Goal: Task Accomplishment & Management: Complete application form

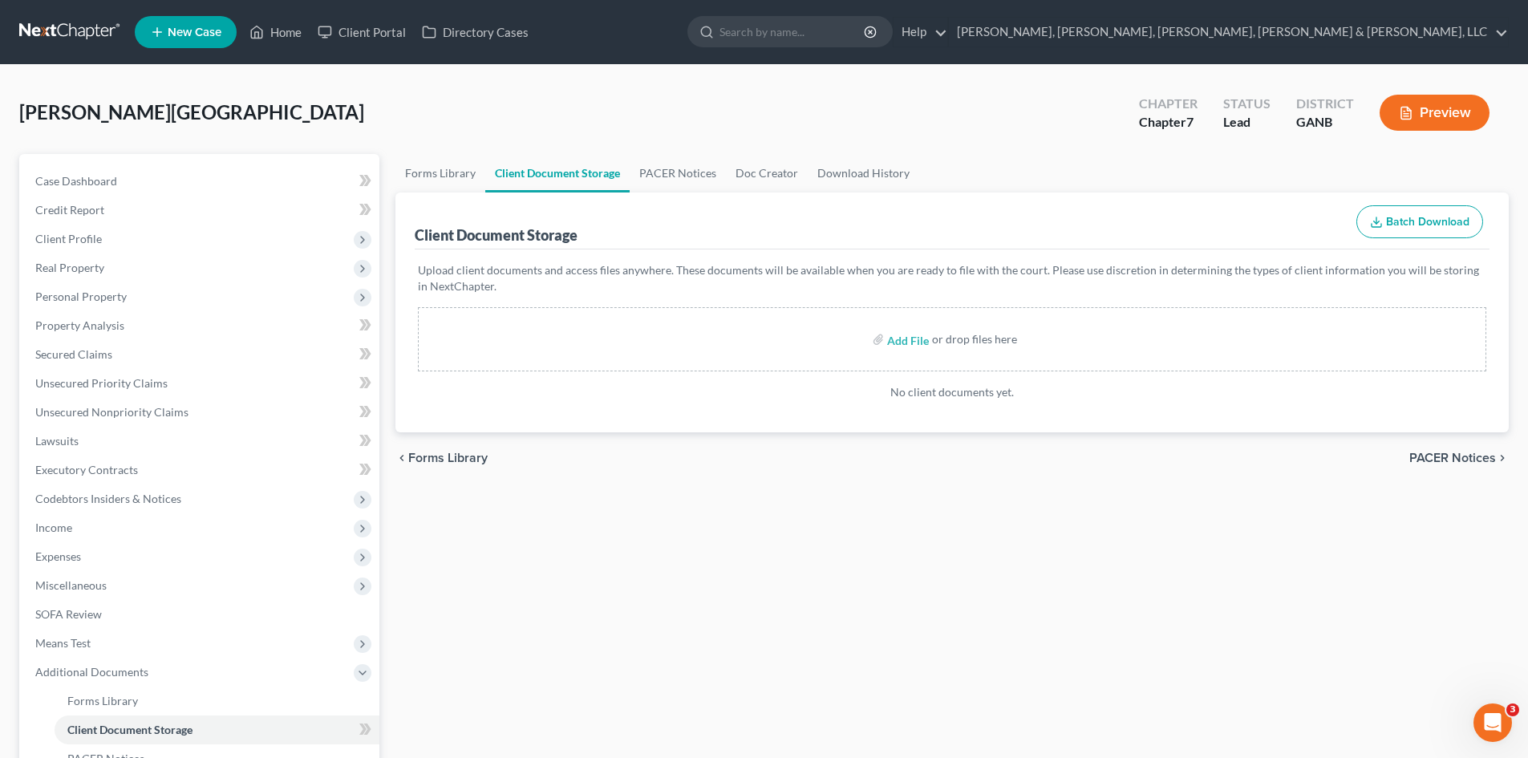
click at [83, 27] on link at bounding box center [70, 32] width 103 height 29
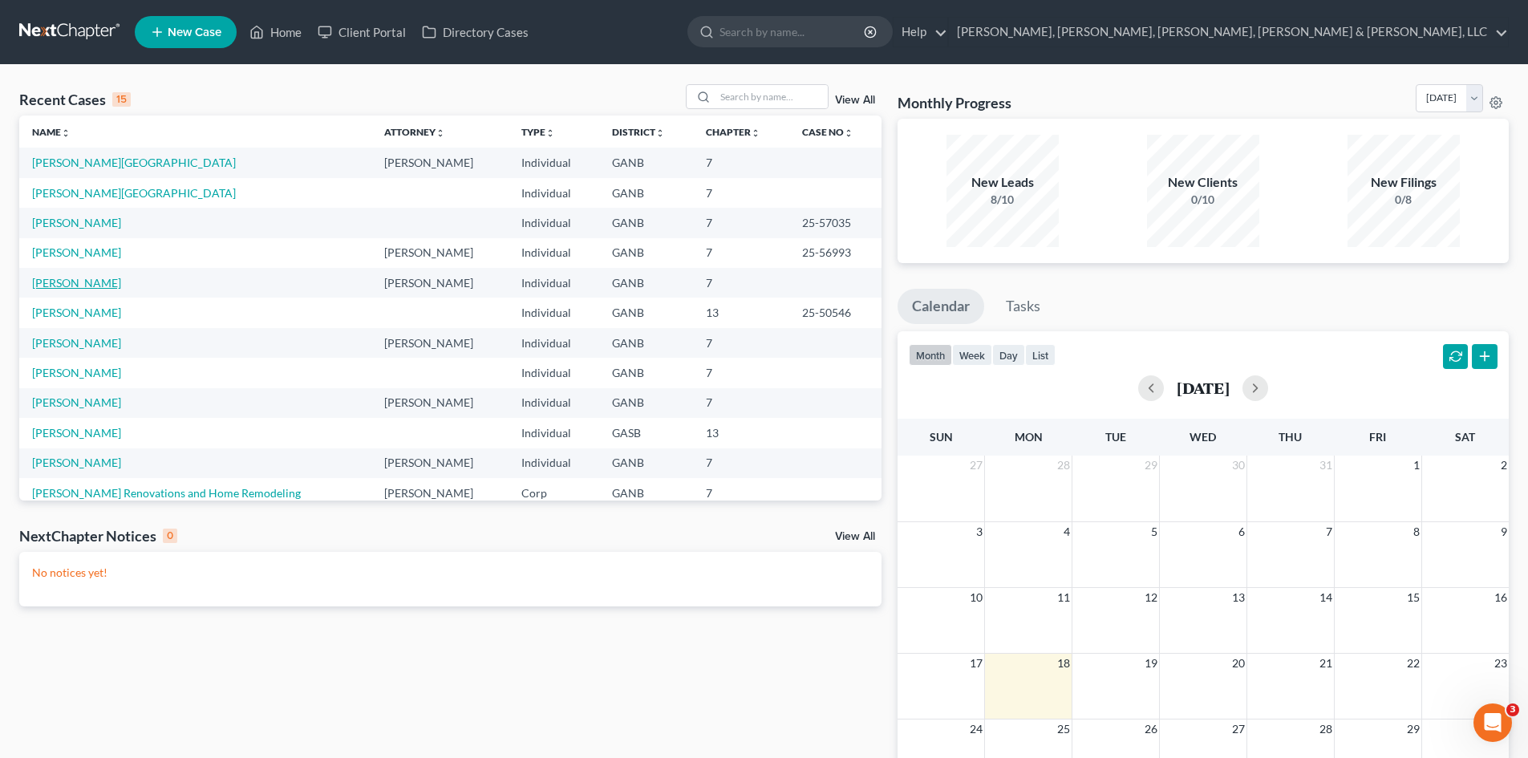
click at [65, 286] on link "[PERSON_NAME]" at bounding box center [76, 283] width 89 height 14
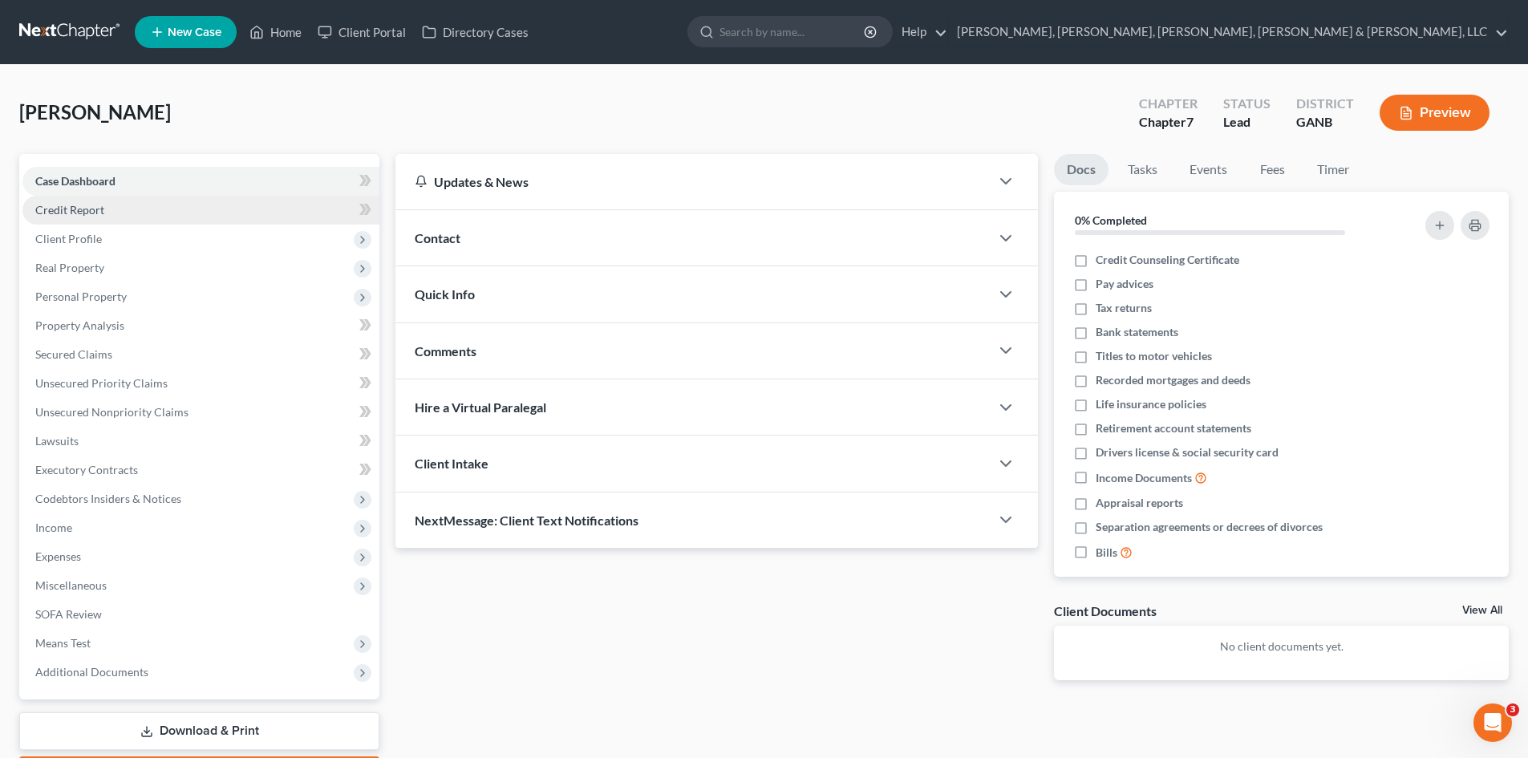
click at [248, 209] on link "Credit Report" at bounding box center [200, 210] width 357 height 29
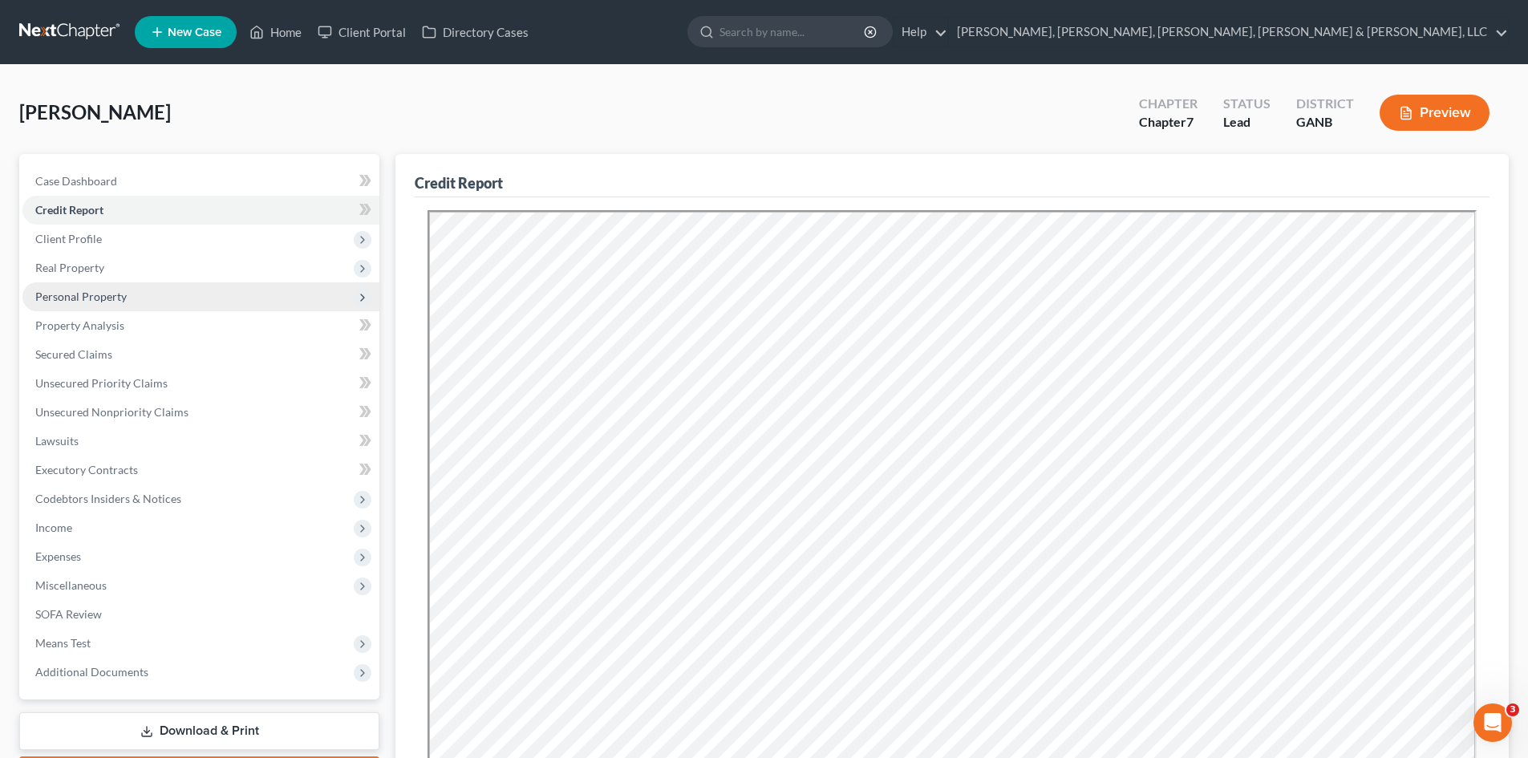
click at [241, 294] on span "Personal Property" at bounding box center [200, 296] width 357 height 29
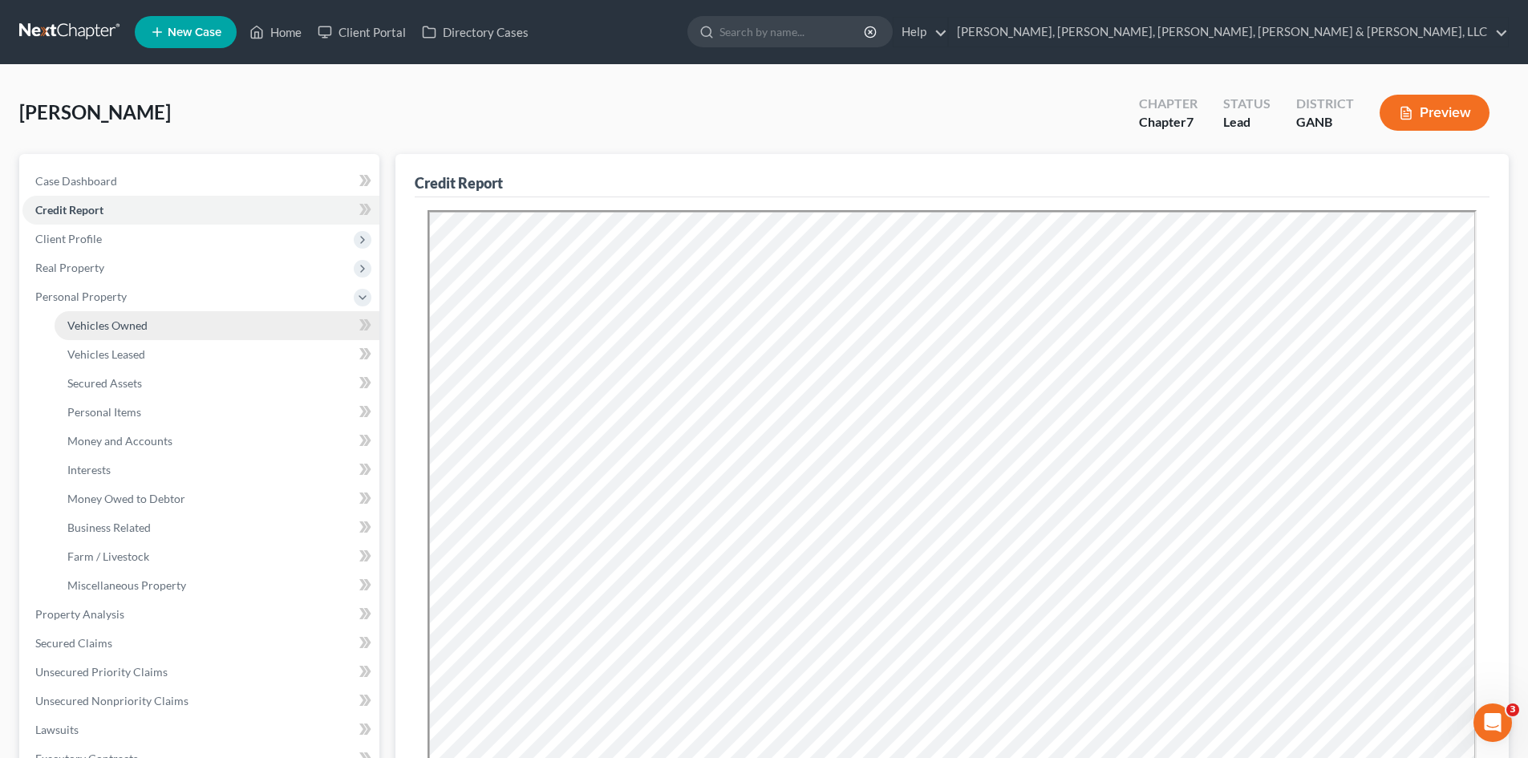
click at [240, 337] on link "Vehicles Owned" at bounding box center [217, 325] width 325 height 29
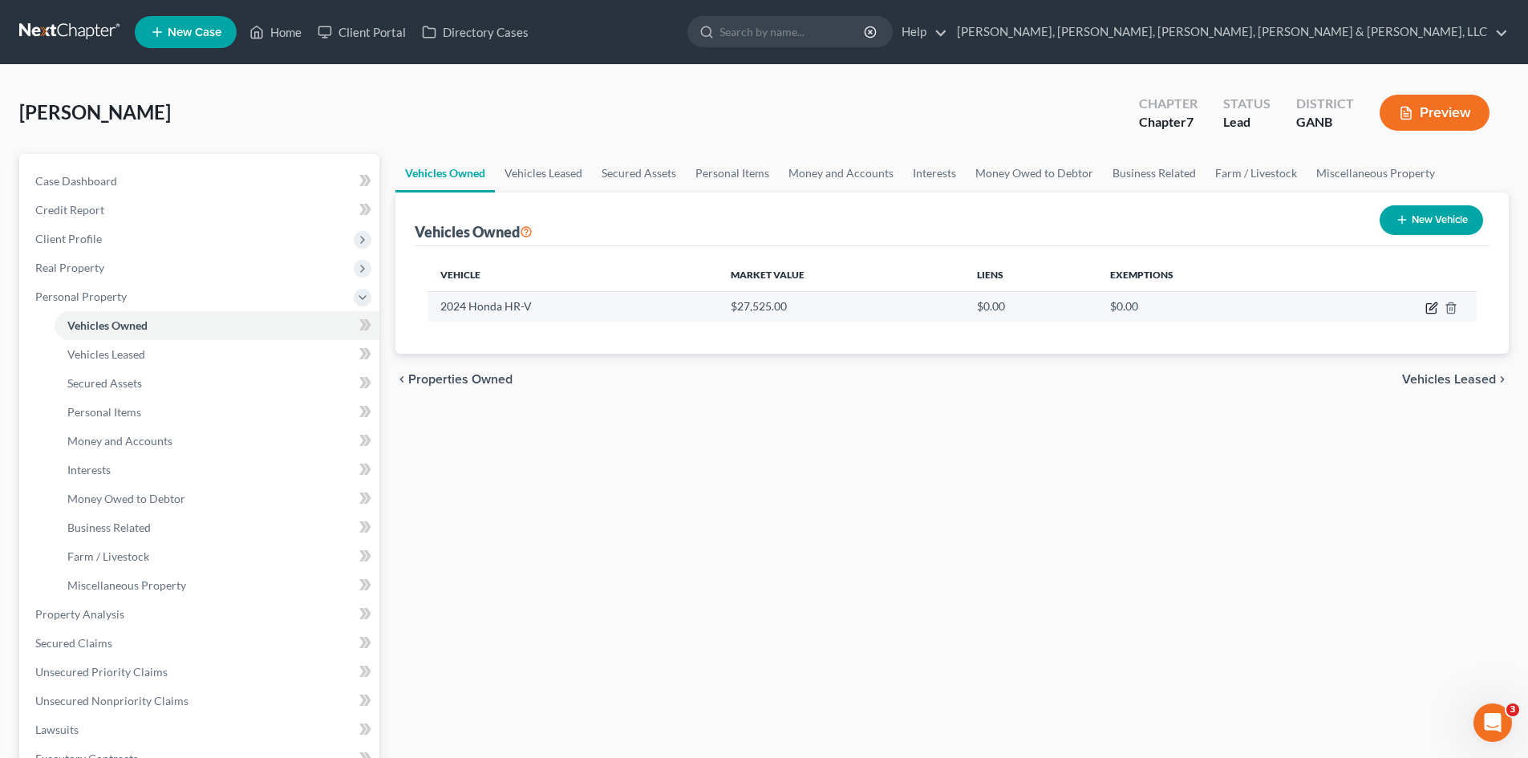
click at [1430, 307] on icon "button" at bounding box center [1432, 305] width 7 height 7
select select "0"
select select "2"
select select "0"
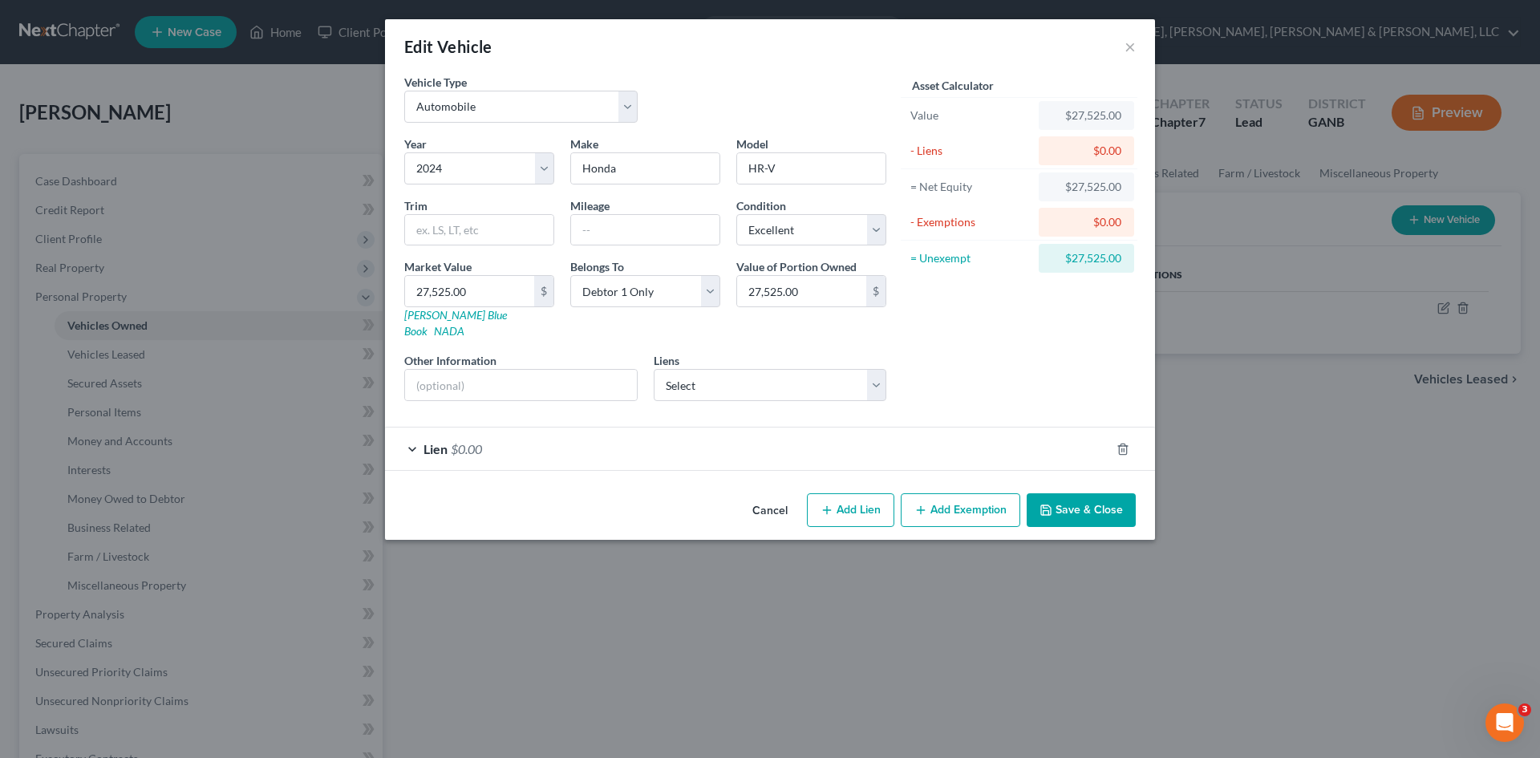
click at [877, 439] on div "Lien $0.00" at bounding box center [747, 448] width 725 height 43
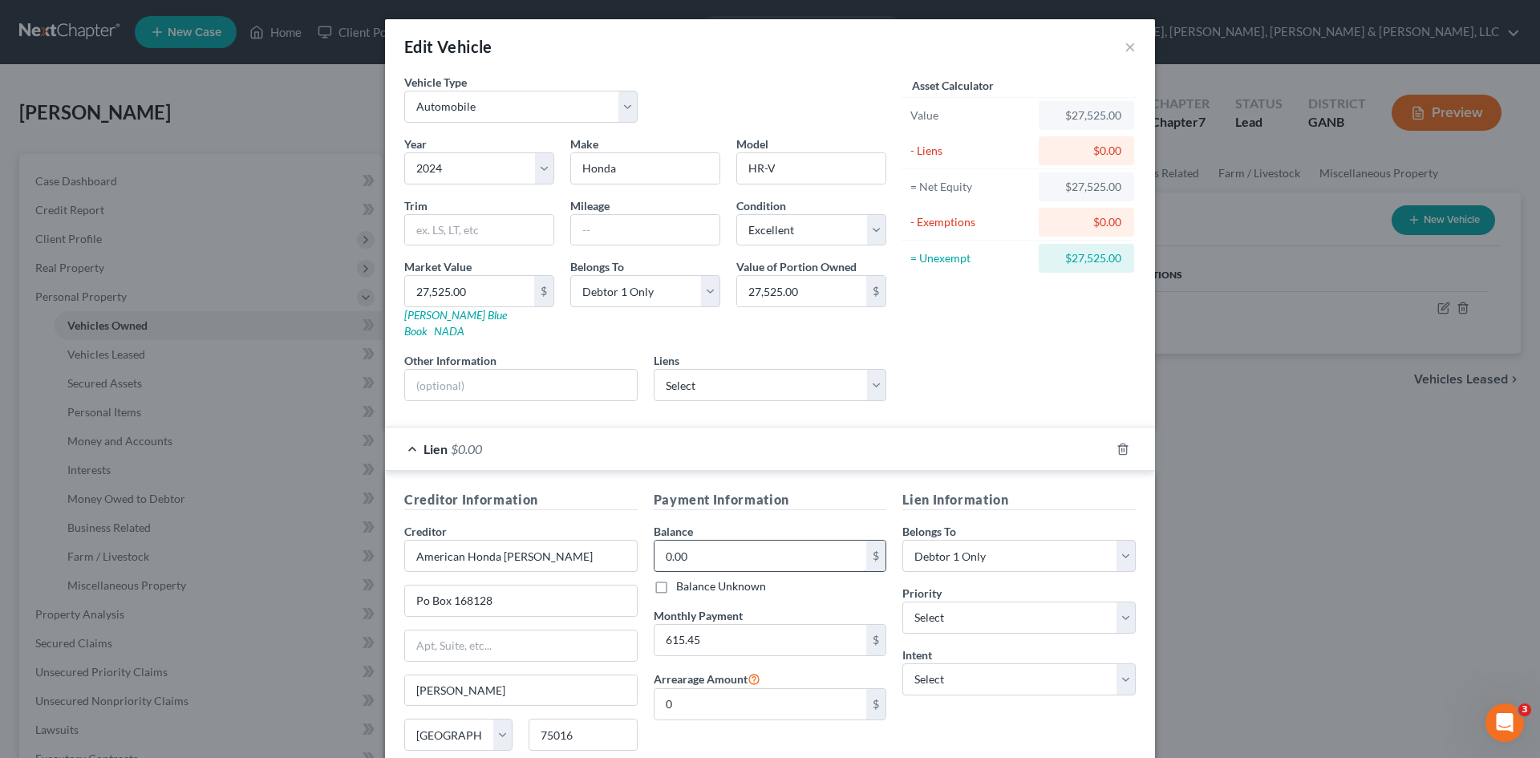
click at [766, 541] on input "0.00" at bounding box center [760, 556] width 213 height 30
type input "28,857.01"
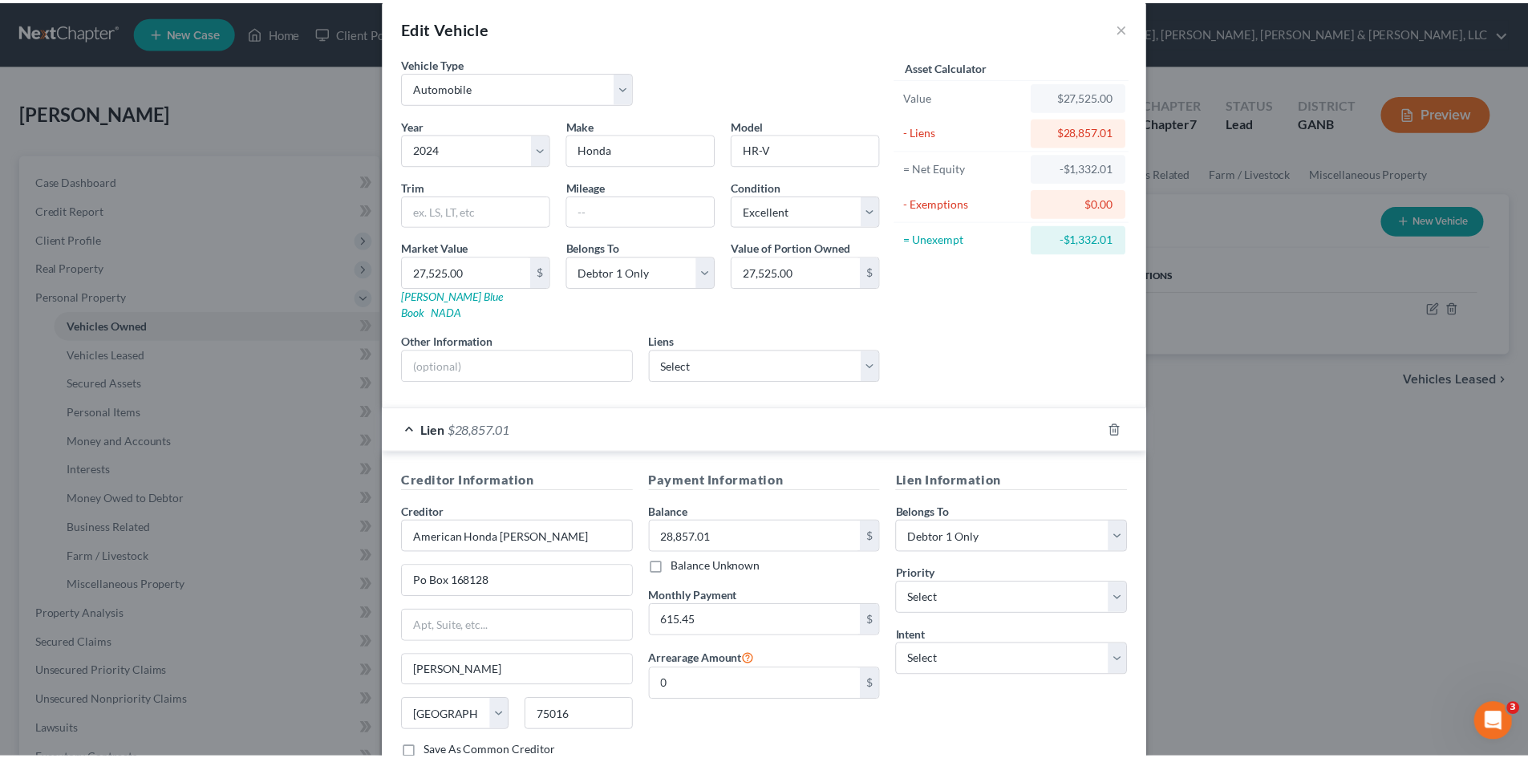
scroll to position [119, 0]
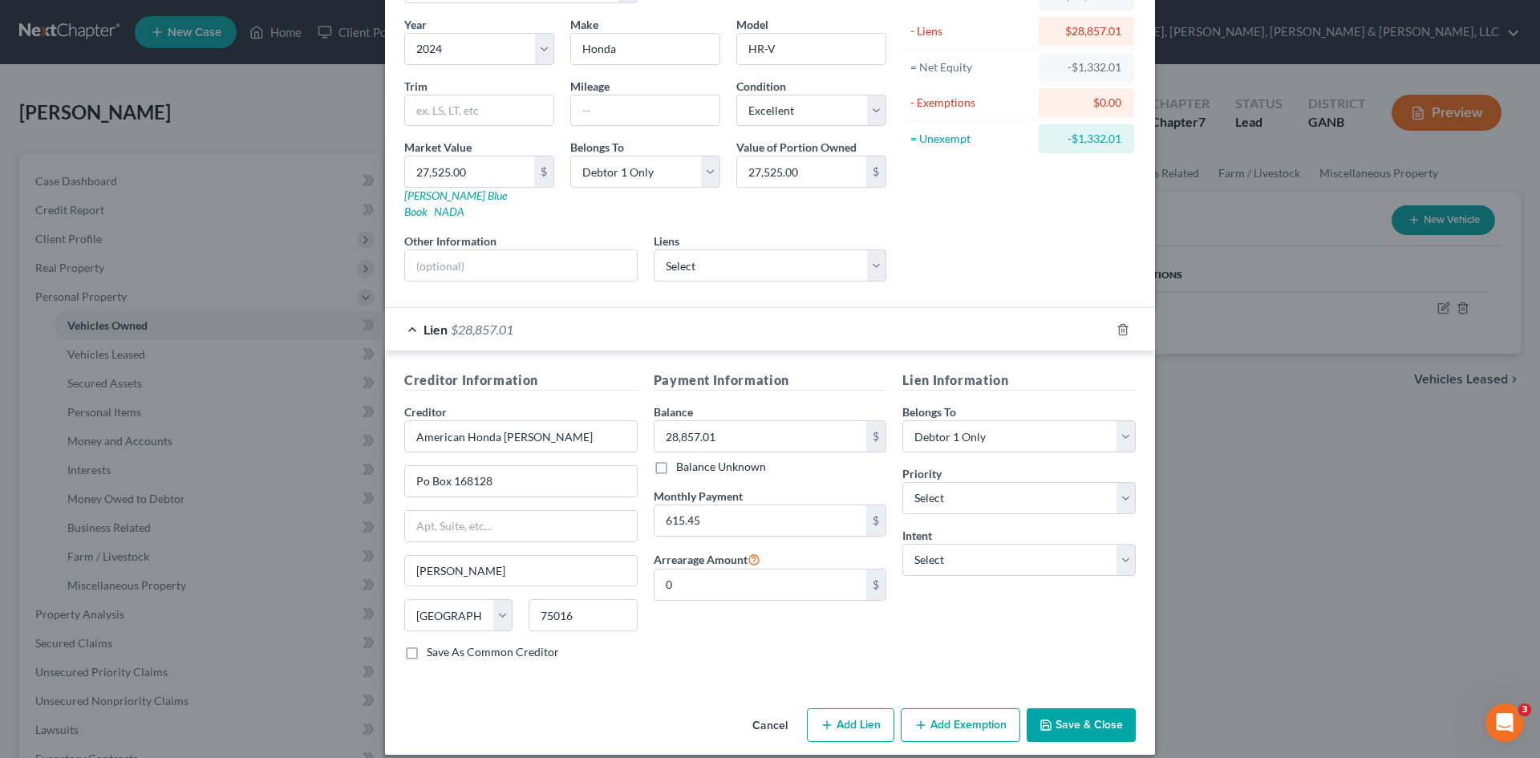
click at [1102, 708] on button "Save & Close" at bounding box center [1081, 725] width 109 height 34
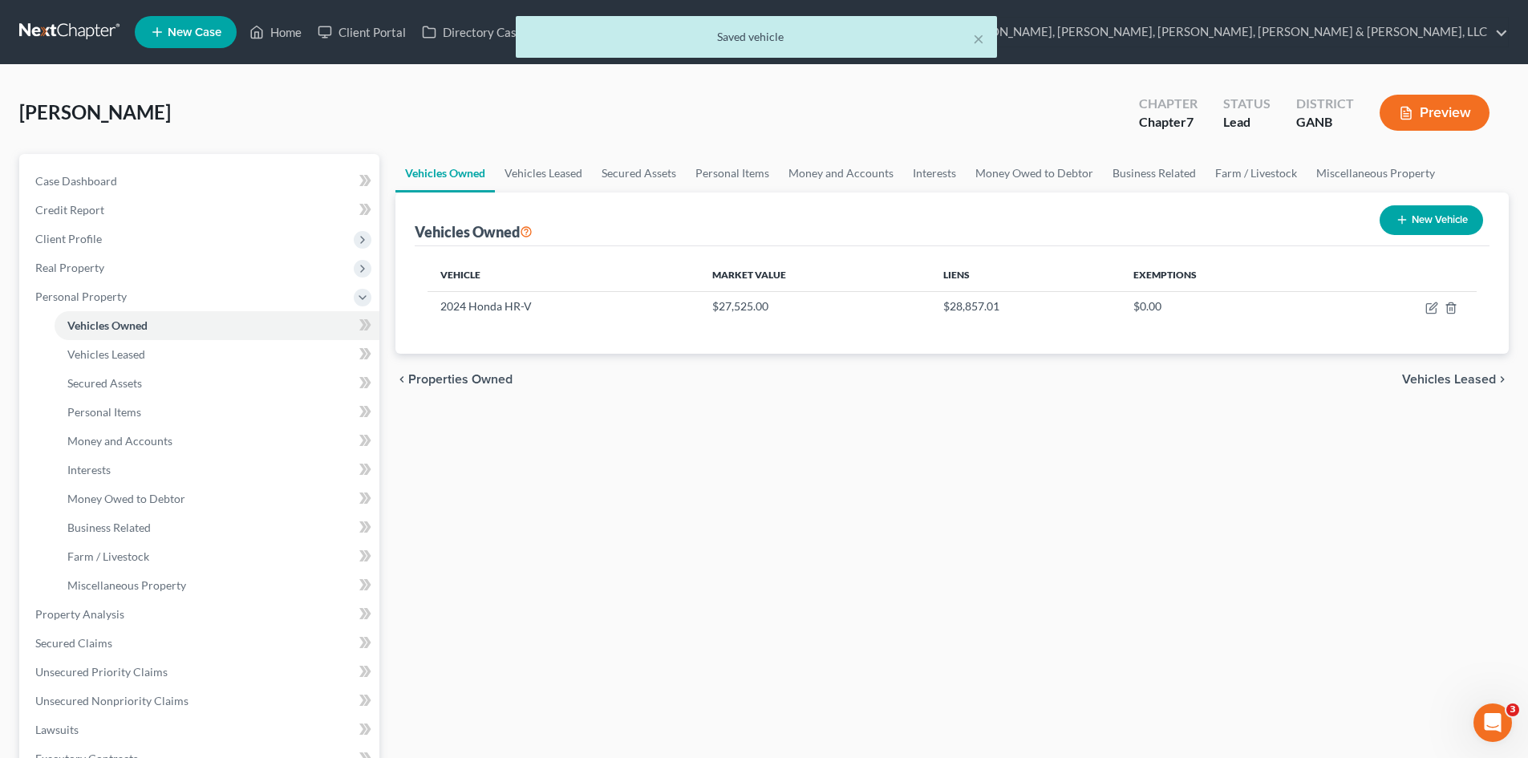
click at [1027, 37] on div "× Saved vehicle" at bounding box center [756, 41] width 1528 height 50
click at [979, 41] on button "×" at bounding box center [978, 38] width 11 height 19
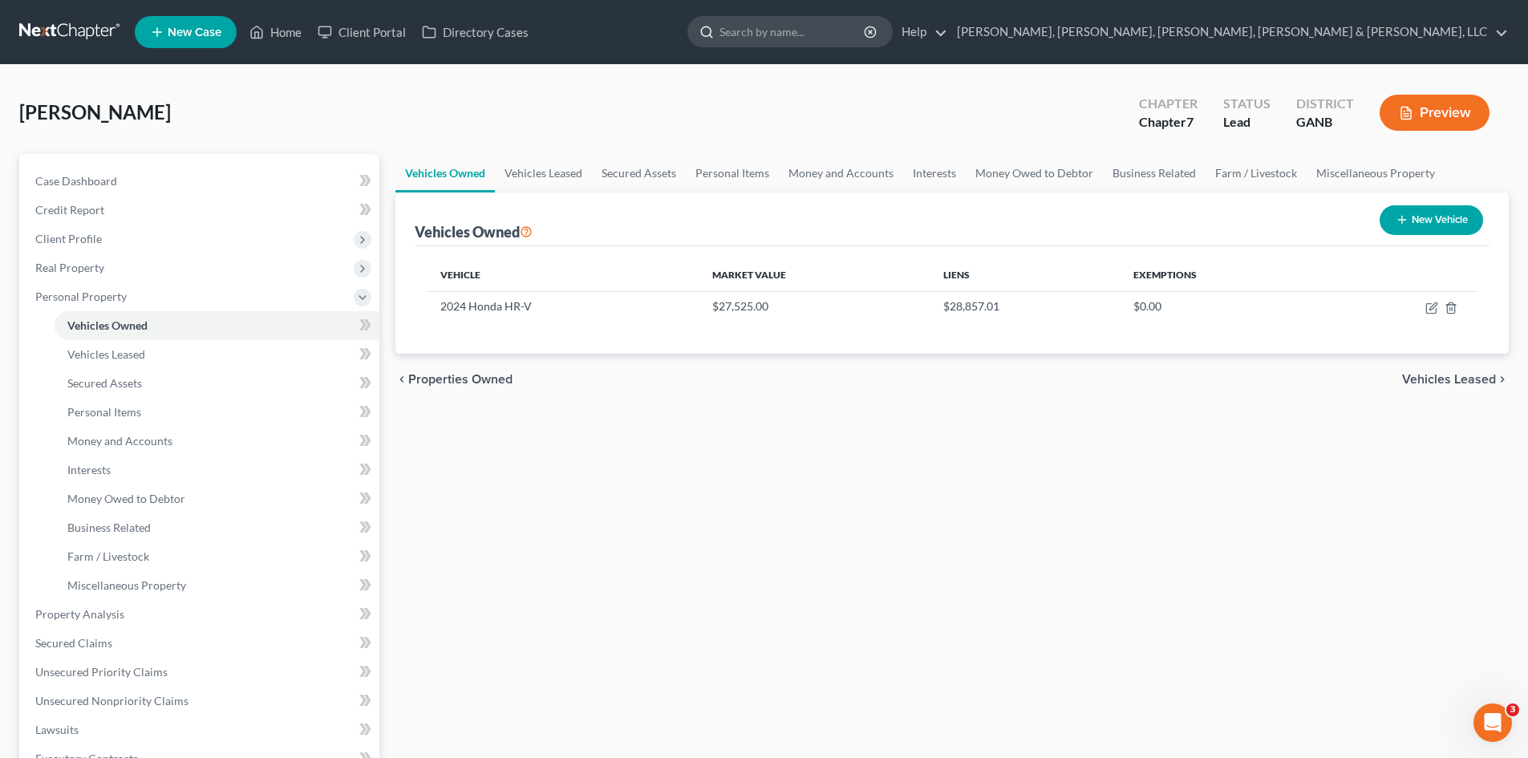
click at [714, 37] on icon at bounding box center [706, 32] width 14 height 14
click at [866, 30] on input "search" at bounding box center [792, 32] width 147 height 30
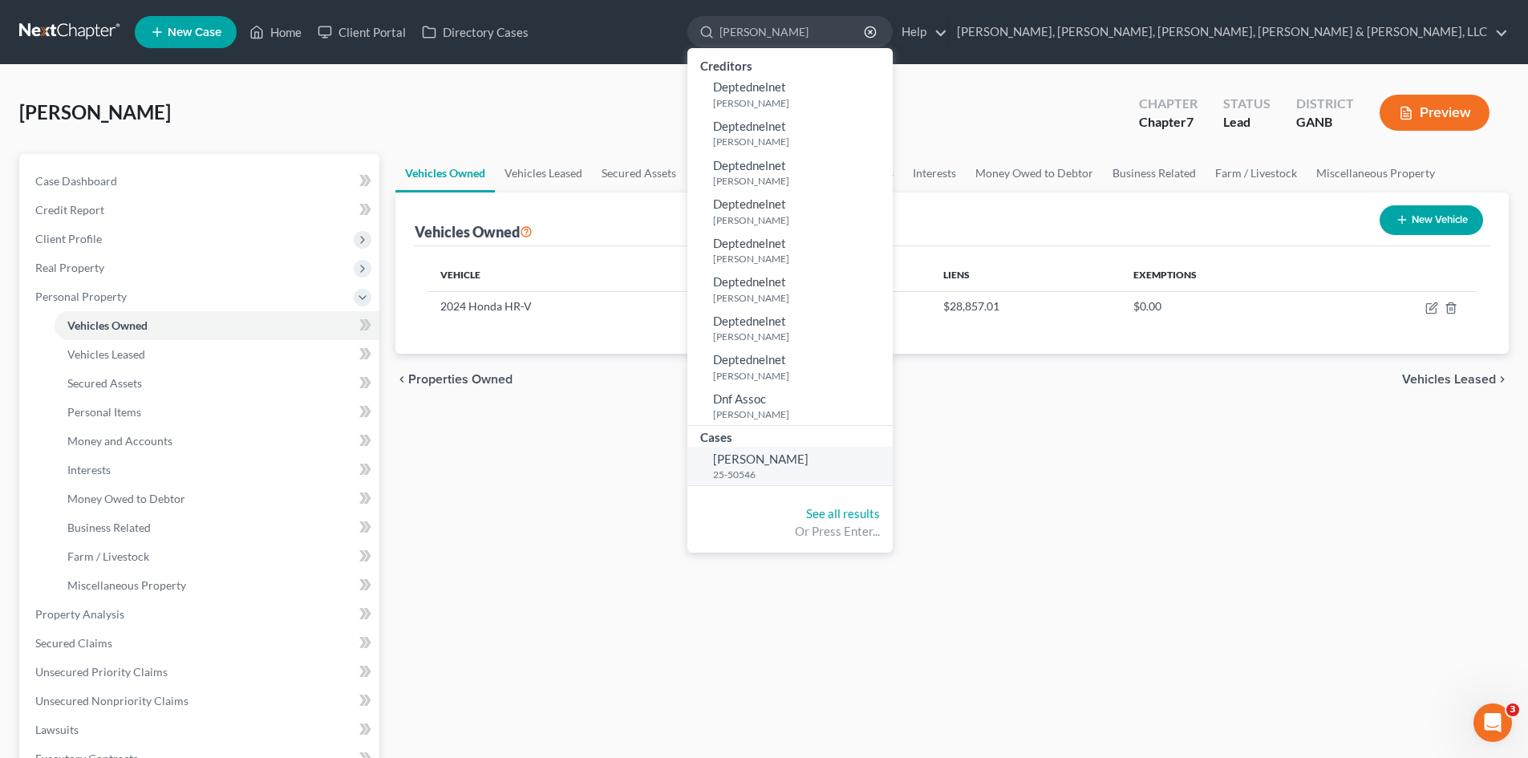
type input "laquesta"
click at [808, 452] on span "[PERSON_NAME]" at bounding box center [760, 459] width 95 height 14
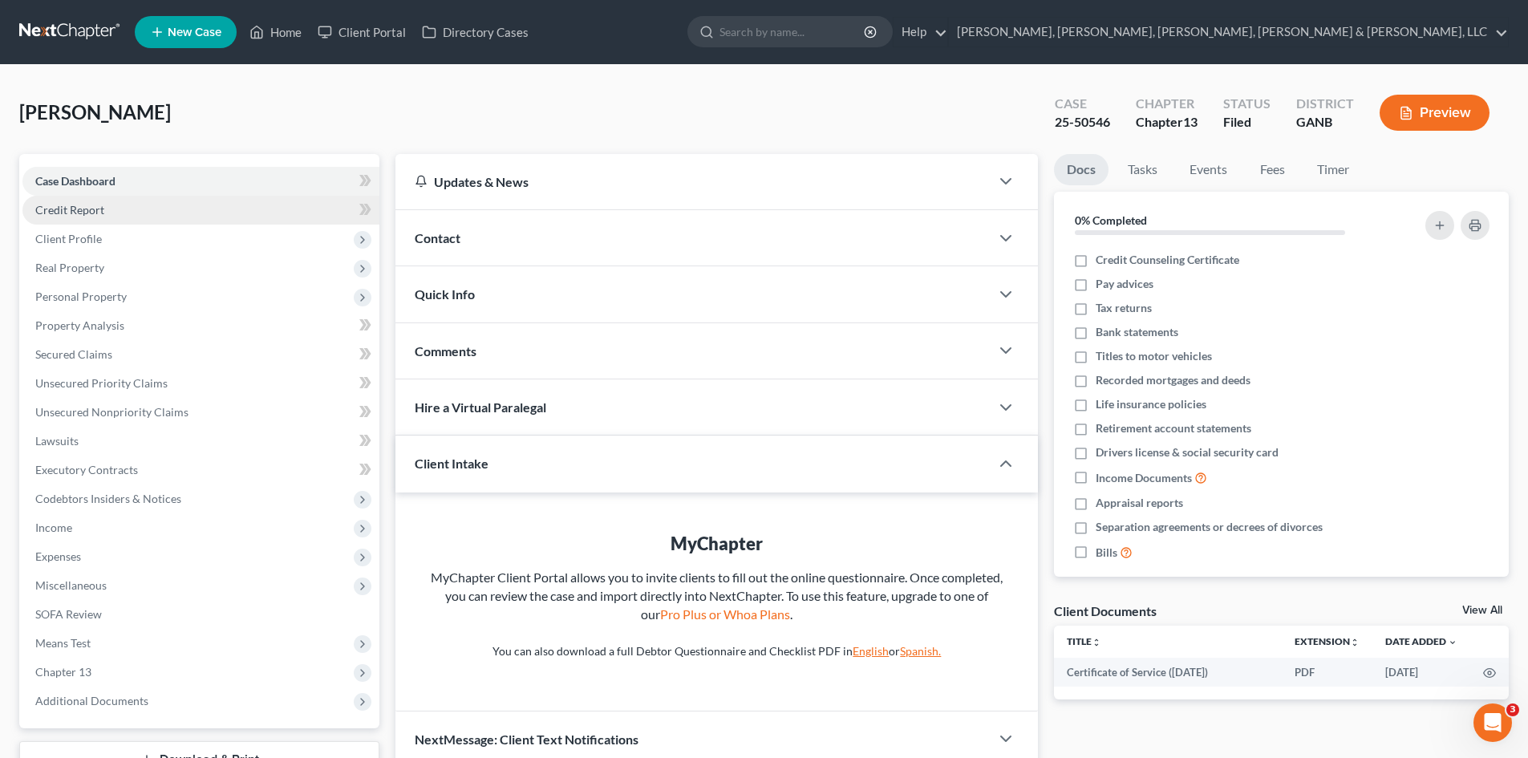
click at [285, 220] on link "Credit Report" at bounding box center [200, 210] width 357 height 29
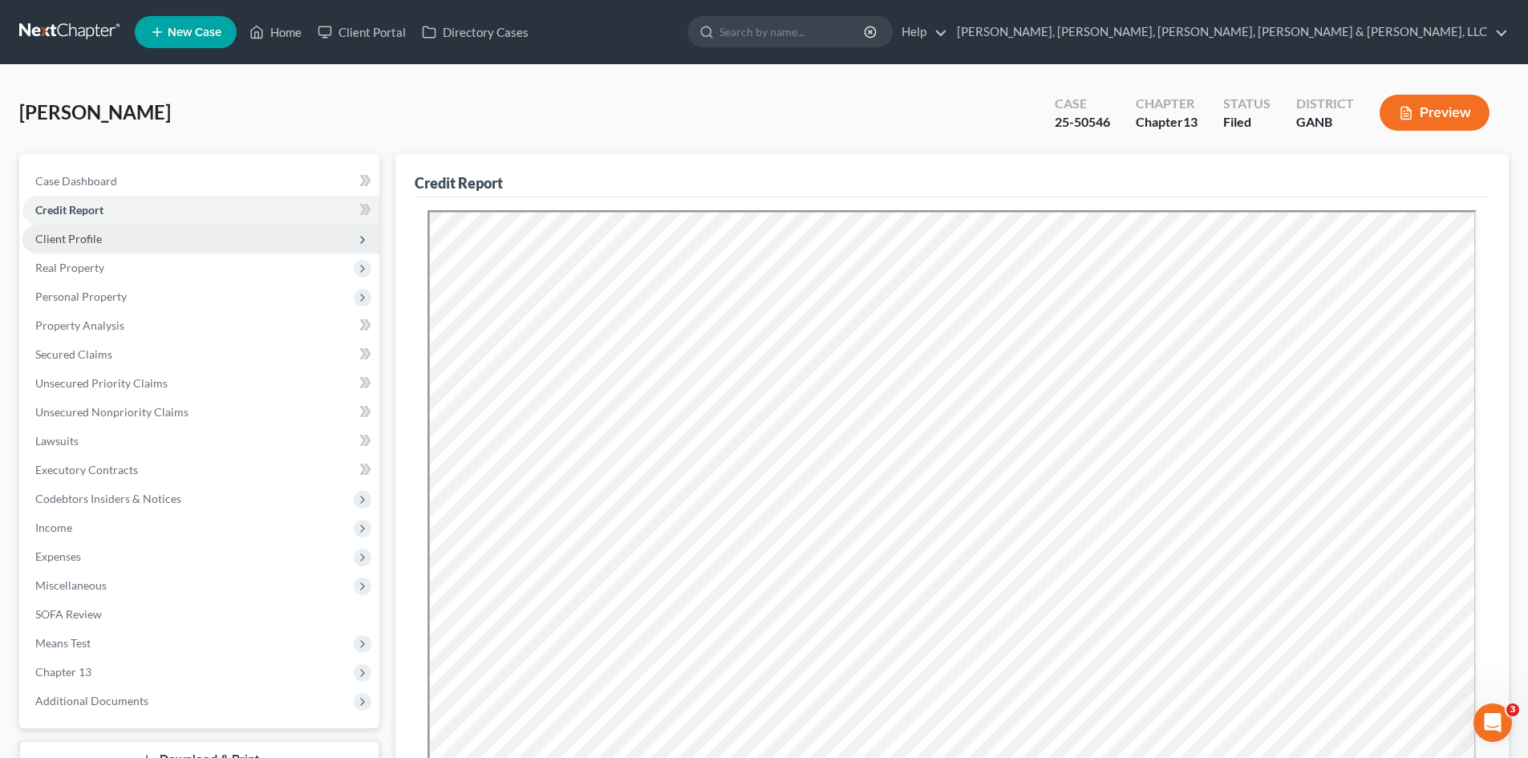
click at [286, 234] on span "Client Profile" at bounding box center [200, 239] width 357 height 29
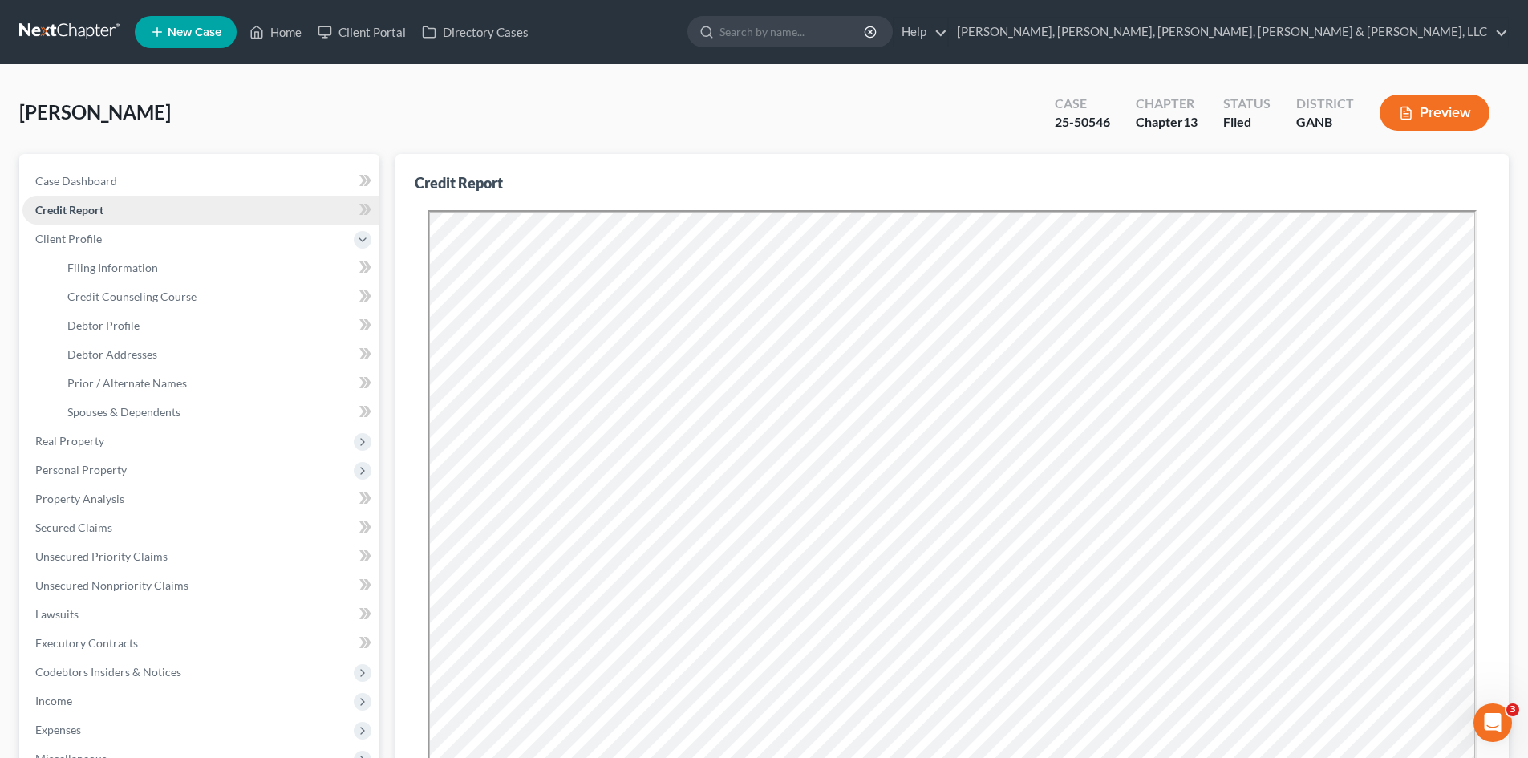
click at [279, 217] on link "Credit Report" at bounding box center [200, 210] width 357 height 29
click at [277, 272] on link "Filing Information" at bounding box center [217, 267] width 325 height 29
select select "1"
select select "0"
select select "3"
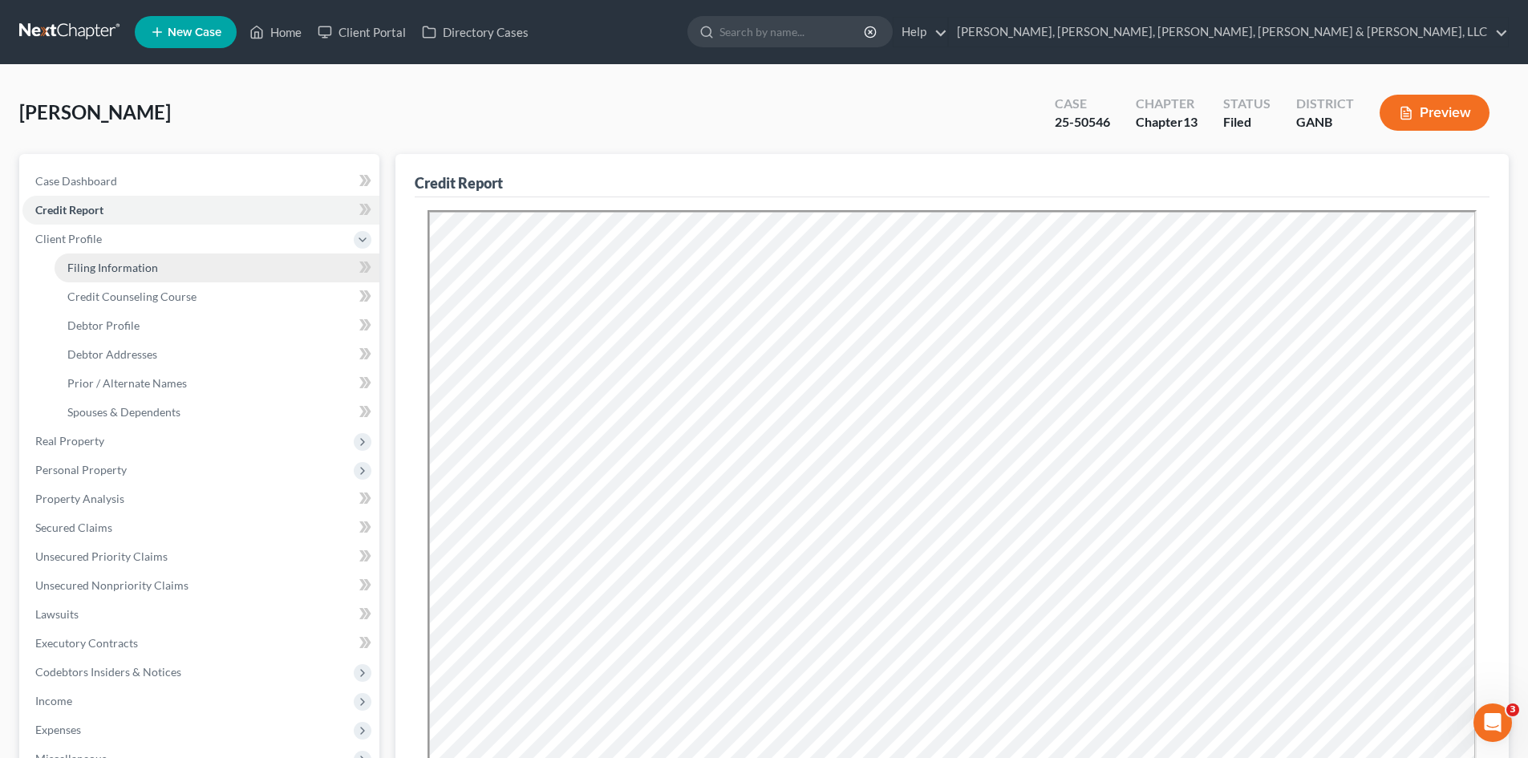
select select "10"
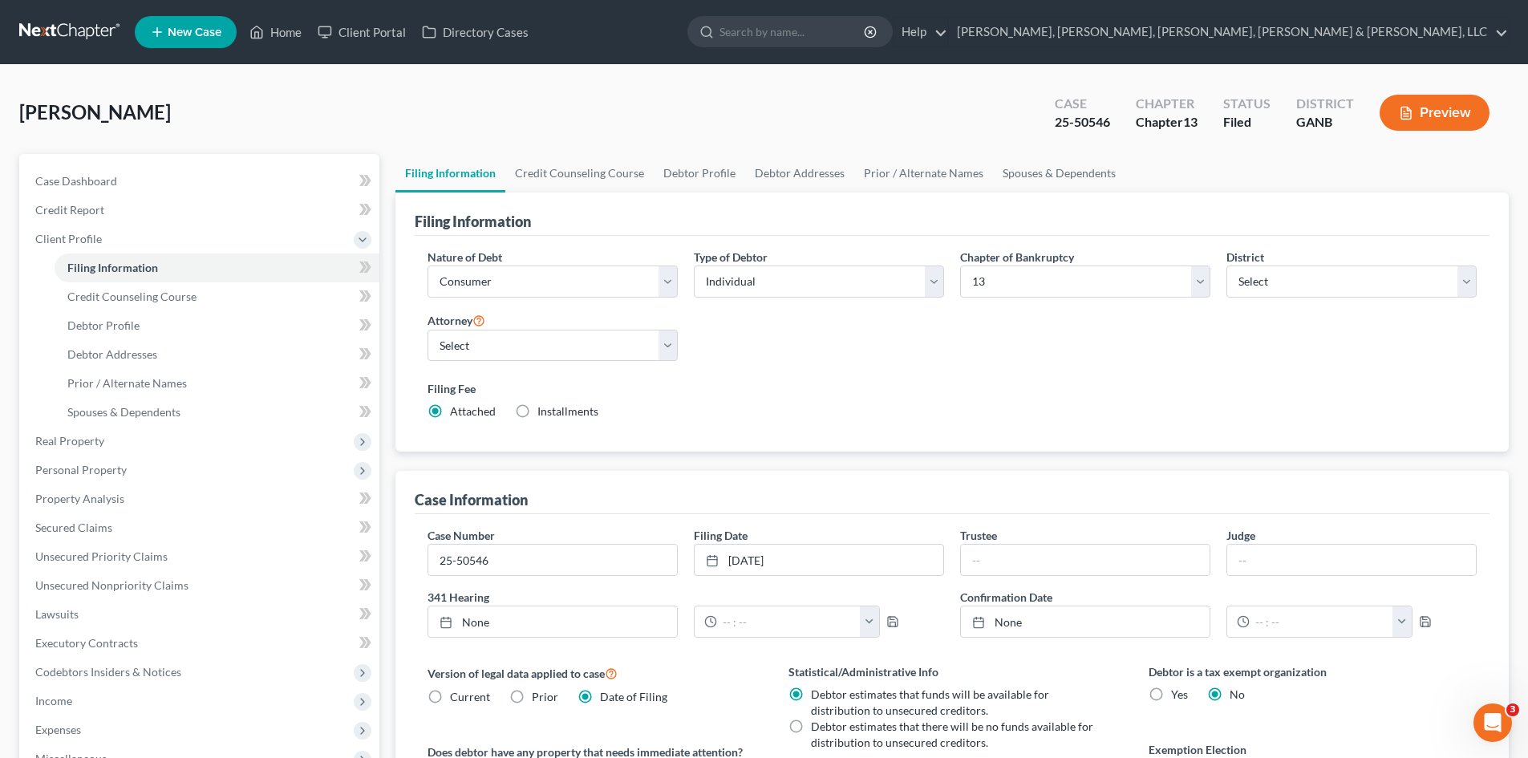
click at [67, 24] on link at bounding box center [70, 32] width 103 height 29
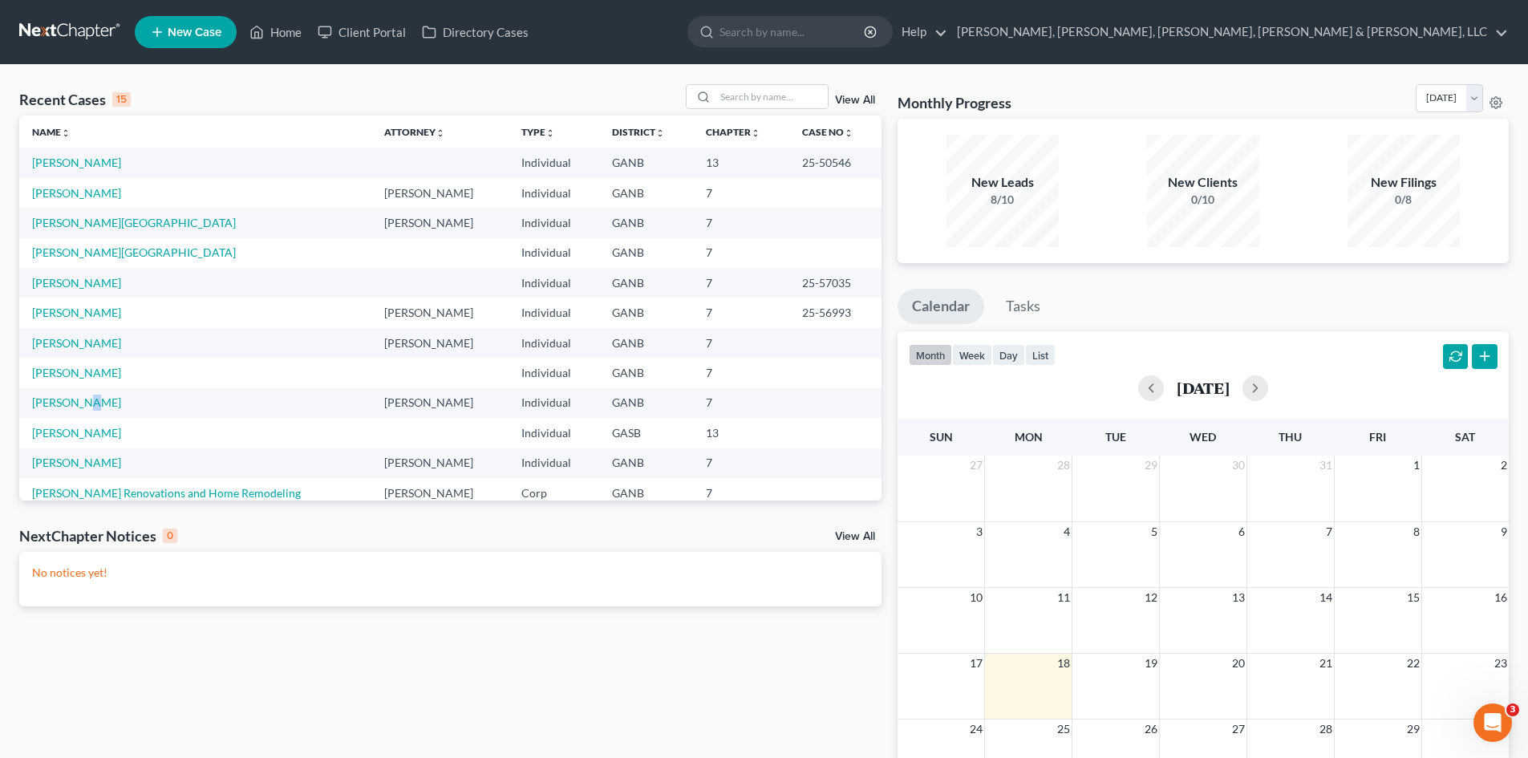
click at [76, 411] on td "[PERSON_NAME]" at bounding box center [195, 403] width 352 height 30
click at [73, 406] on link "[PERSON_NAME]" at bounding box center [76, 402] width 89 height 14
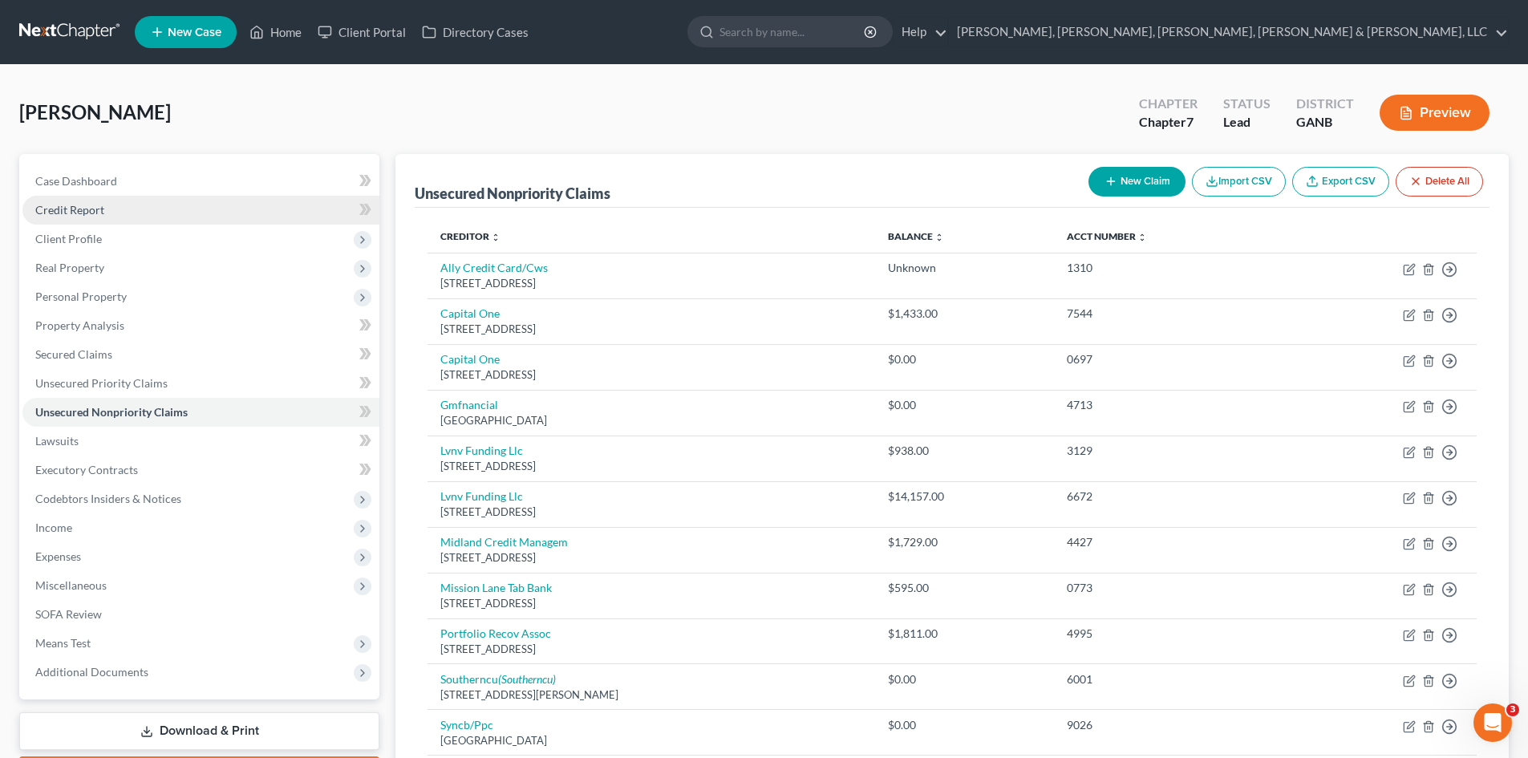
click at [80, 223] on link "Credit Report" at bounding box center [200, 210] width 357 height 29
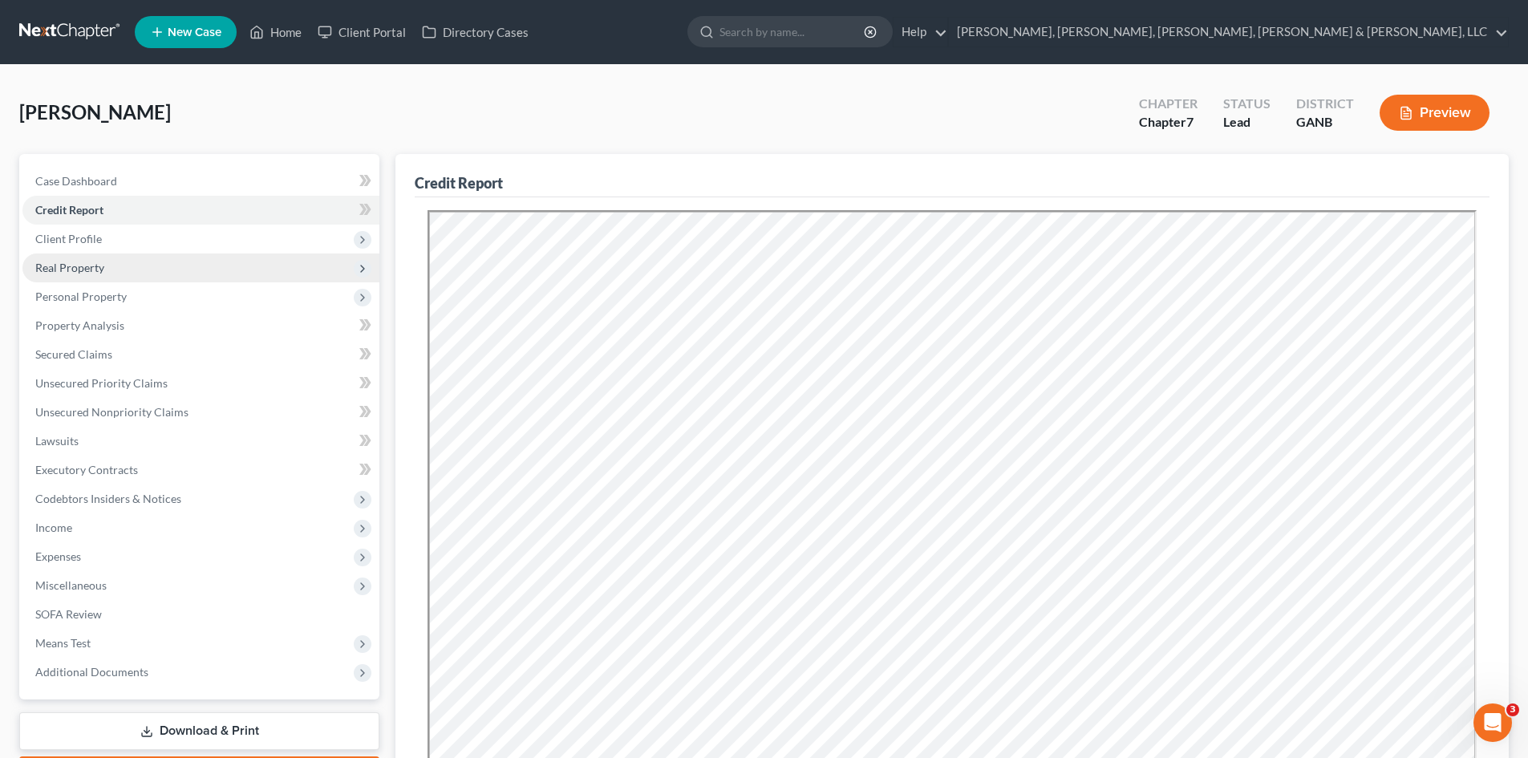
click at [87, 273] on span "Real Property" at bounding box center [69, 268] width 69 height 14
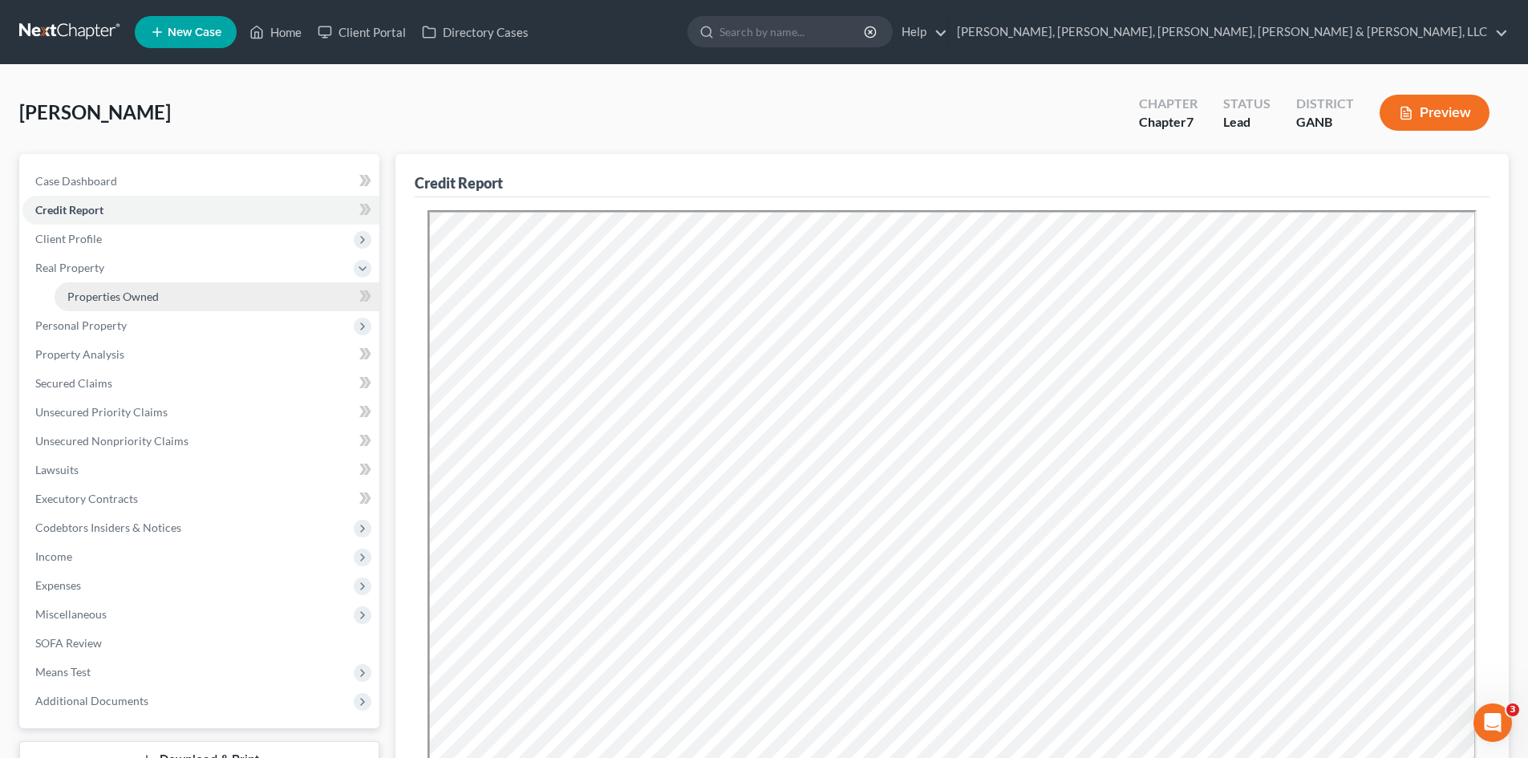
click at [94, 291] on span "Properties Owned" at bounding box center [112, 297] width 91 height 14
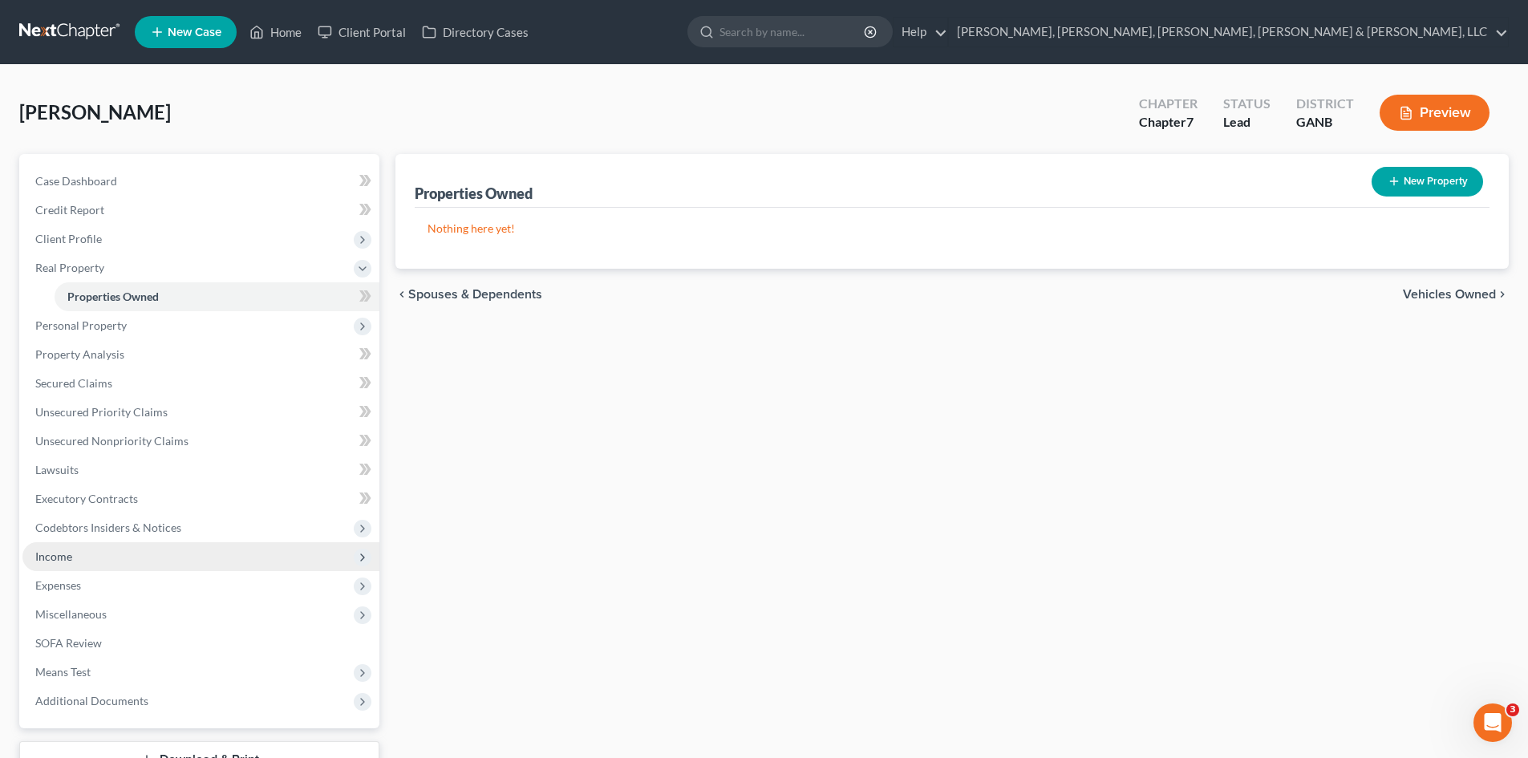
click at [167, 562] on span "Income" at bounding box center [200, 556] width 357 height 29
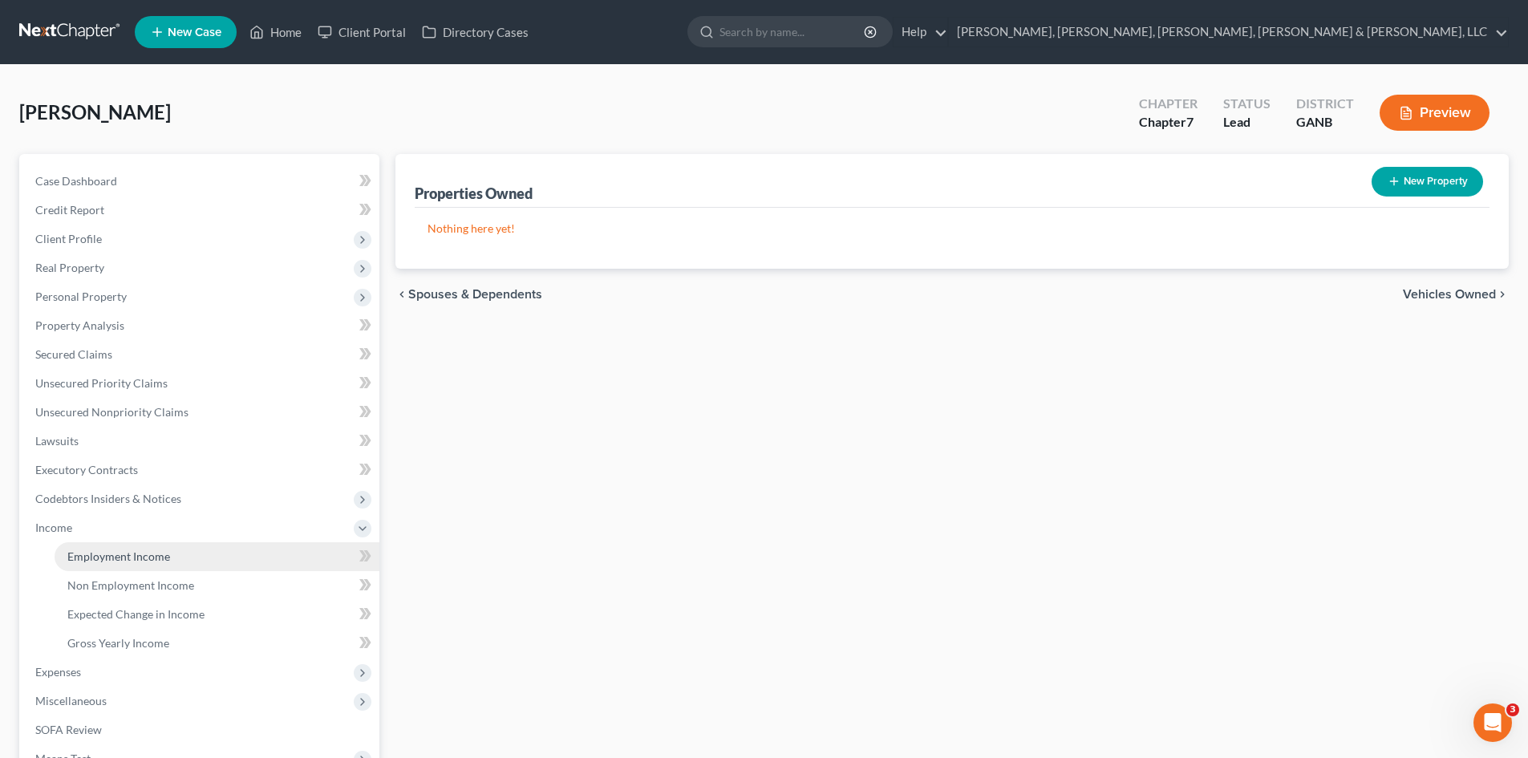
click at [286, 552] on link "Employment Income" at bounding box center [217, 556] width 325 height 29
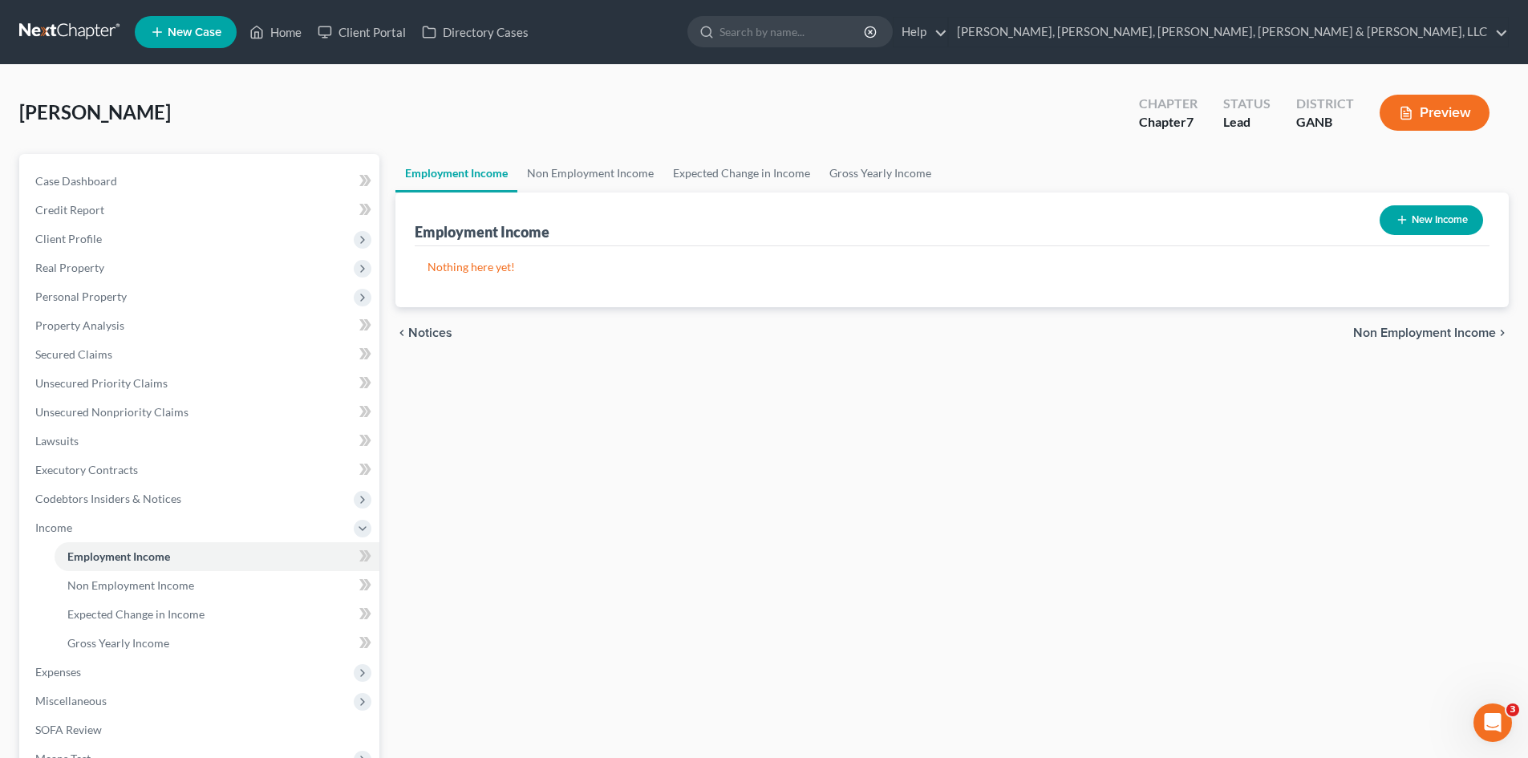
click at [1444, 215] on button "New Income" at bounding box center [1430, 220] width 103 height 30
select select "0"
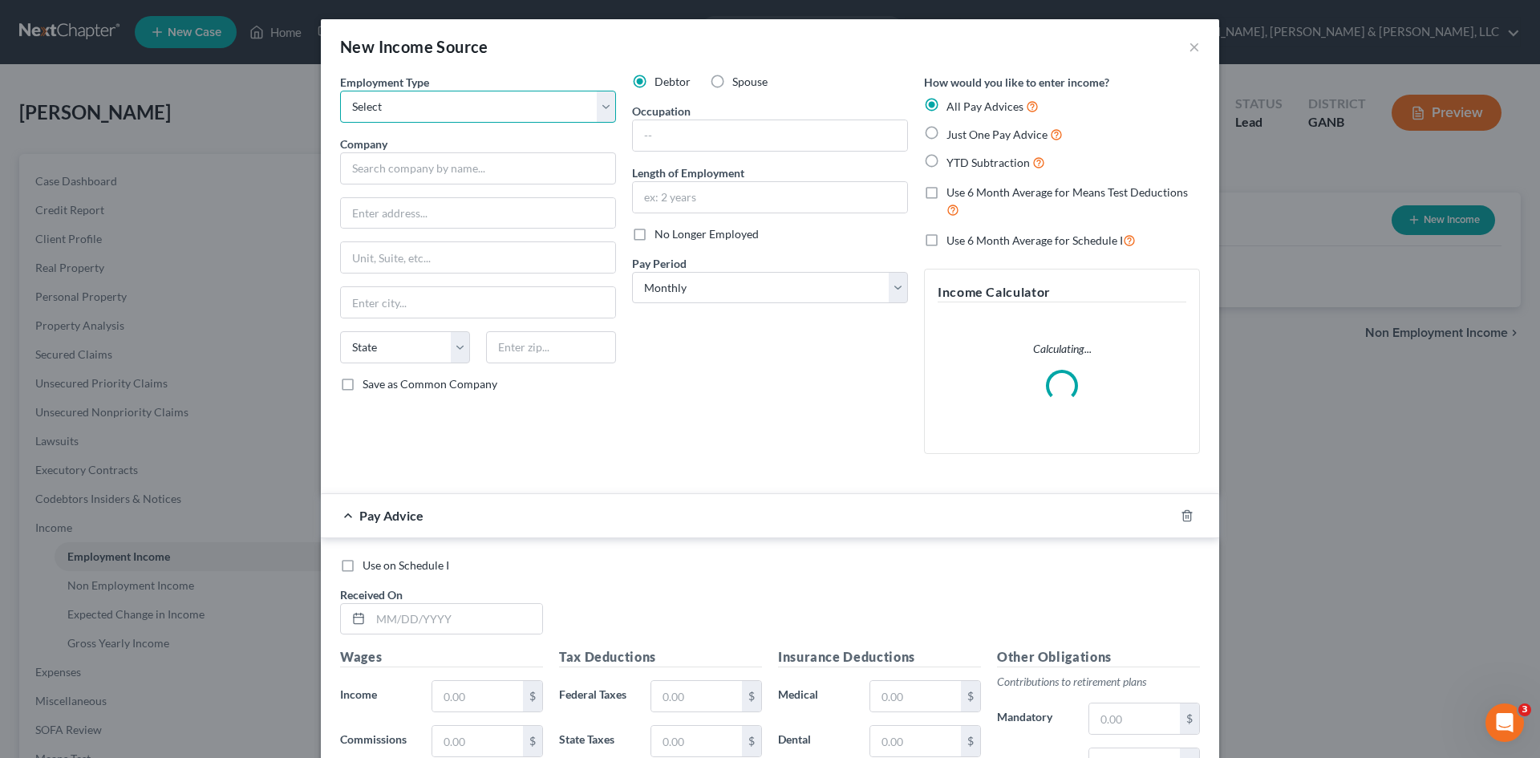
click at [372, 92] on select "Select Full or [DEMOGRAPHIC_DATA] Employment Self Employment" at bounding box center [478, 107] width 276 height 32
select select "0"
click at [340, 91] on select "Select Full or [DEMOGRAPHIC_DATA] Employment Self Employment" at bounding box center [478, 107] width 276 height 32
click at [556, 180] on input "text" at bounding box center [478, 168] width 276 height 32
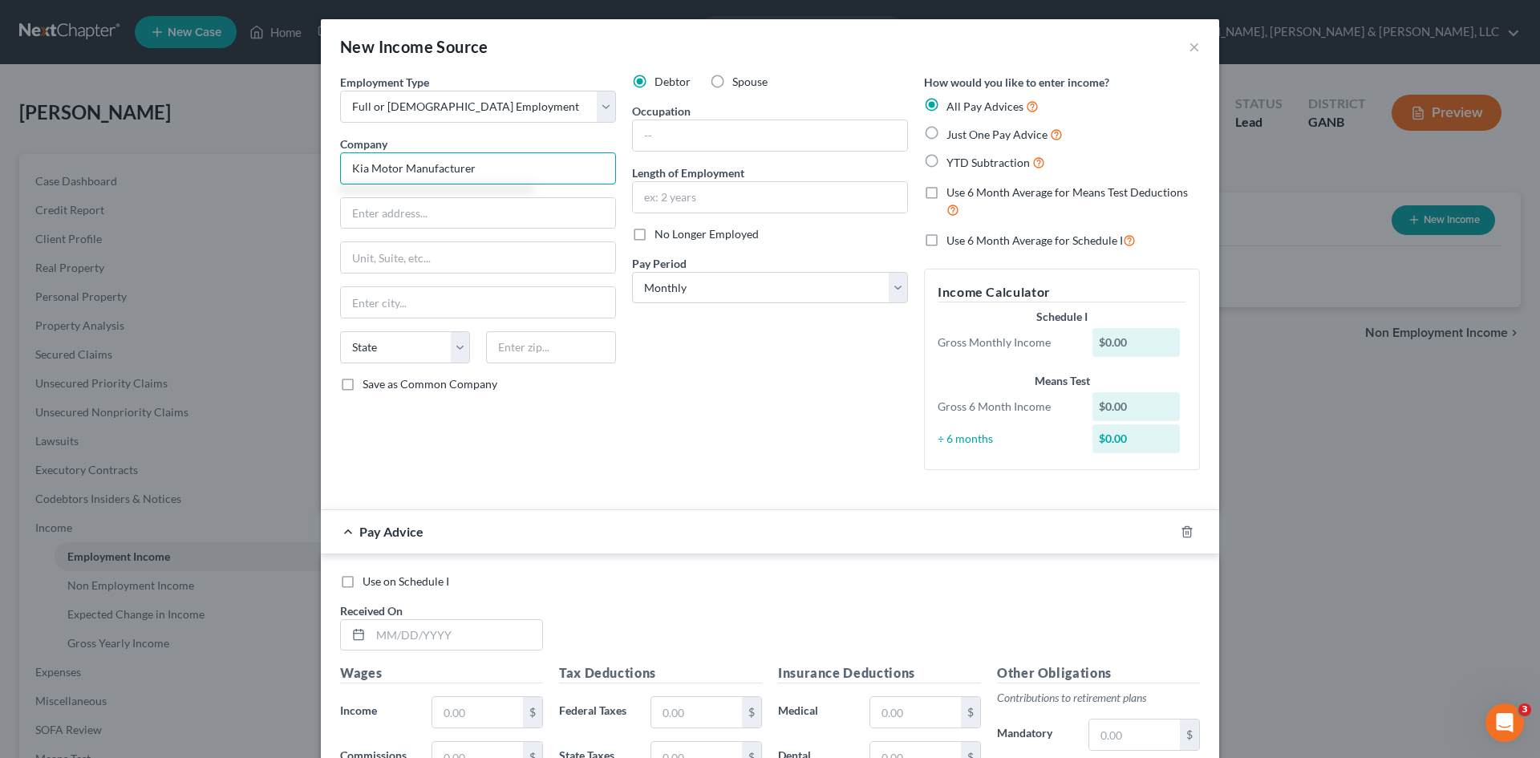
type input "Kia Motor Manufacturer"
type input "7777 Kia PKWy"
type input "Westpoint"
select select "10"
type input "31833"
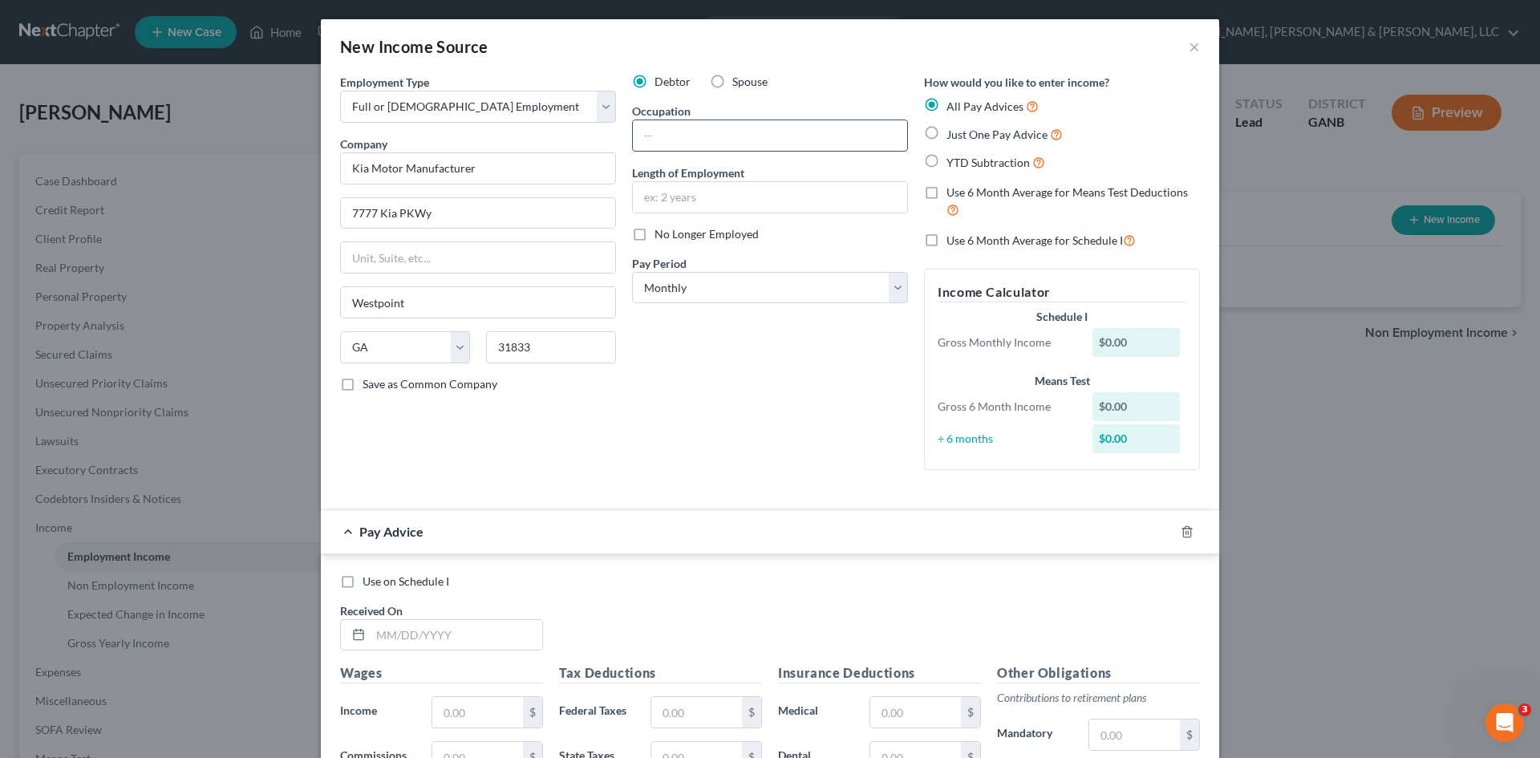
click at [836, 143] on input "text" at bounding box center [770, 135] width 274 height 30
type input "[GEOGRAPHIC_DATA]"
click at [836, 144] on input "text" at bounding box center [770, 135] width 274 height 30
type input "Quality Control"
type input "15"
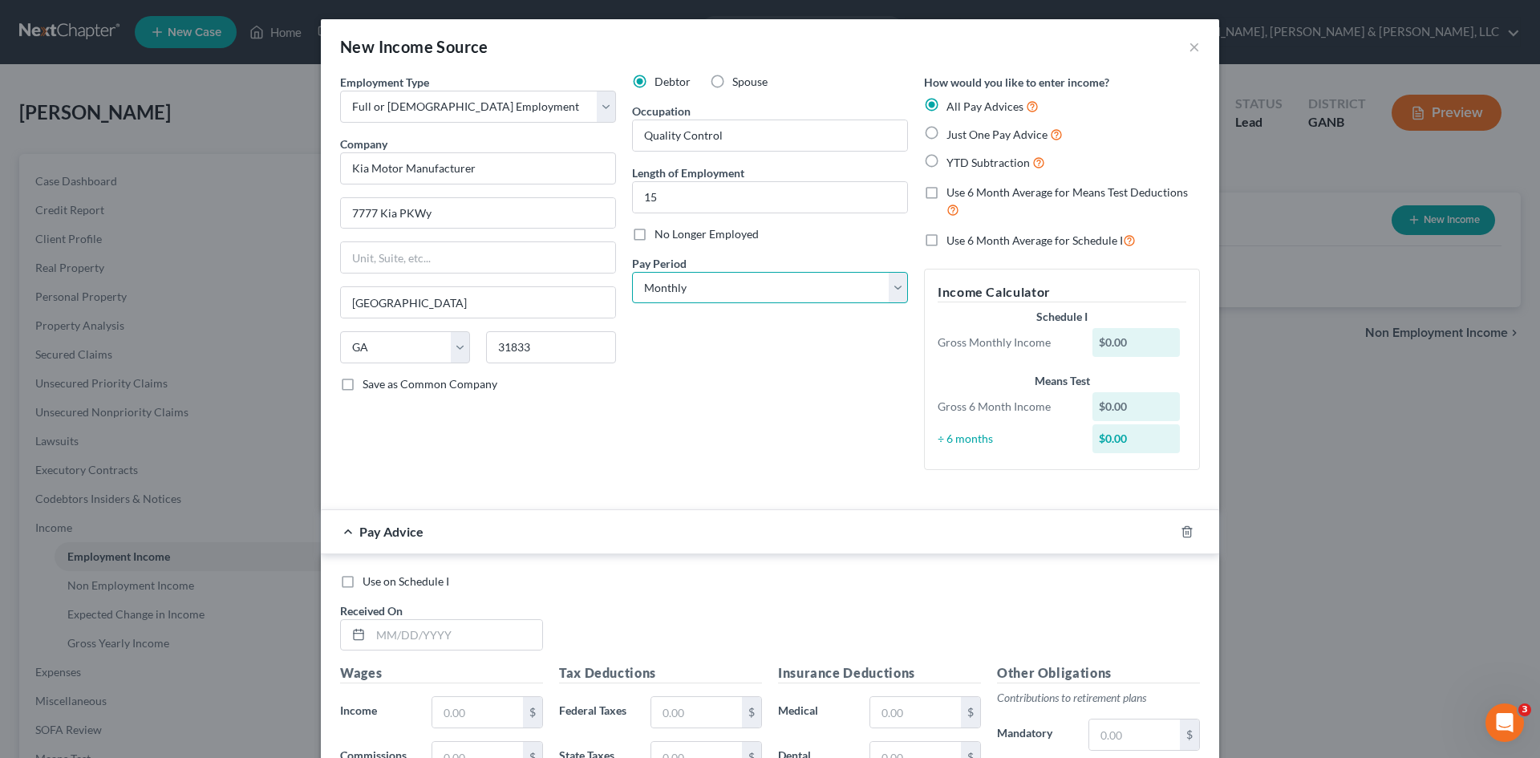
click at [853, 290] on select "Select Monthly Twice Monthly Every Other Week Weekly" at bounding box center [770, 288] width 276 height 32
select select "2"
click at [632, 272] on select "Select Monthly Twice Monthly Every Other Week Weekly" at bounding box center [770, 288] width 276 height 32
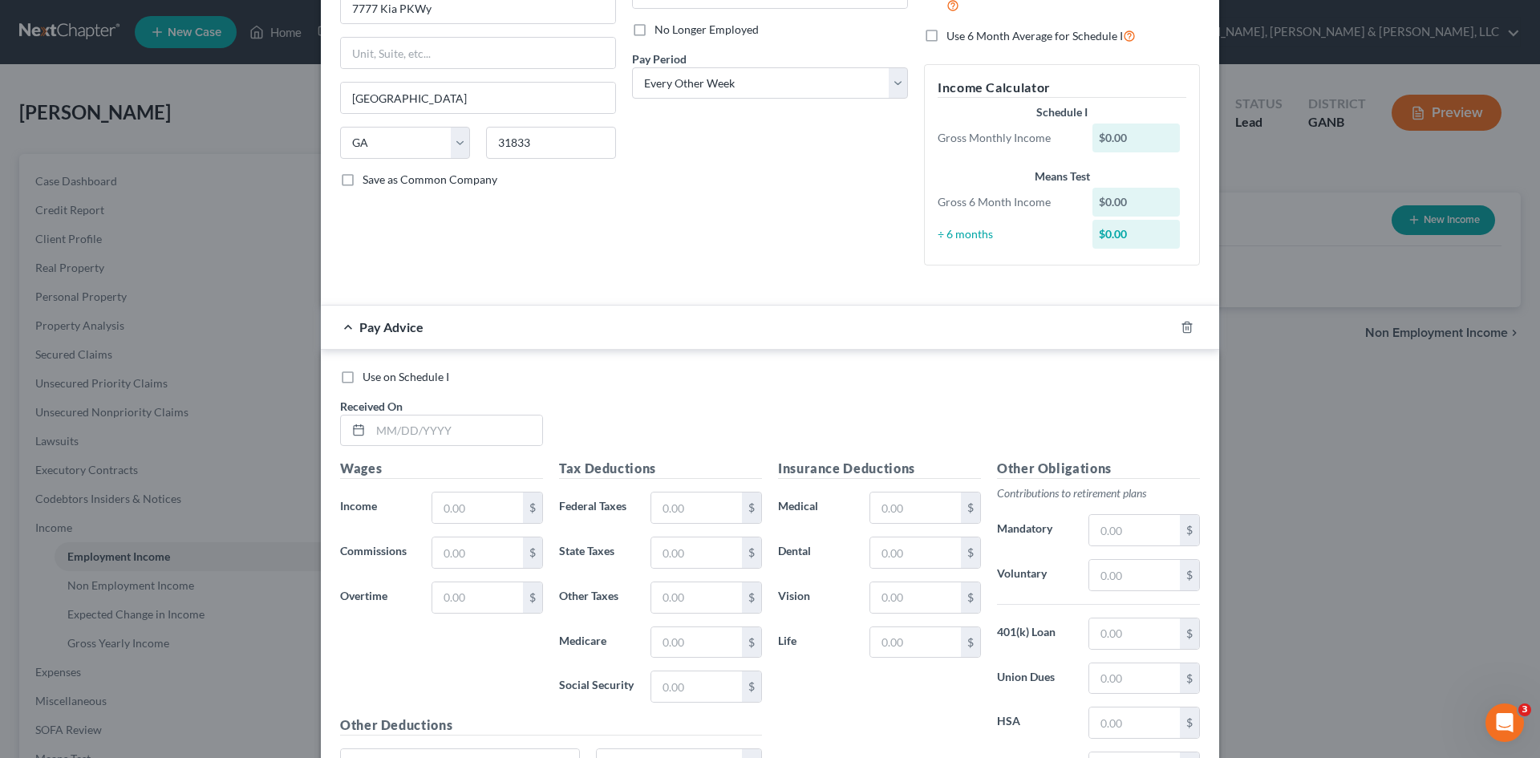
scroll to position [255, 0]
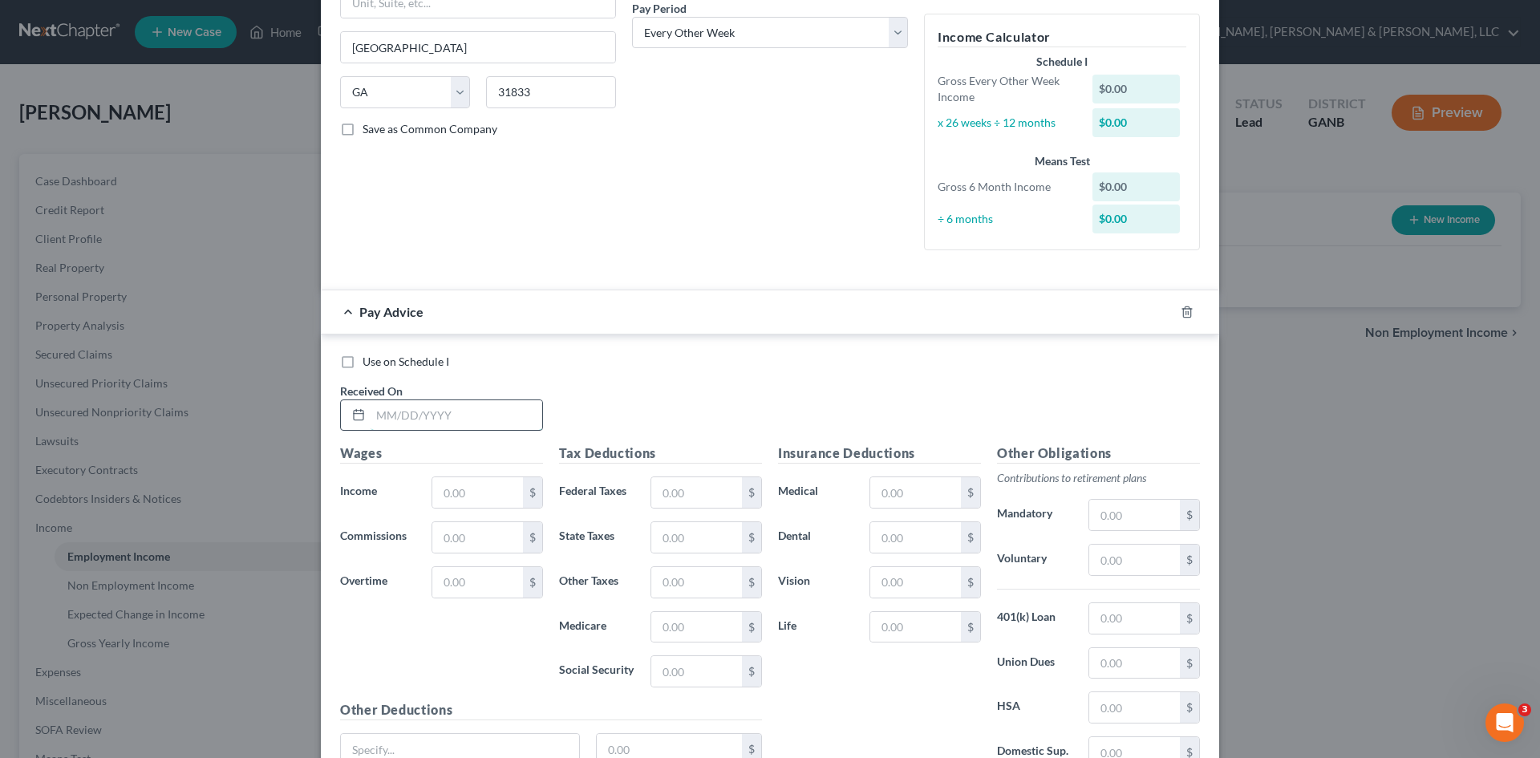
click at [518, 414] on input "text" at bounding box center [457, 415] width 172 height 30
type input "8"
type input "[DATE]"
click at [492, 483] on input "text" at bounding box center [477, 492] width 91 height 30
type input "2,892.25"
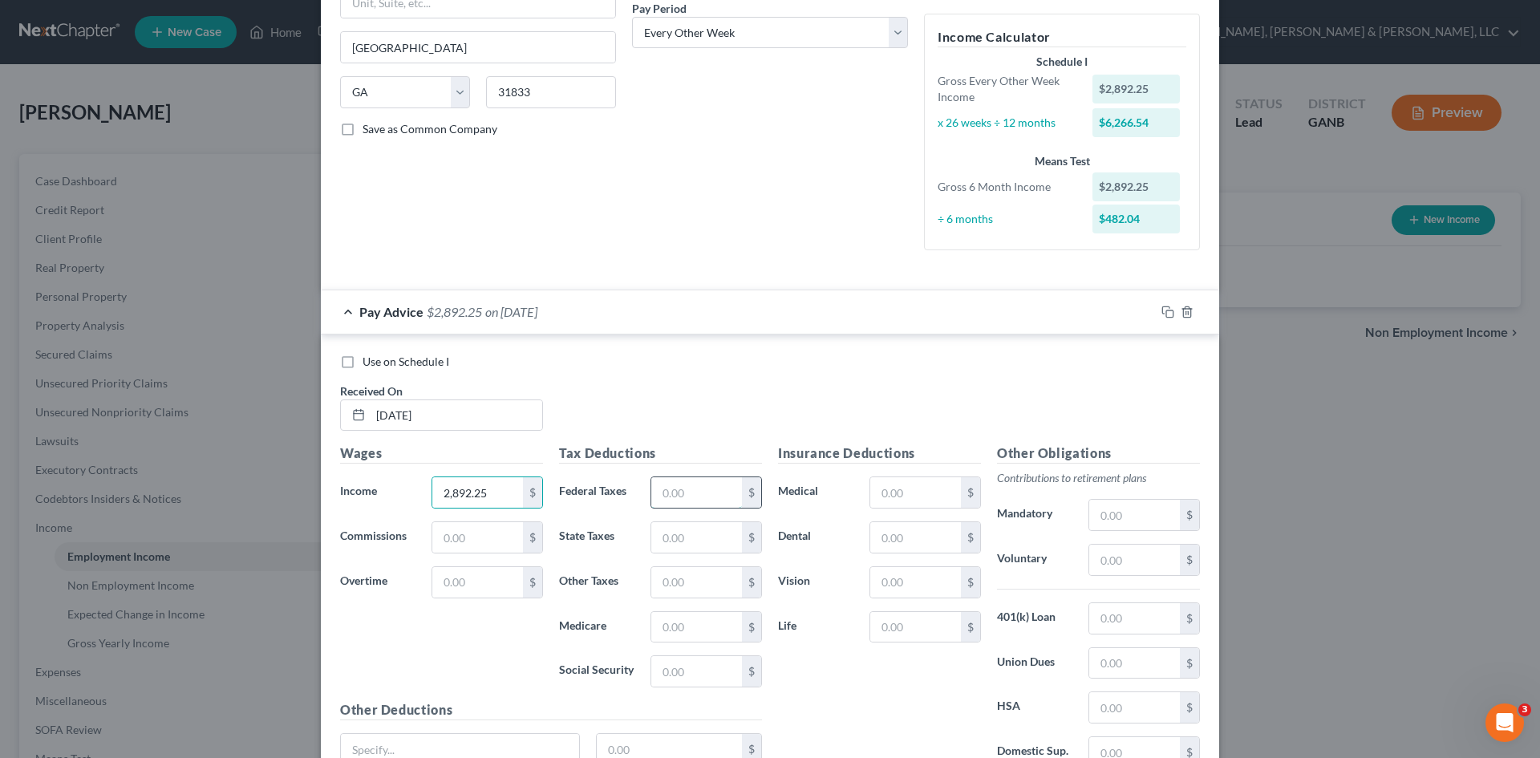
click at [731, 498] on input "text" at bounding box center [696, 492] width 91 height 30
click at [668, 491] on input "text" at bounding box center [696, 492] width 91 height 30
type input "174.80"
type input "40.88"
type input "8.08"
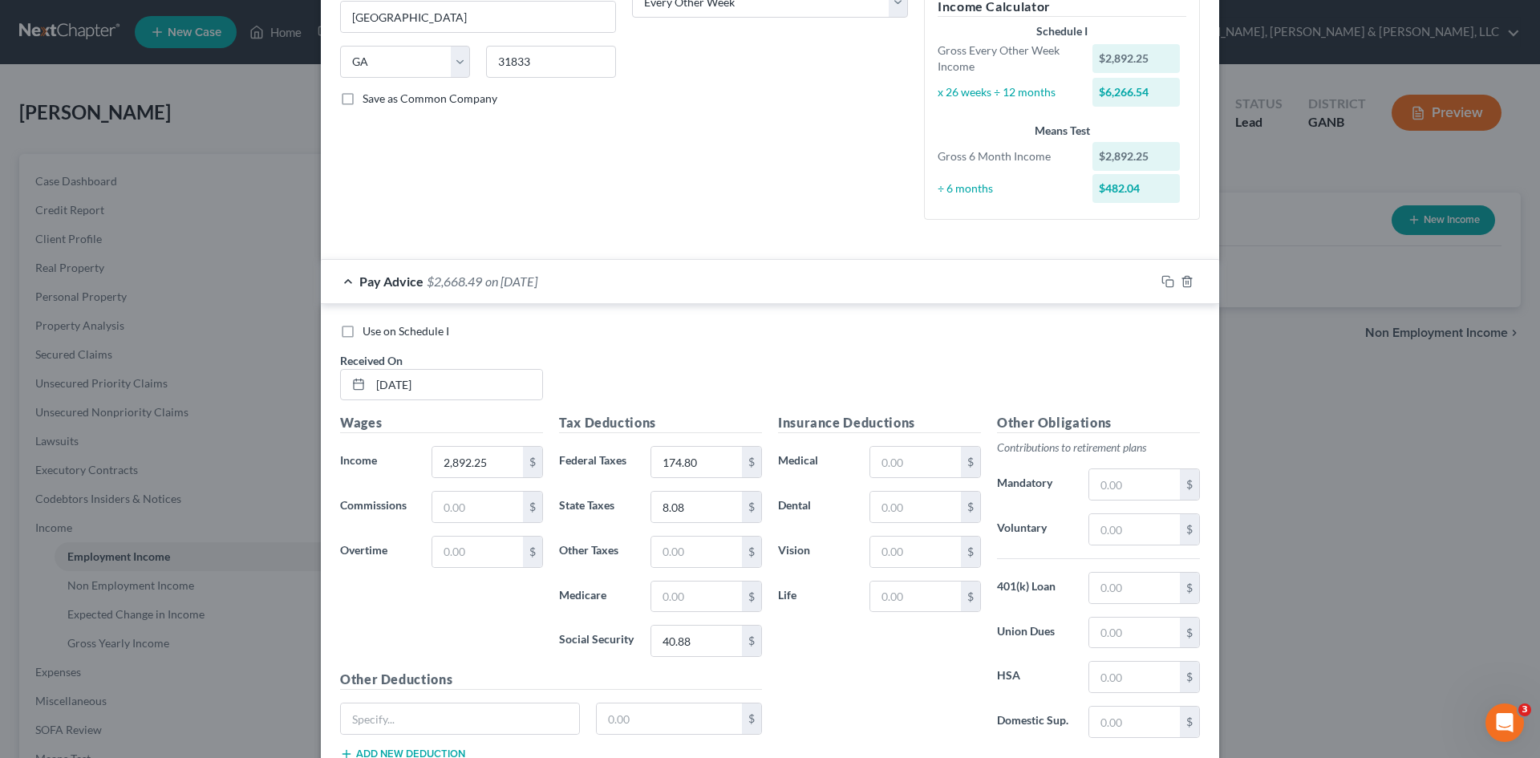
scroll to position [324, 0]
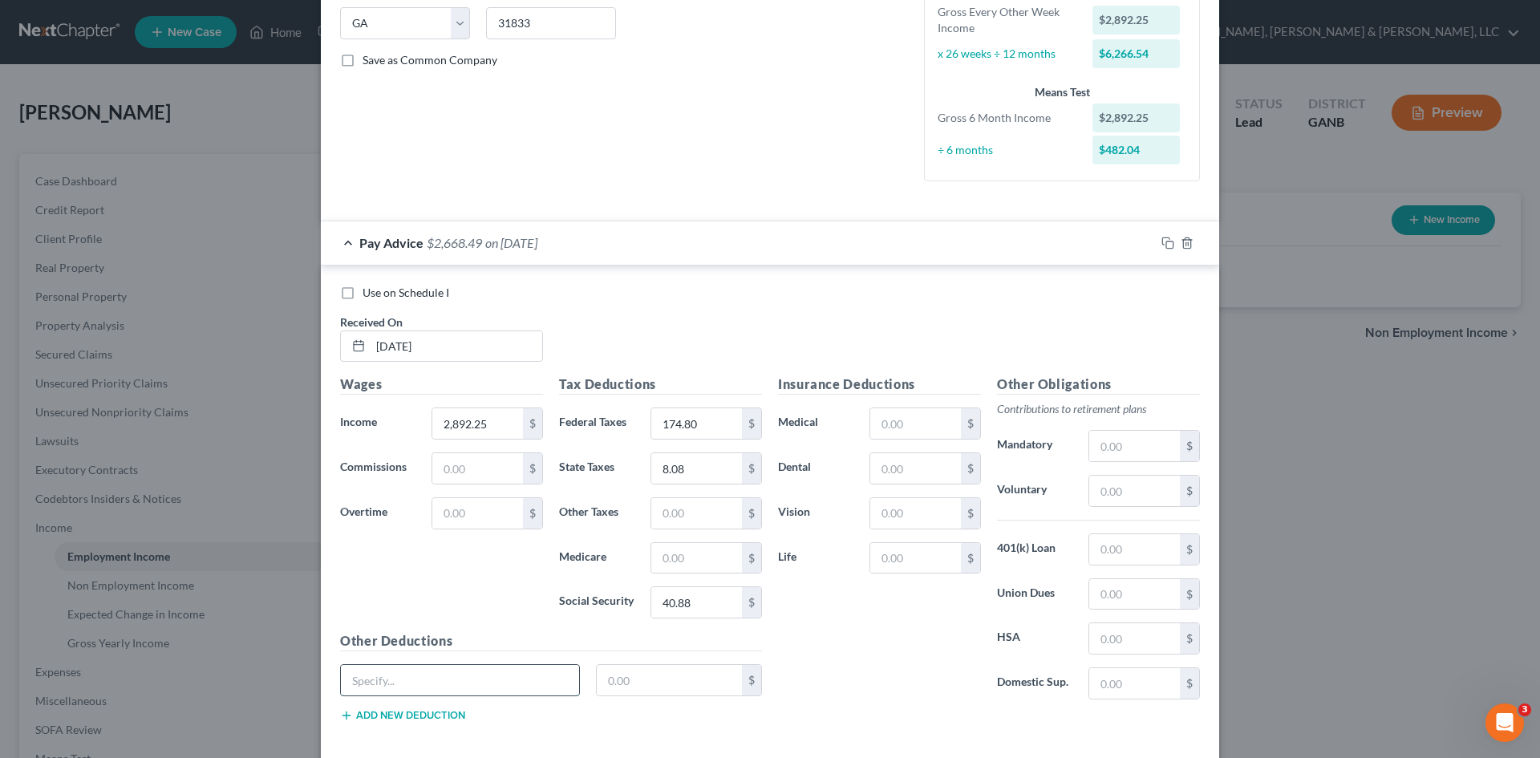
click at [395, 669] on input "text" at bounding box center [460, 680] width 238 height 30
type input "Child Support"
click at [600, 682] on input "text" at bounding box center [670, 680] width 146 height 30
type input "990.36"
click at [894, 442] on div "Insurance Deductions Medical $ Dental $ Vision $ Life $" at bounding box center [879, 544] width 219 height 338
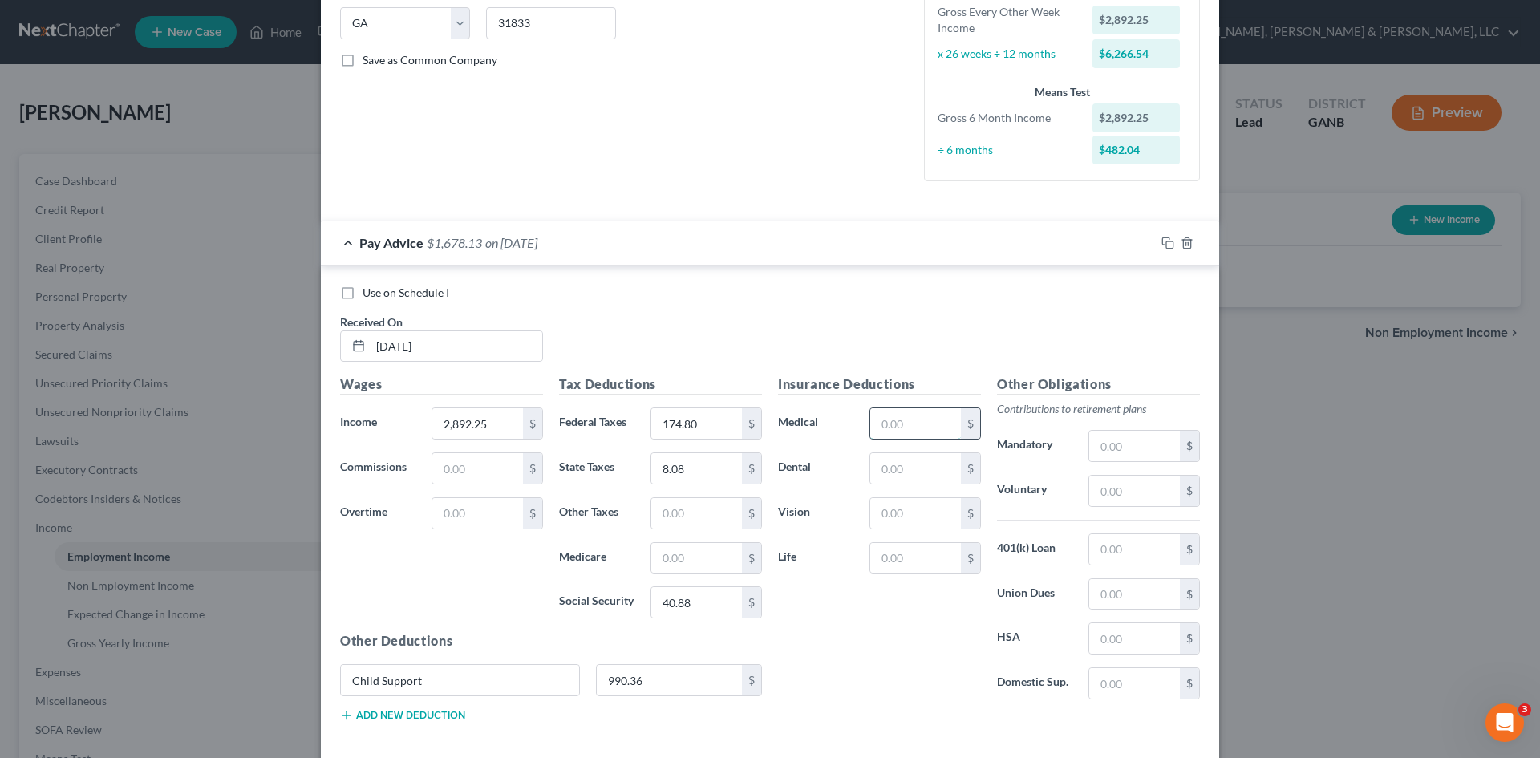
click at [897, 422] on input "text" at bounding box center [915, 423] width 91 height 30
type input "52.66"
click at [1140, 500] on input "text" at bounding box center [1134, 491] width 91 height 30
type input "202.18"
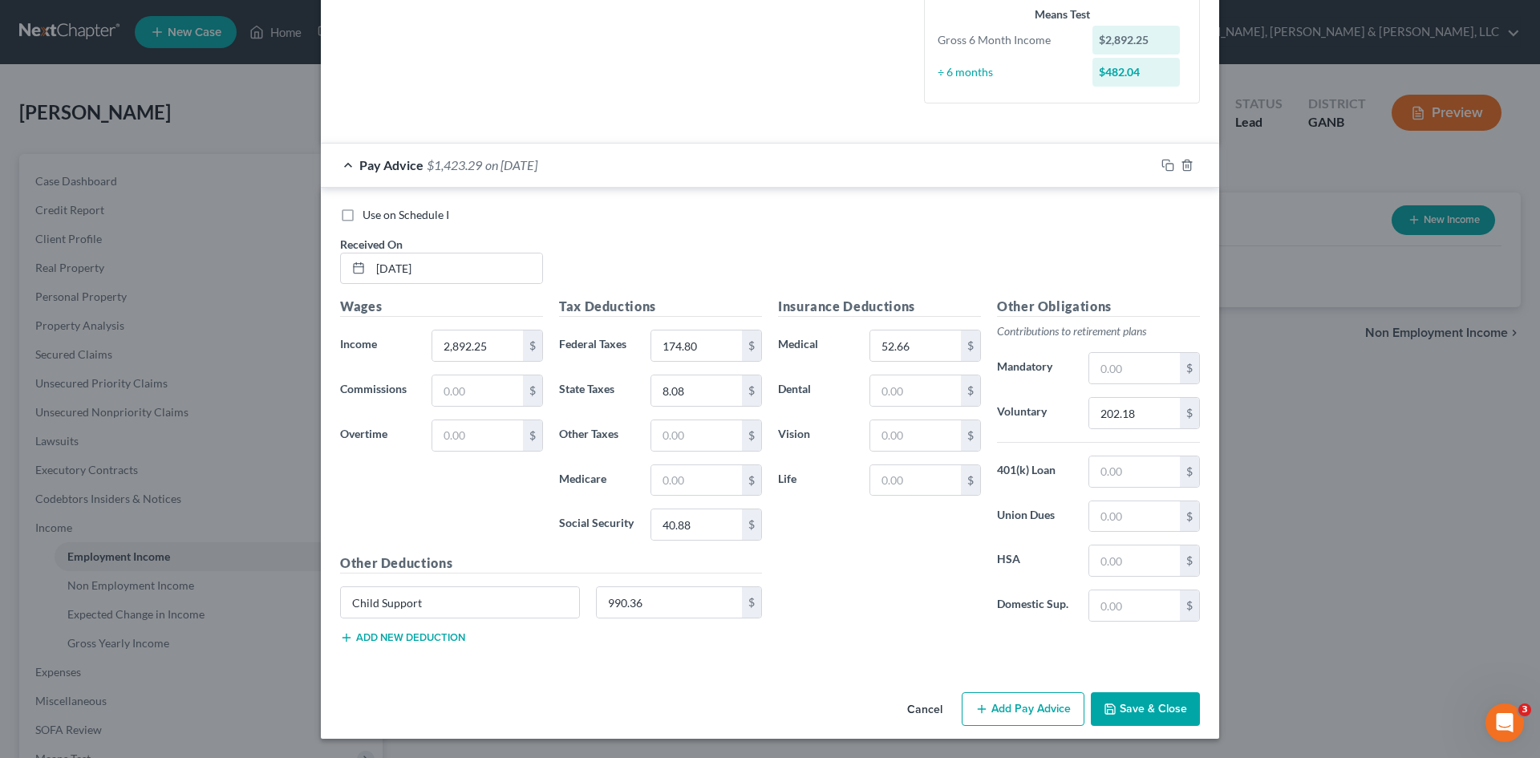
click at [1110, 706] on icon "button" at bounding box center [1110, 709] width 10 height 10
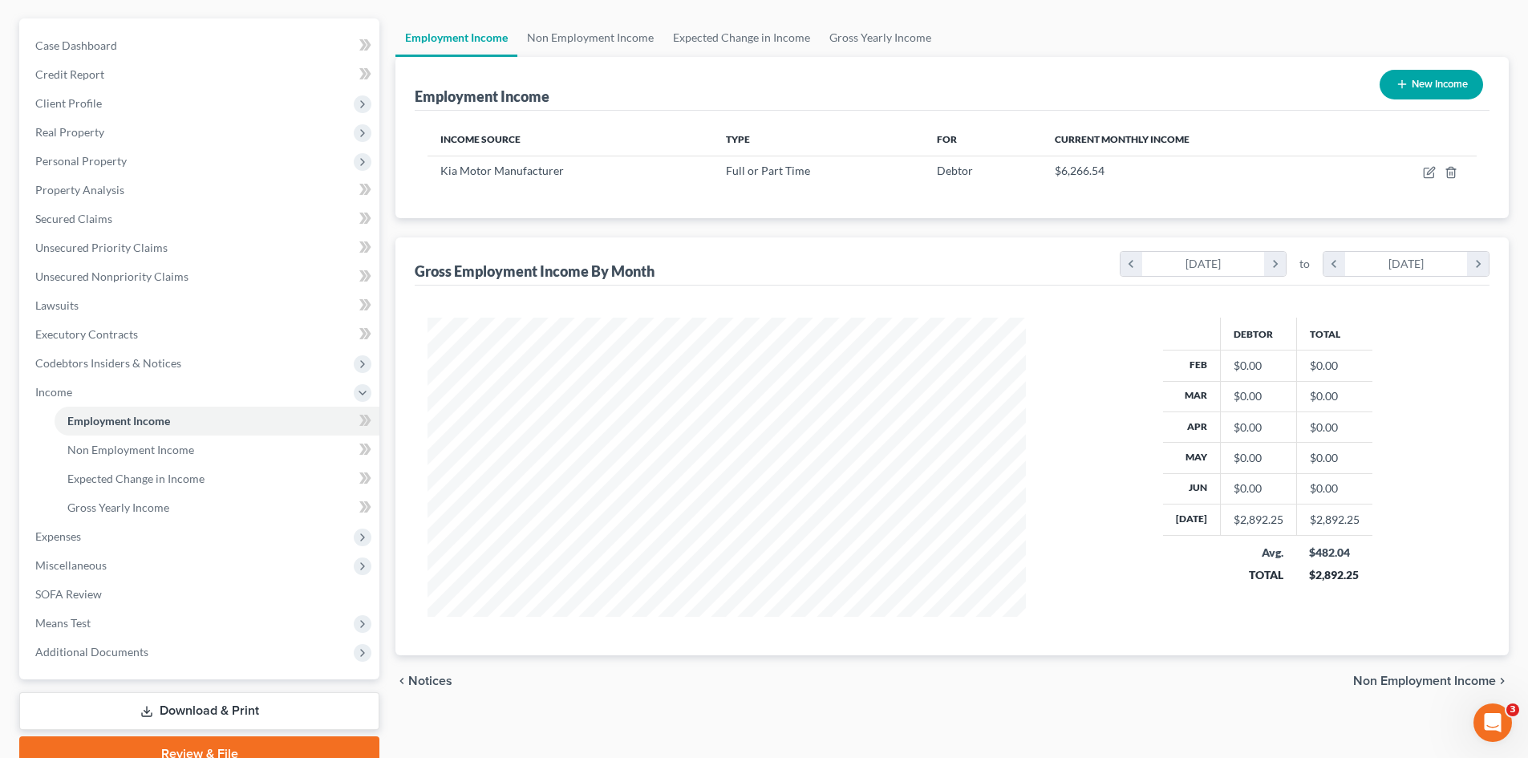
scroll to position [210, 0]
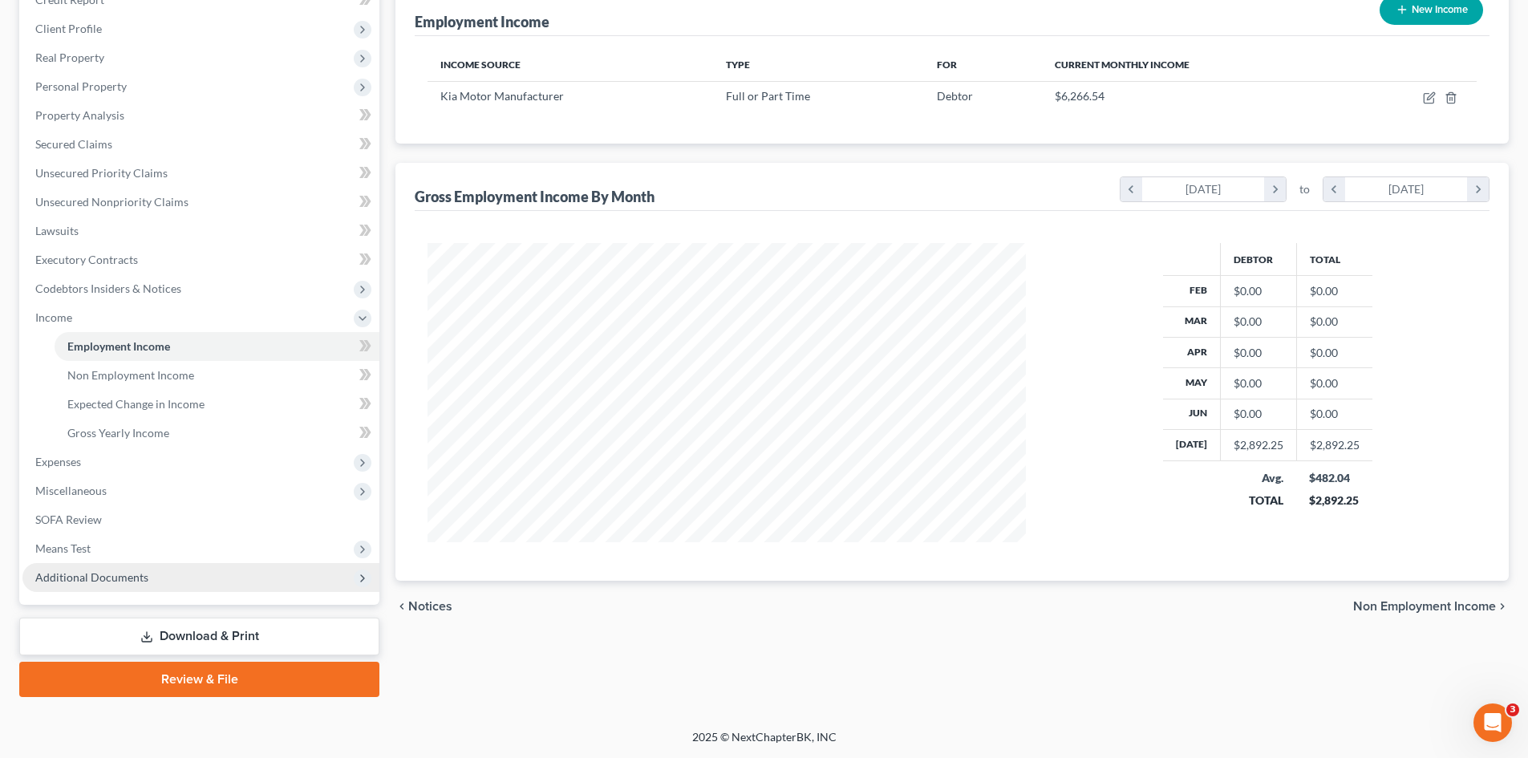
click at [176, 569] on span "Additional Documents" at bounding box center [200, 577] width 357 height 29
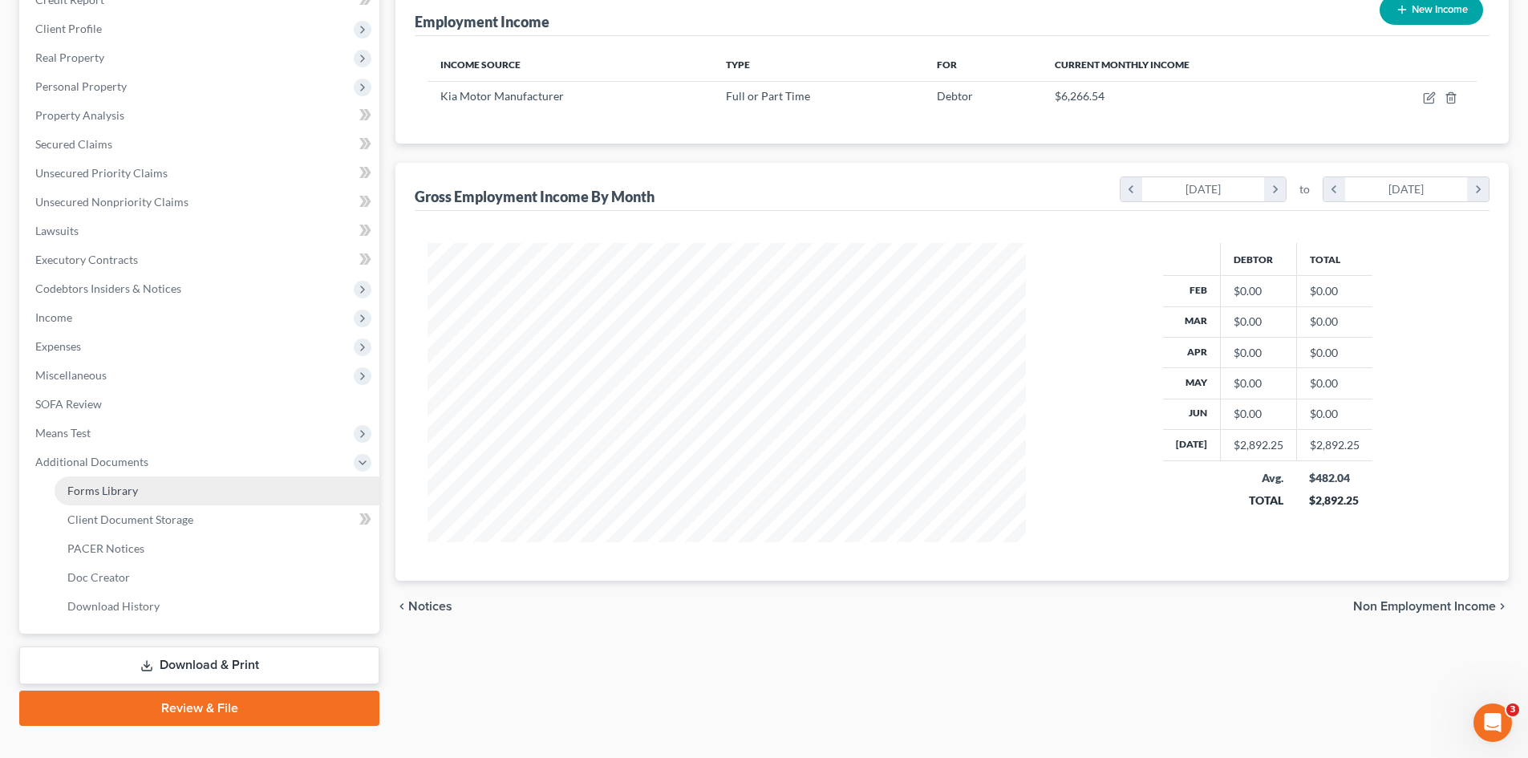
click at [161, 492] on link "Forms Library" at bounding box center [217, 490] width 325 height 29
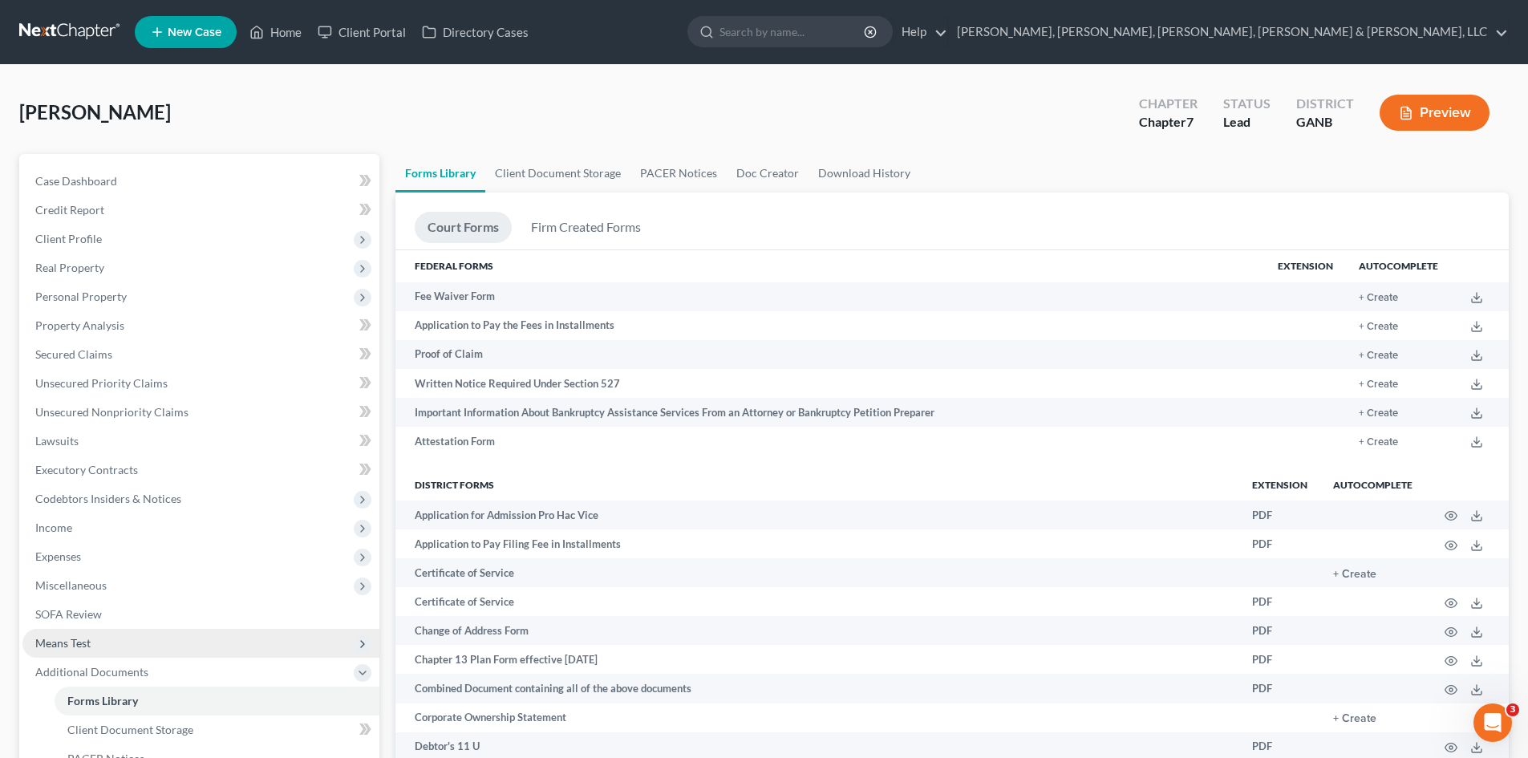
click at [176, 655] on span "Means Test" at bounding box center [200, 643] width 357 height 29
click at [175, 680] on link "Exemption from Presumption" at bounding box center [217, 672] width 325 height 29
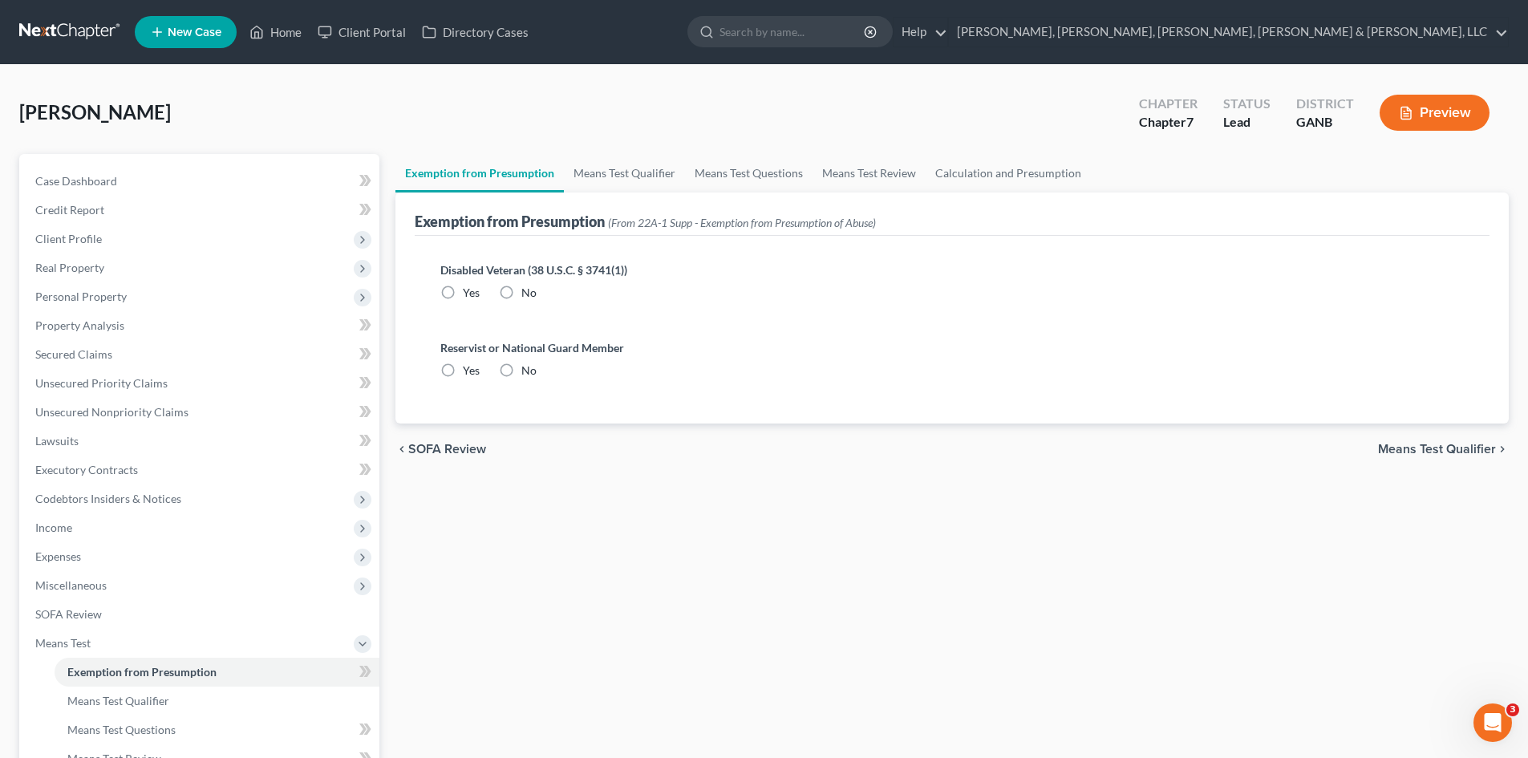
click at [521, 291] on label "No" at bounding box center [528, 293] width 15 height 16
click at [528, 291] on input "No" at bounding box center [533, 290] width 10 height 10
radio input "true"
click at [518, 379] on div "Reservist or National Guard Member Yes No" at bounding box center [951, 365] width 1049 height 78
click at [521, 373] on label "No" at bounding box center [528, 371] width 15 height 16
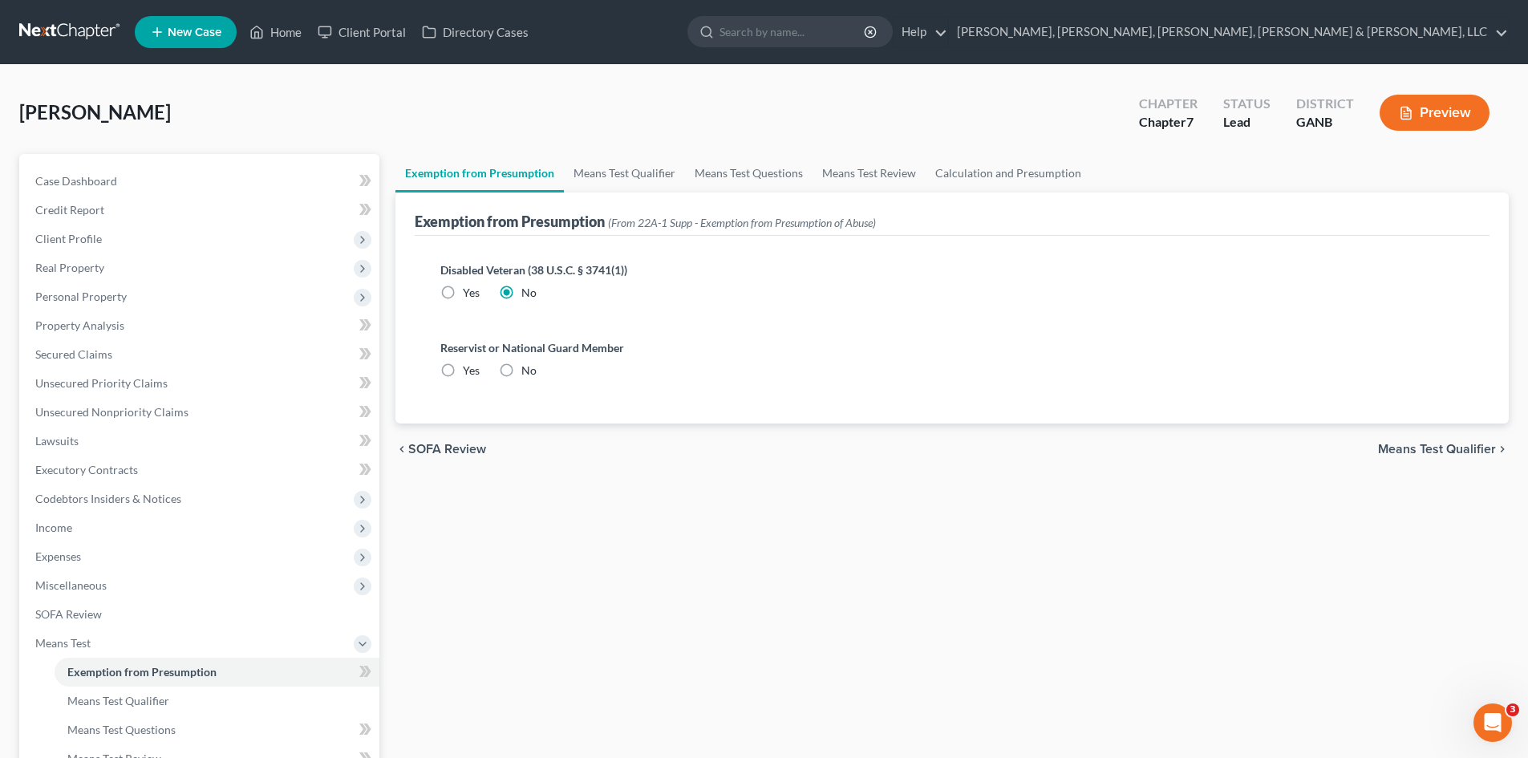
click at [528, 373] on input "No" at bounding box center [533, 368] width 10 height 10
radio input "true"
click at [581, 179] on link "Means Test Qualifier" at bounding box center [624, 173] width 121 height 38
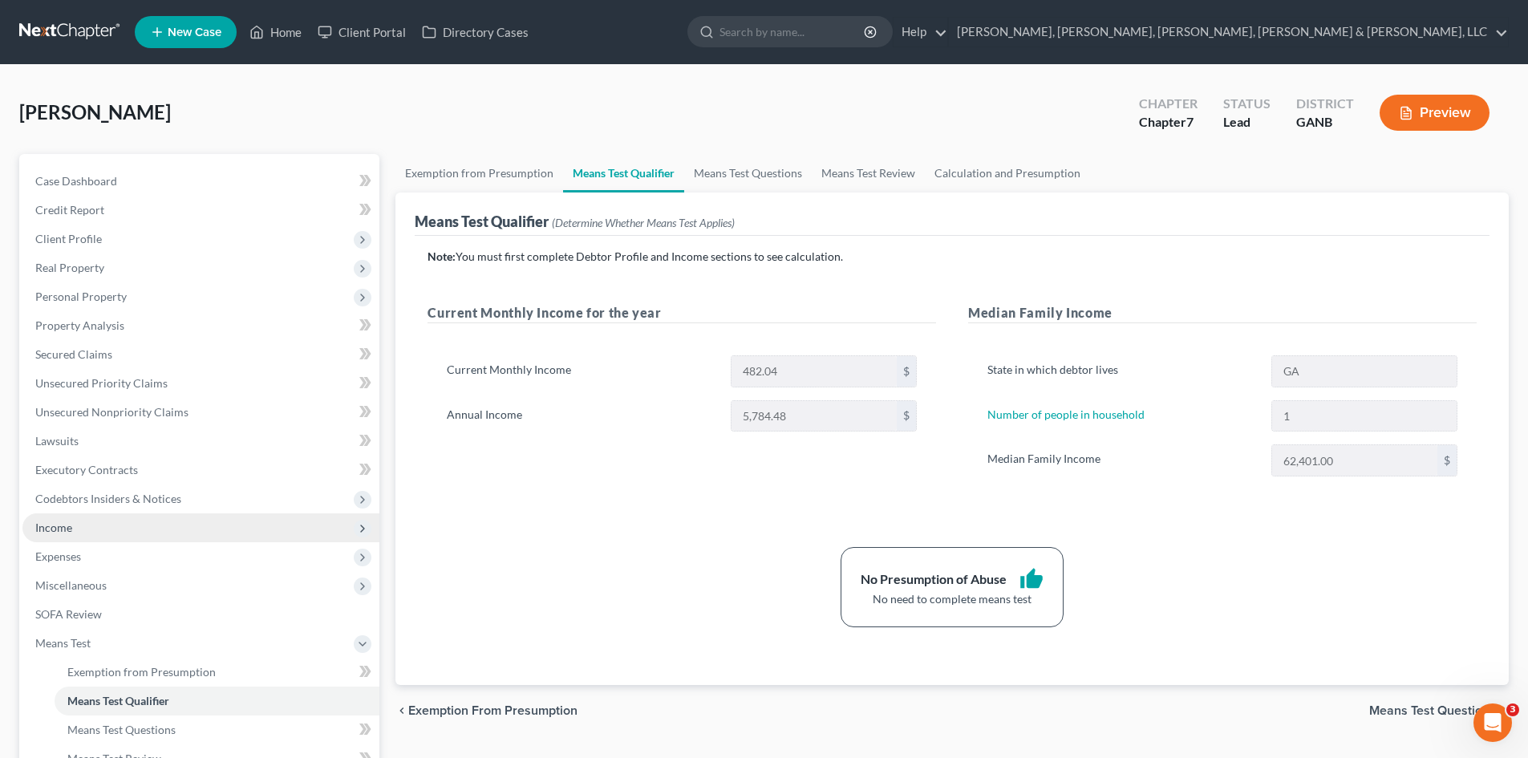
click at [298, 539] on span "Income" at bounding box center [200, 527] width 357 height 29
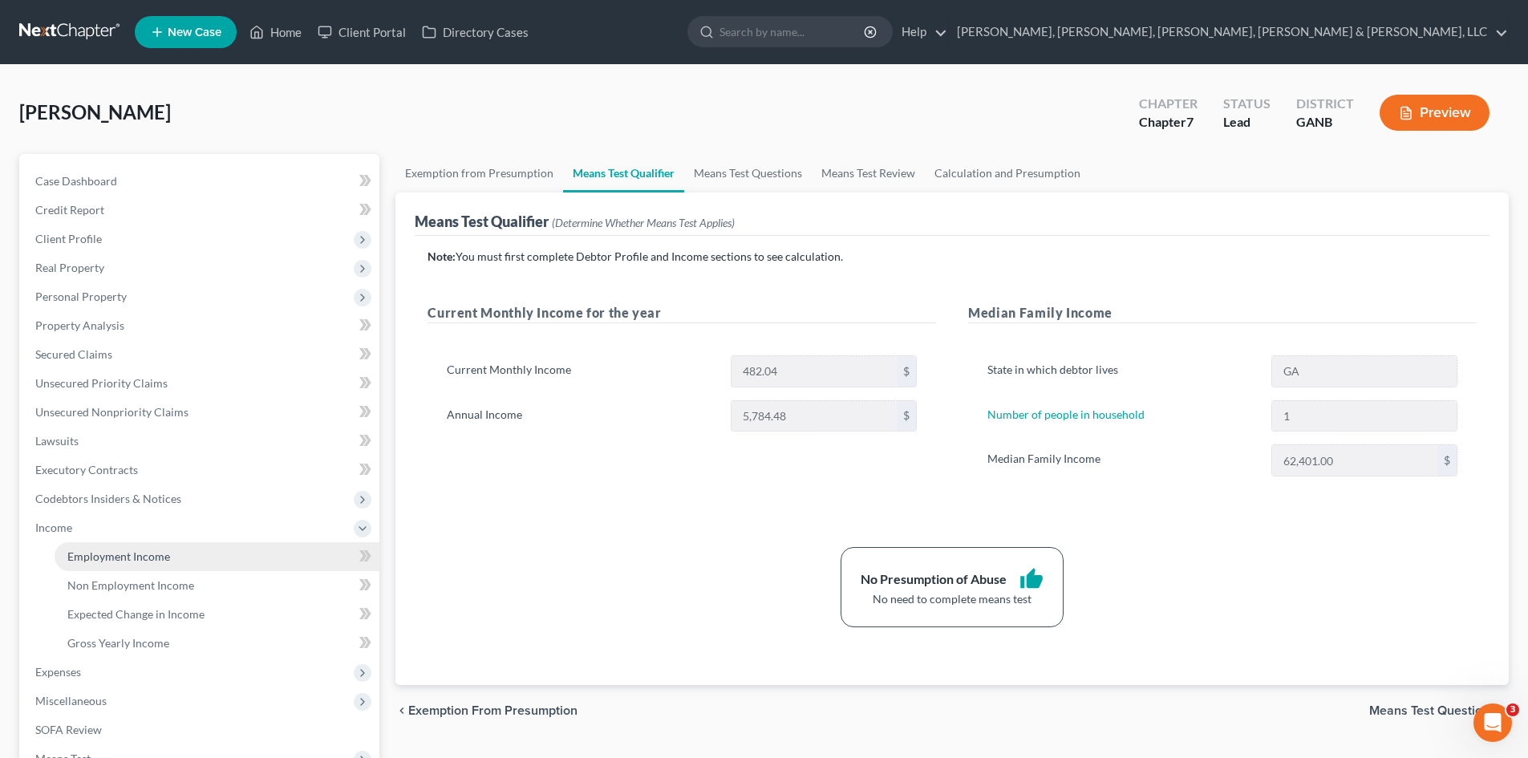
click at [261, 549] on link "Employment Income" at bounding box center [217, 556] width 325 height 29
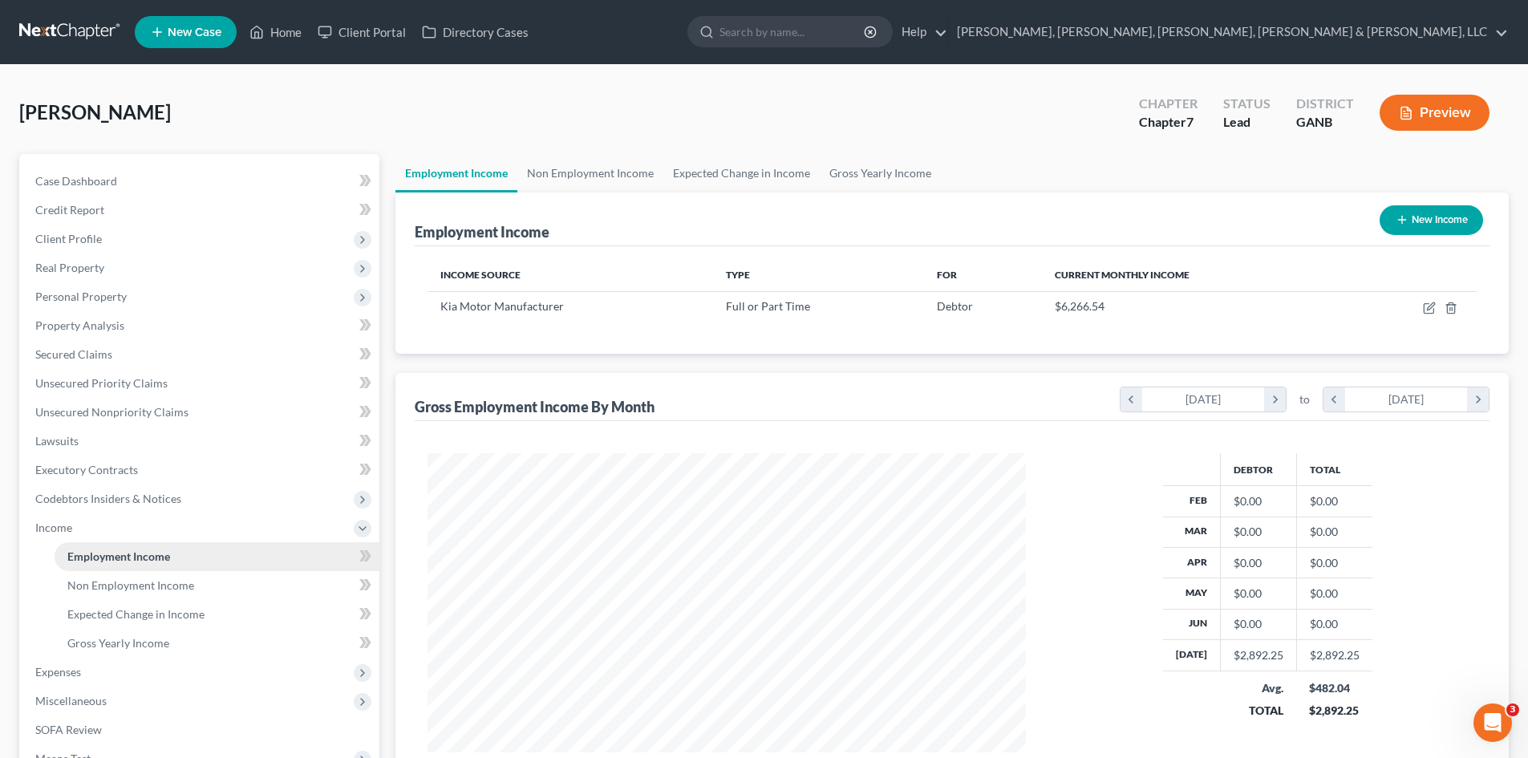
scroll to position [299, 630]
click at [1520, 553] on div "[PERSON_NAME] Upgraded Chapter Chapter 7 Status Lead District GANB Preview Peti…" at bounding box center [764, 502] width 1528 height 874
click at [1270, 386] on div "chevron_left [DATE] chevron_right to chevron_left [DATE] chevron_right" at bounding box center [1305, 399] width 370 height 27
click at [1270, 393] on icon "chevron_right" at bounding box center [1275, 399] width 22 height 24
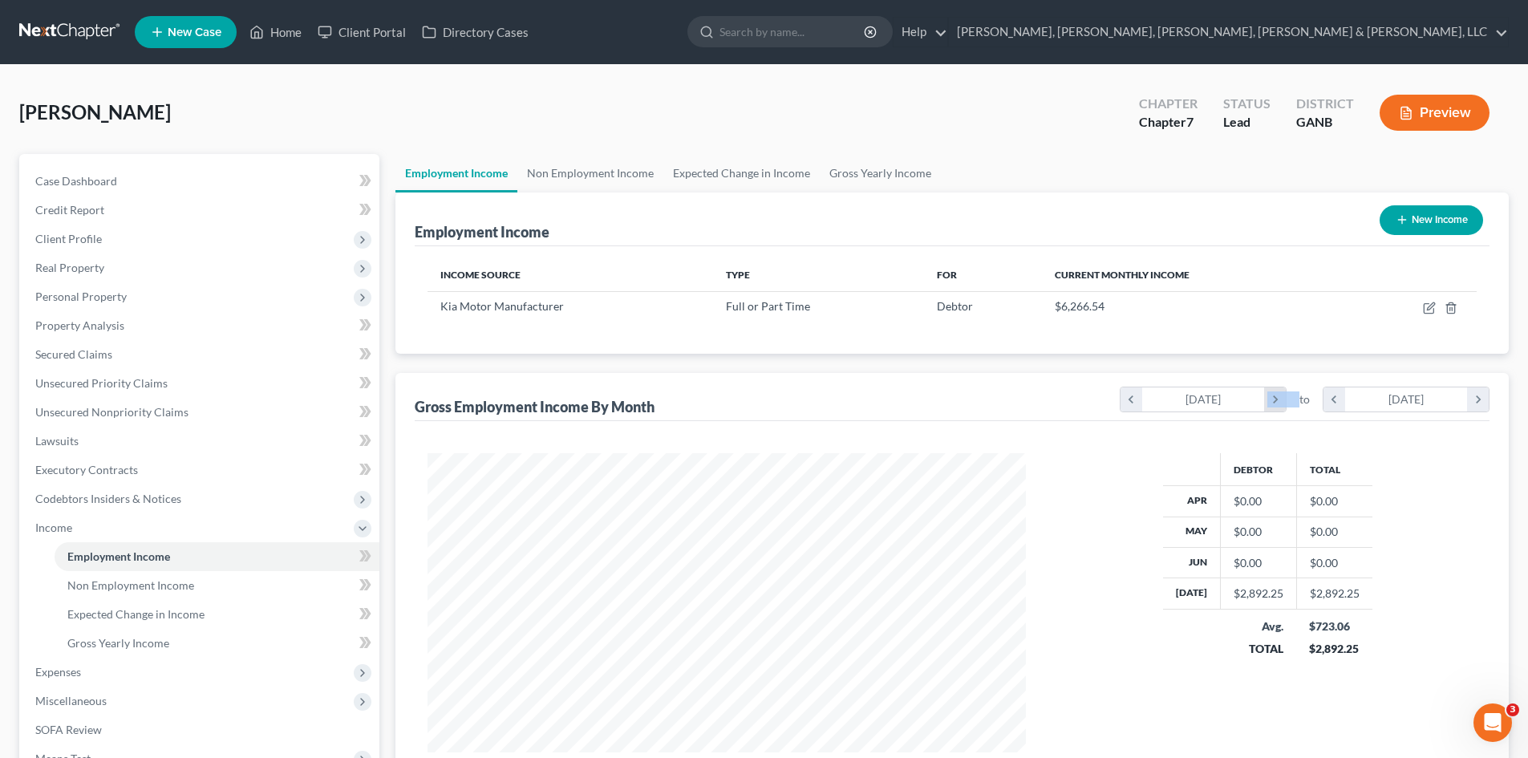
click at [1270, 393] on icon "chevron_right" at bounding box center [1275, 399] width 22 height 24
click at [1473, 410] on icon "chevron_right" at bounding box center [1478, 399] width 22 height 24
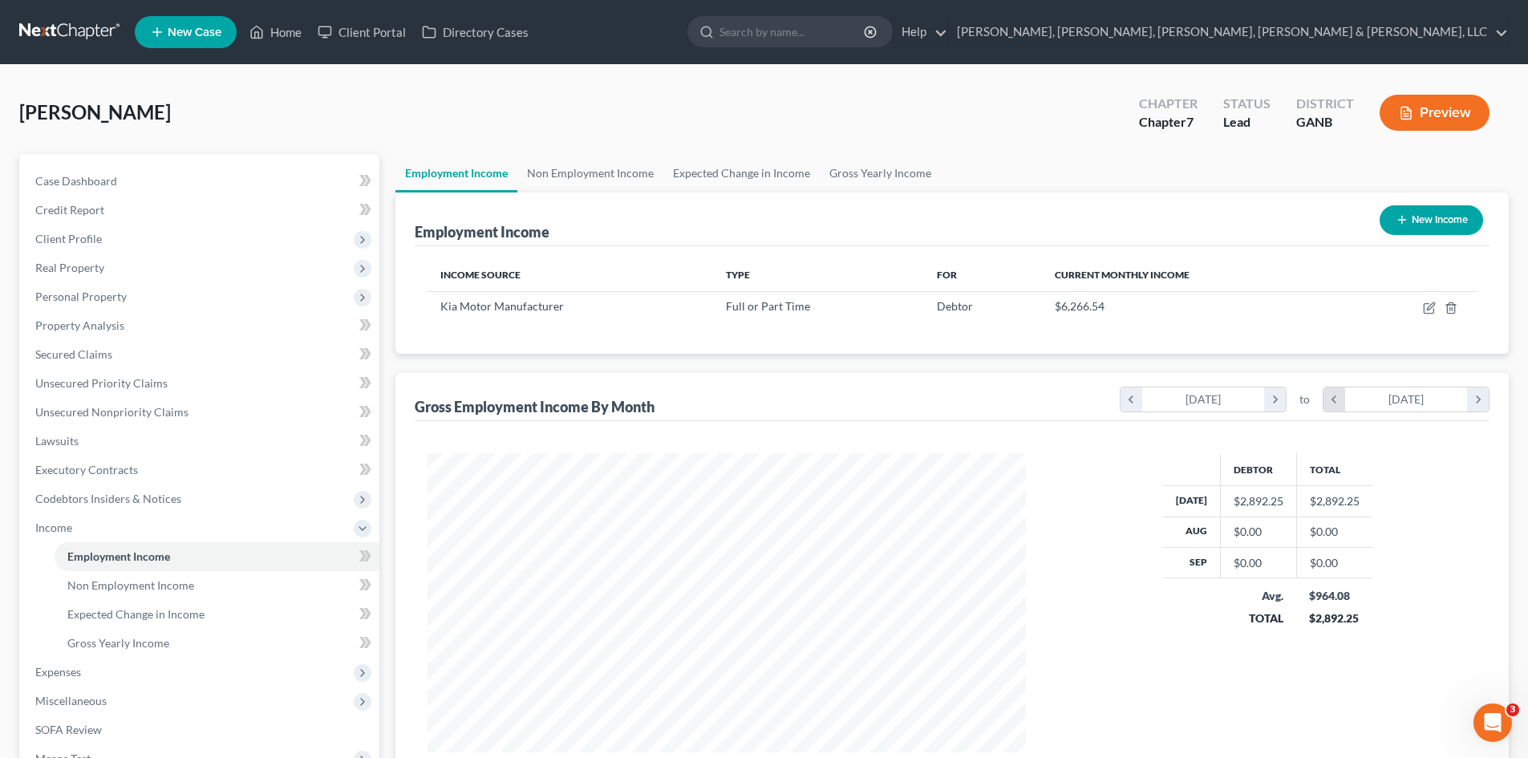
click at [1341, 396] on icon "chevron_left" at bounding box center [1334, 399] width 22 height 24
click at [1130, 404] on icon "chevron_left" at bounding box center [1131, 399] width 22 height 24
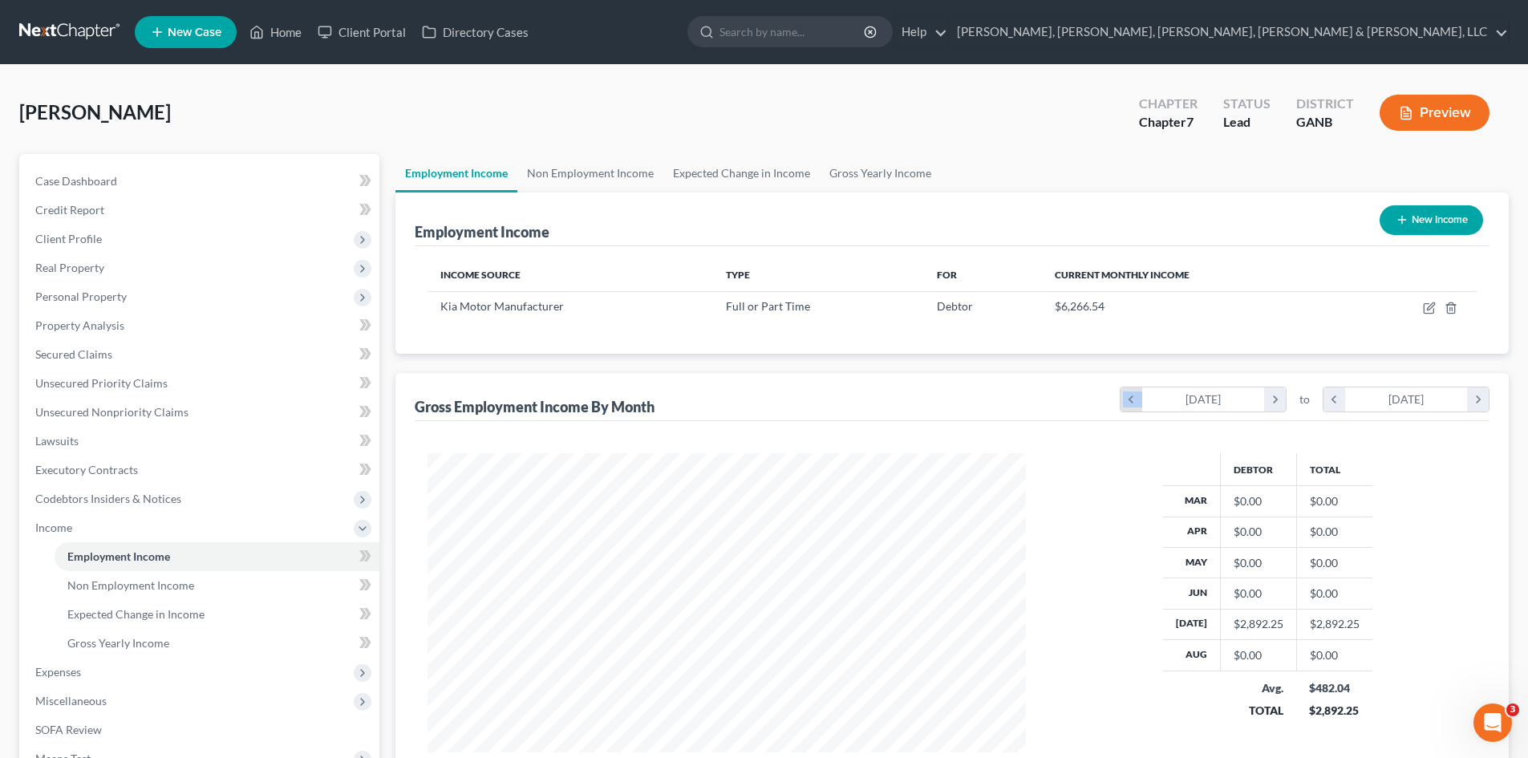
click at [1130, 404] on icon "chevron_left" at bounding box center [1131, 399] width 22 height 24
click at [1276, 400] on icon "chevron_right" at bounding box center [1275, 399] width 22 height 24
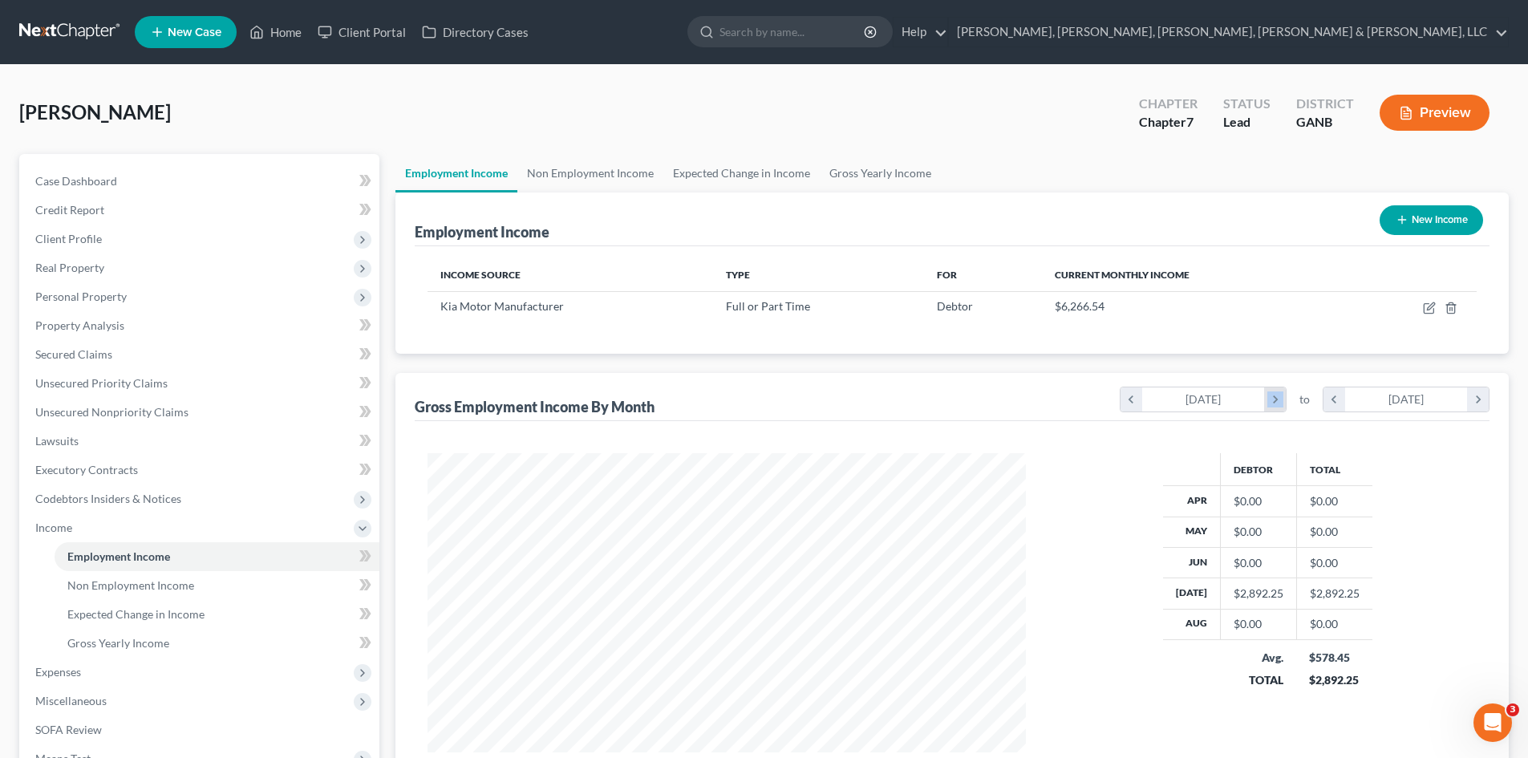
click at [1276, 400] on icon "chevron_right" at bounding box center [1275, 399] width 22 height 24
click at [1117, 399] on div "chevron_left [DATE] chevron_right to chevron_left [DATE] chevron_right" at bounding box center [1301, 397] width 376 height 37
click at [1127, 395] on icon "chevron_left" at bounding box center [1131, 399] width 22 height 24
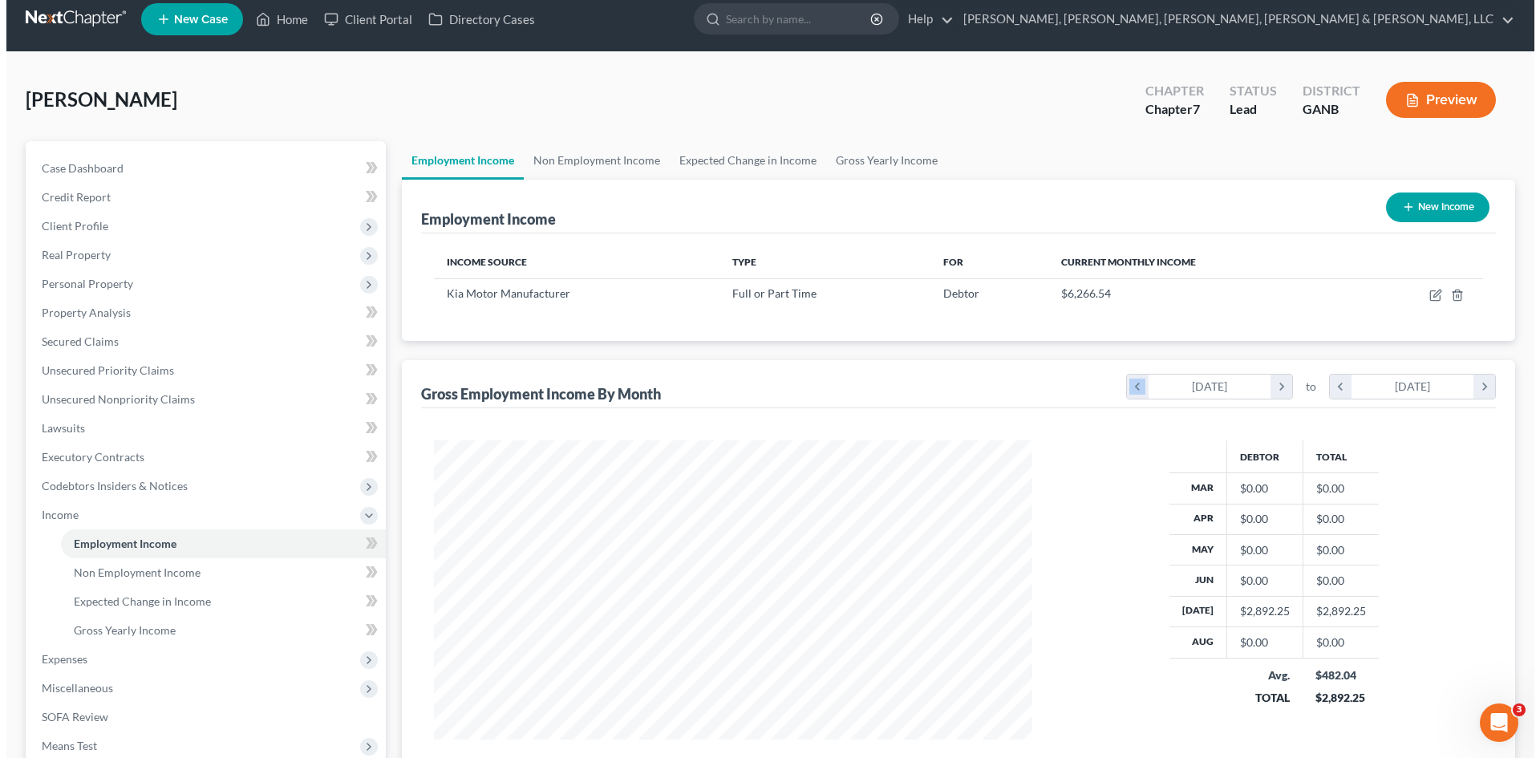
scroll to position [0, 0]
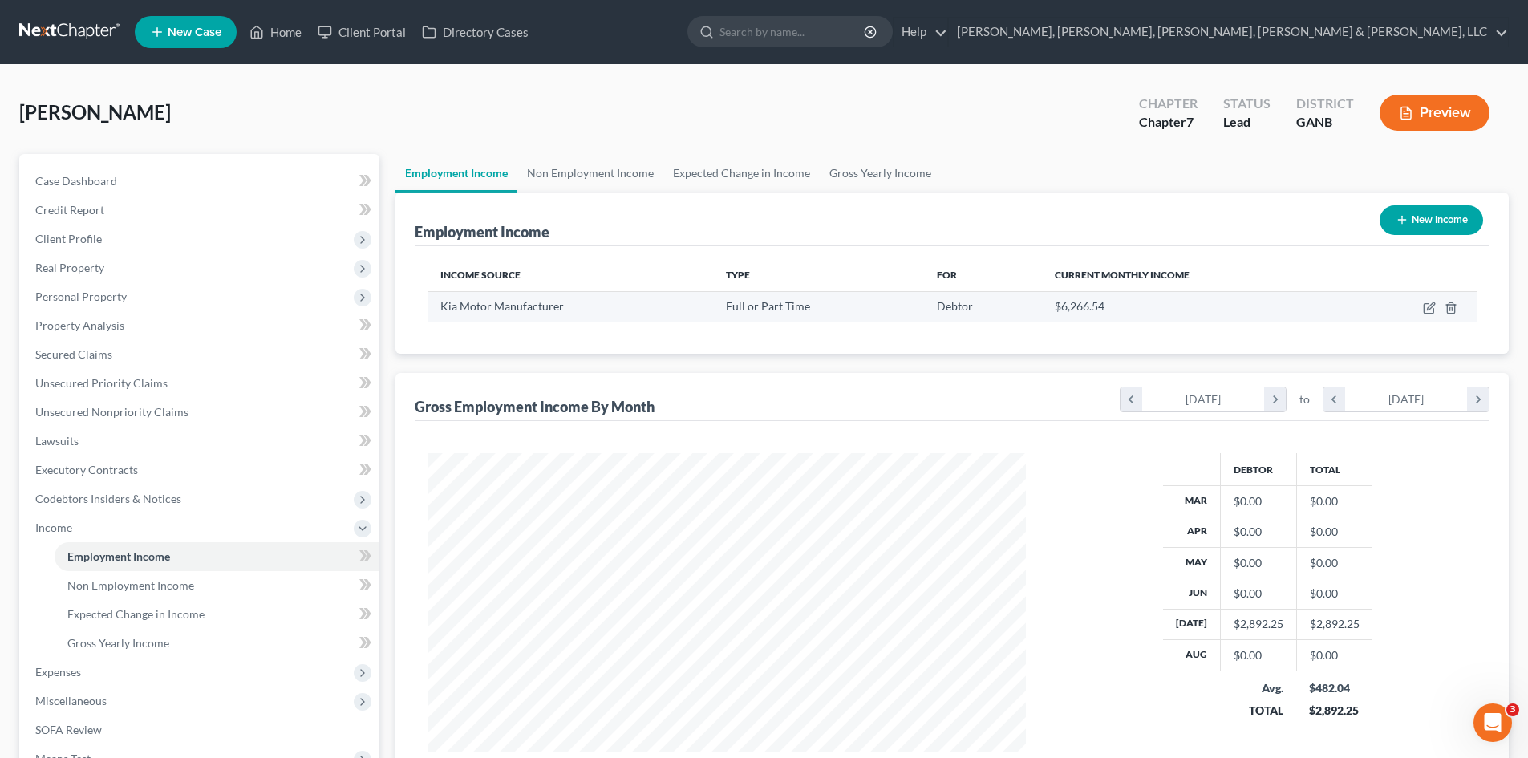
click at [1432, 318] on td at bounding box center [1413, 306] width 128 height 30
click at [1428, 313] on icon "button" at bounding box center [1429, 309] width 10 height 10
select select "0"
select select "10"
select select "2"
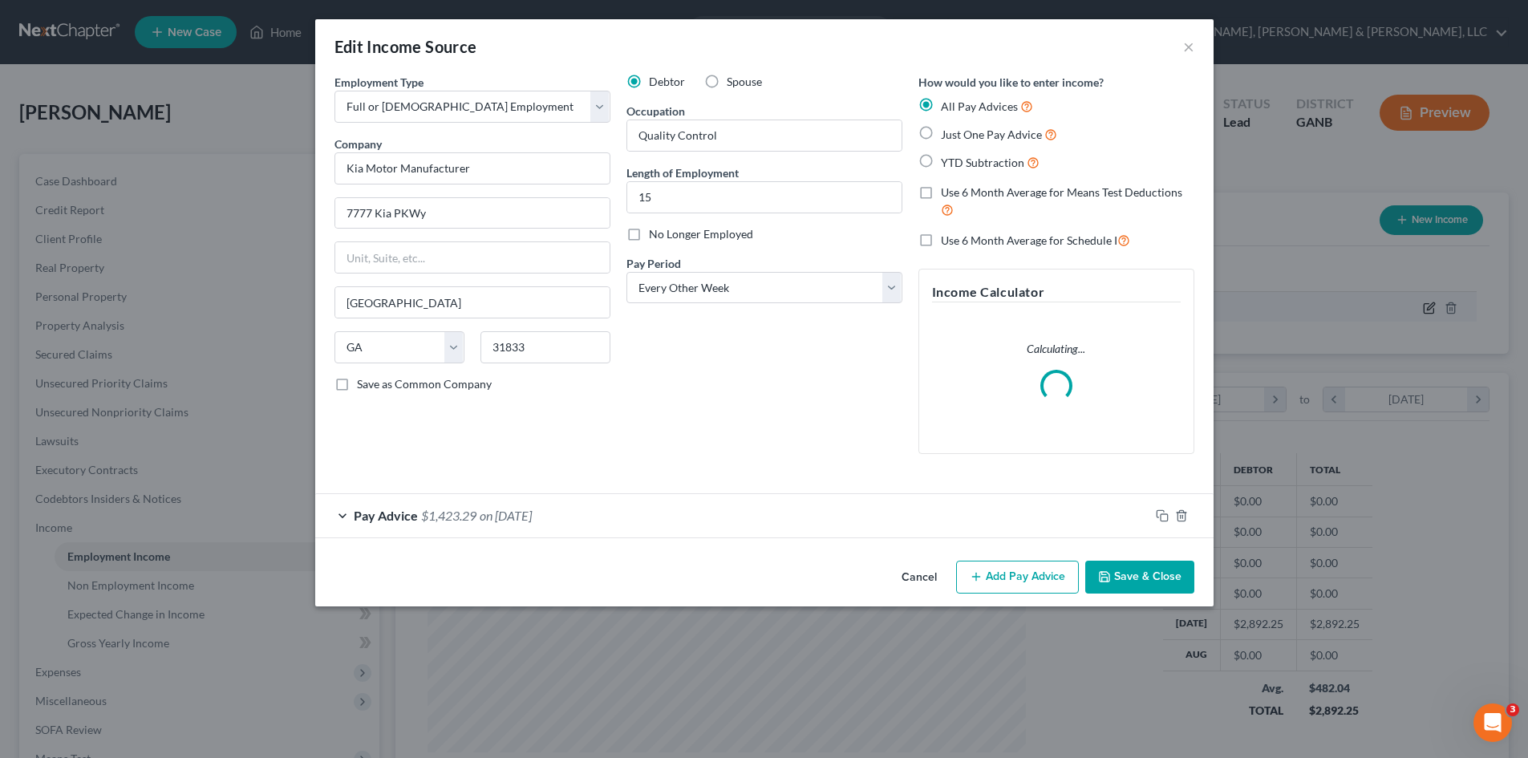
scroll to position [302, 636]
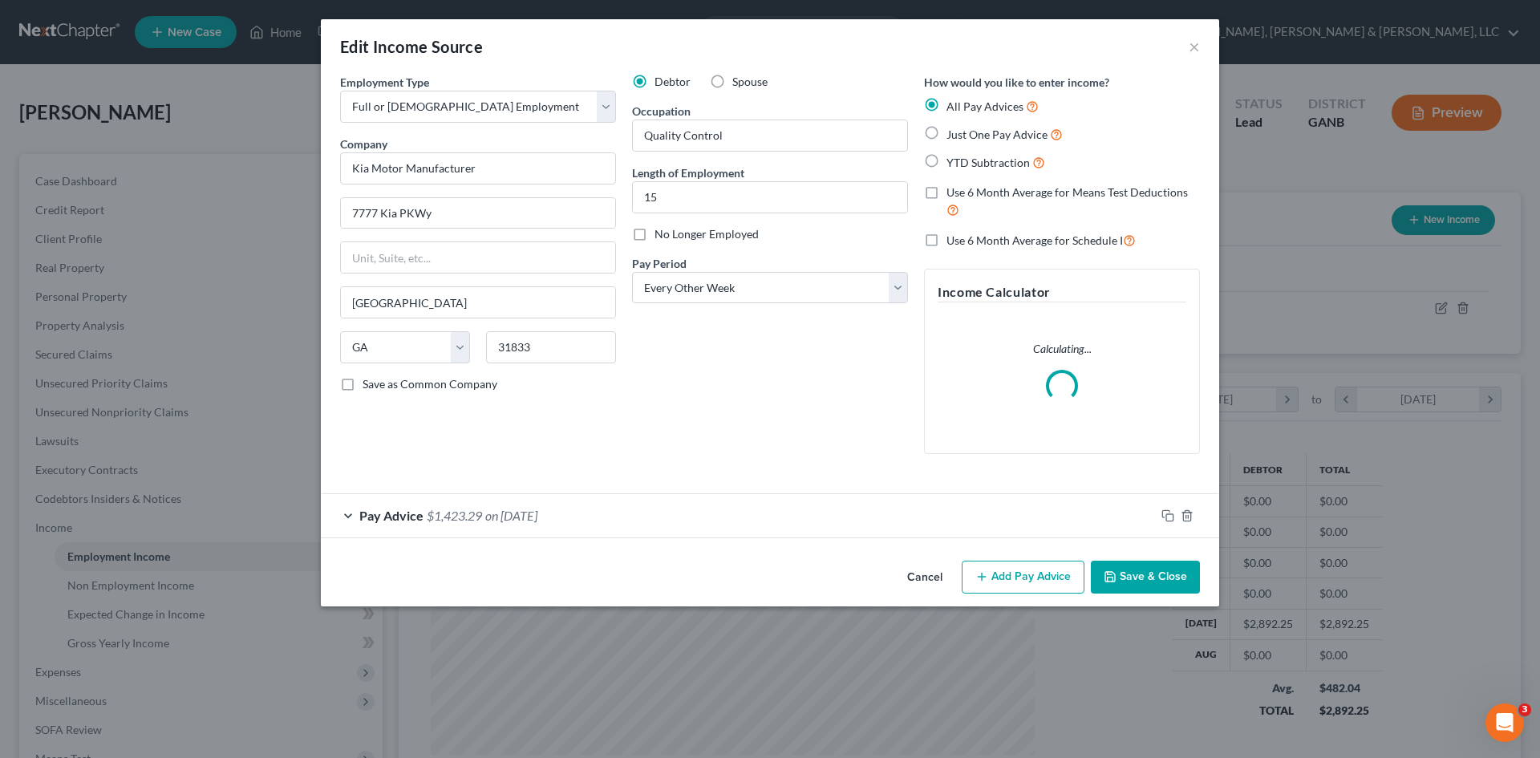
click at [1006, 131] on span "Just One Pay Advice" at bounding box center [996, 135] width 101 height 14
click at [963, 131] on input "Just One Pay Advice" at bounding box center [958, 130] width 10 height 10
radio input "true"
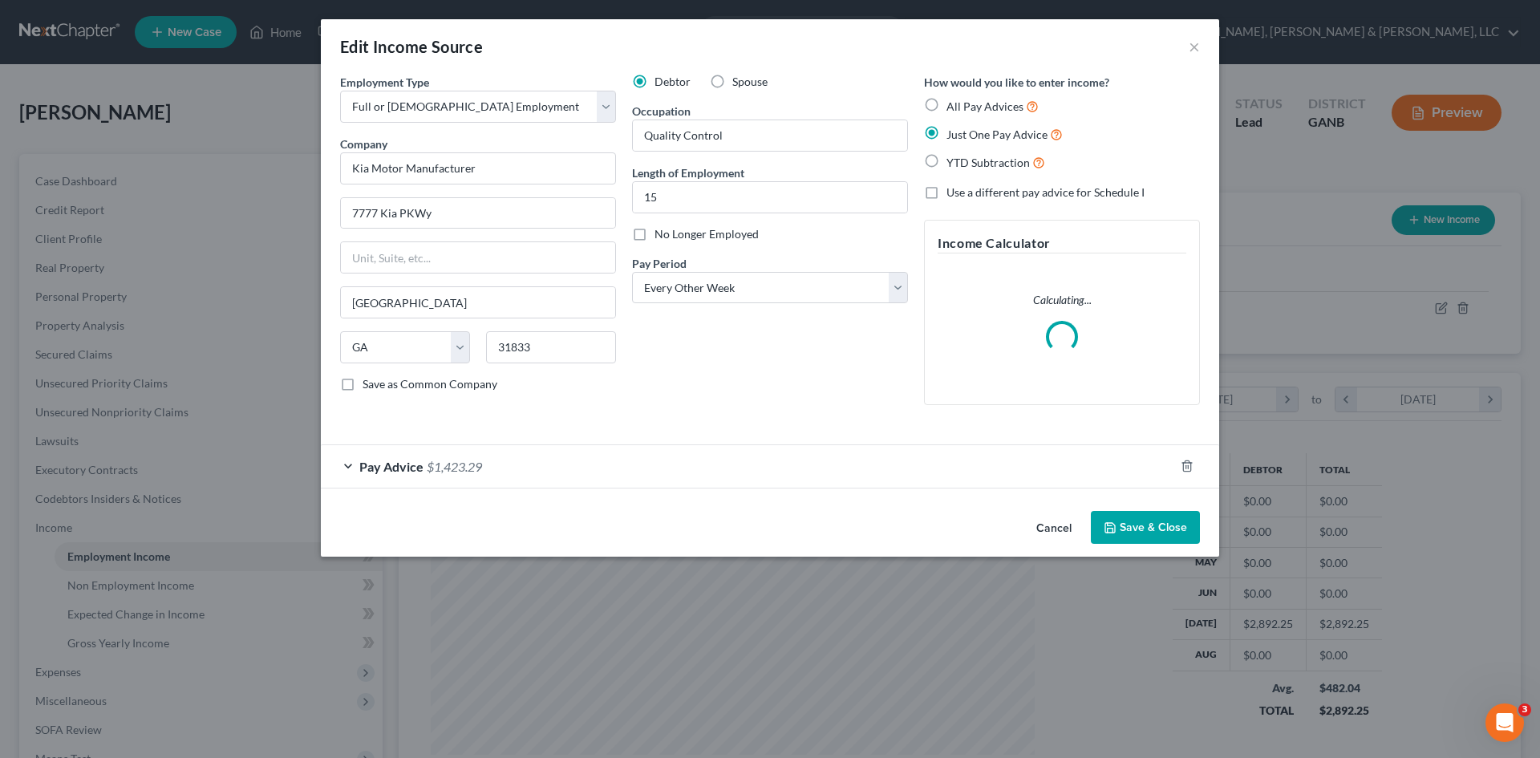
click at [1162, 529] on button "Save & Close" at bounding box center [1145, 528] width 109 height 34
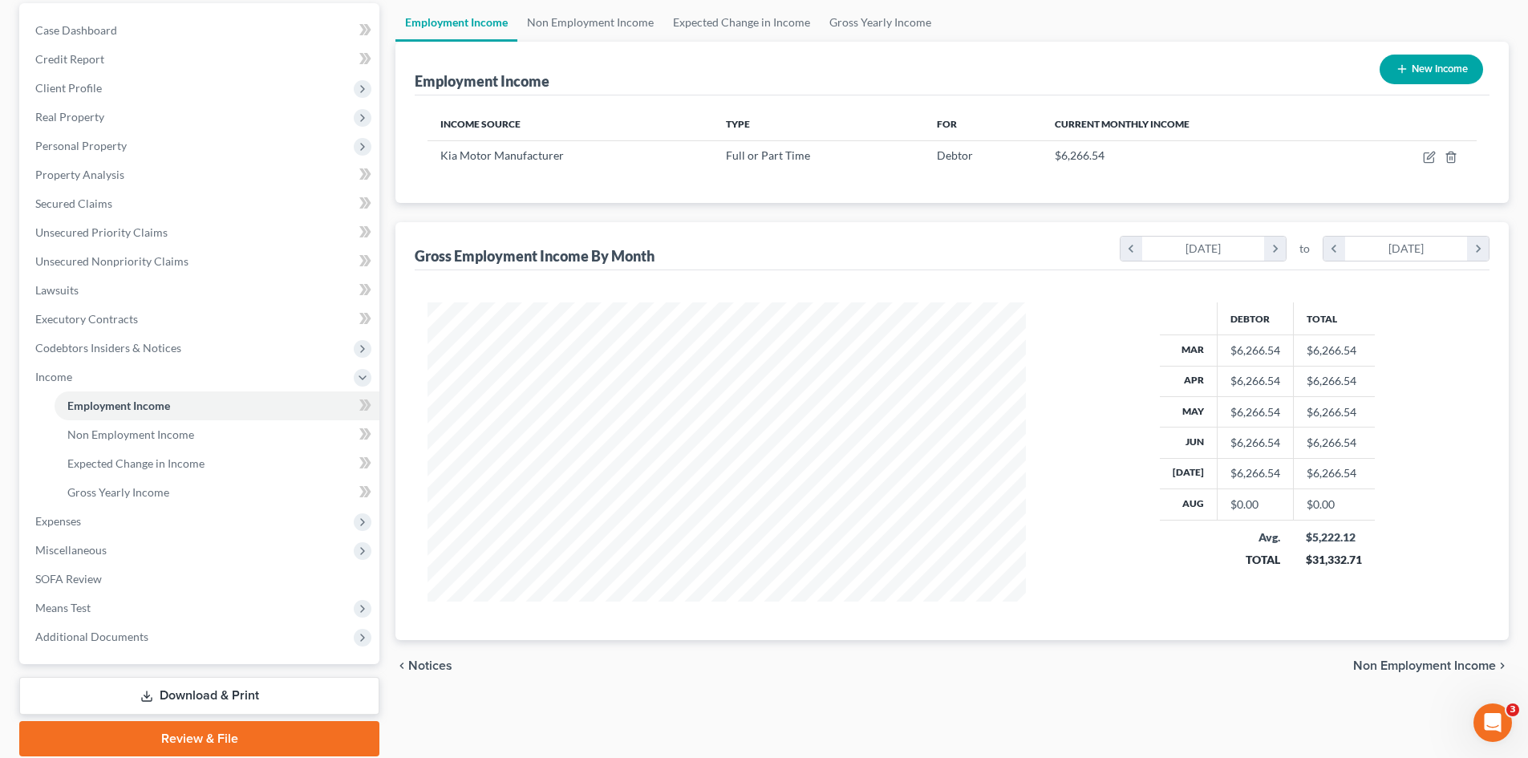
scroll to position [210, 0]
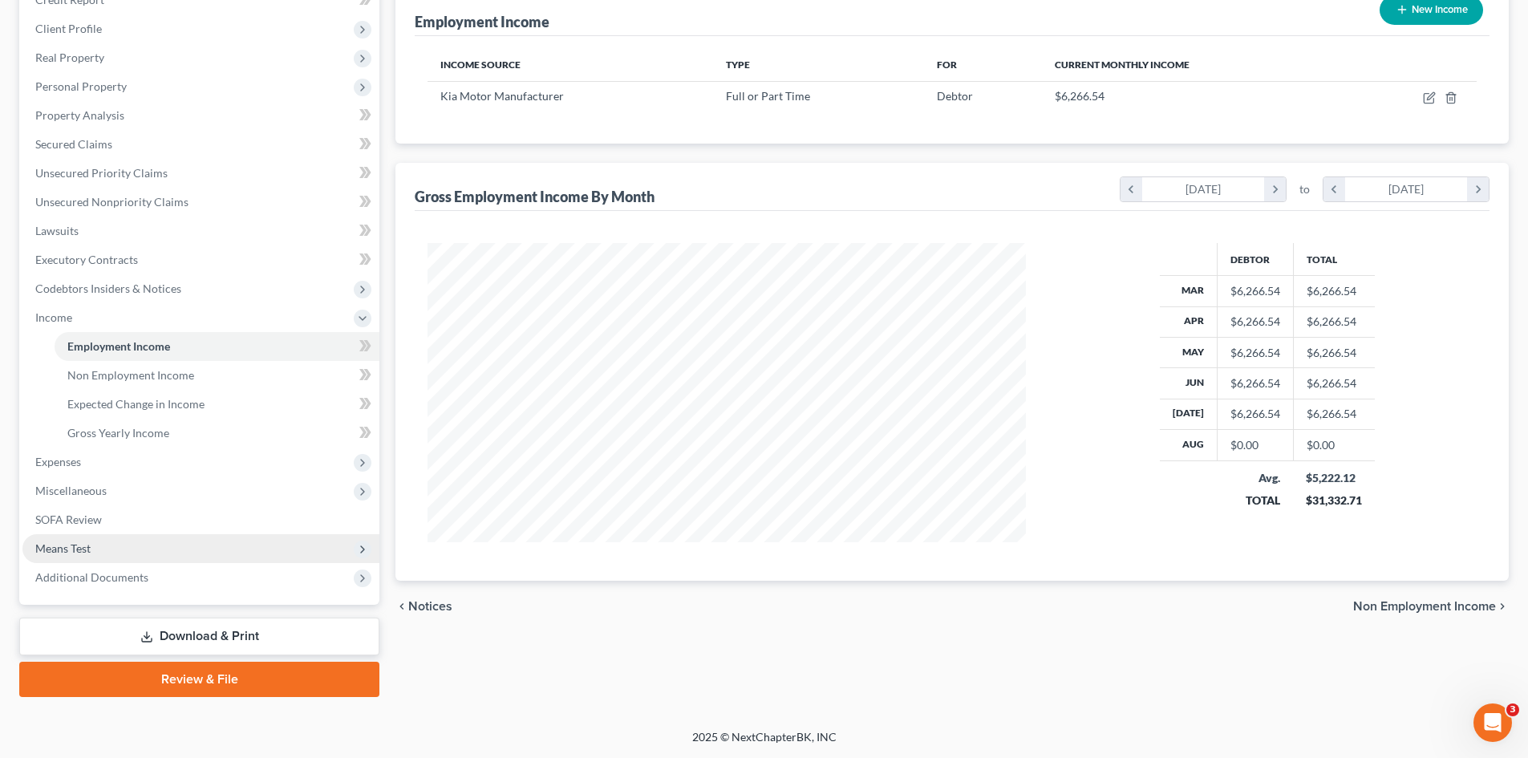
click at [246, 552] on span "Means Test" at bounding box center [200, 548] width 357 height 29
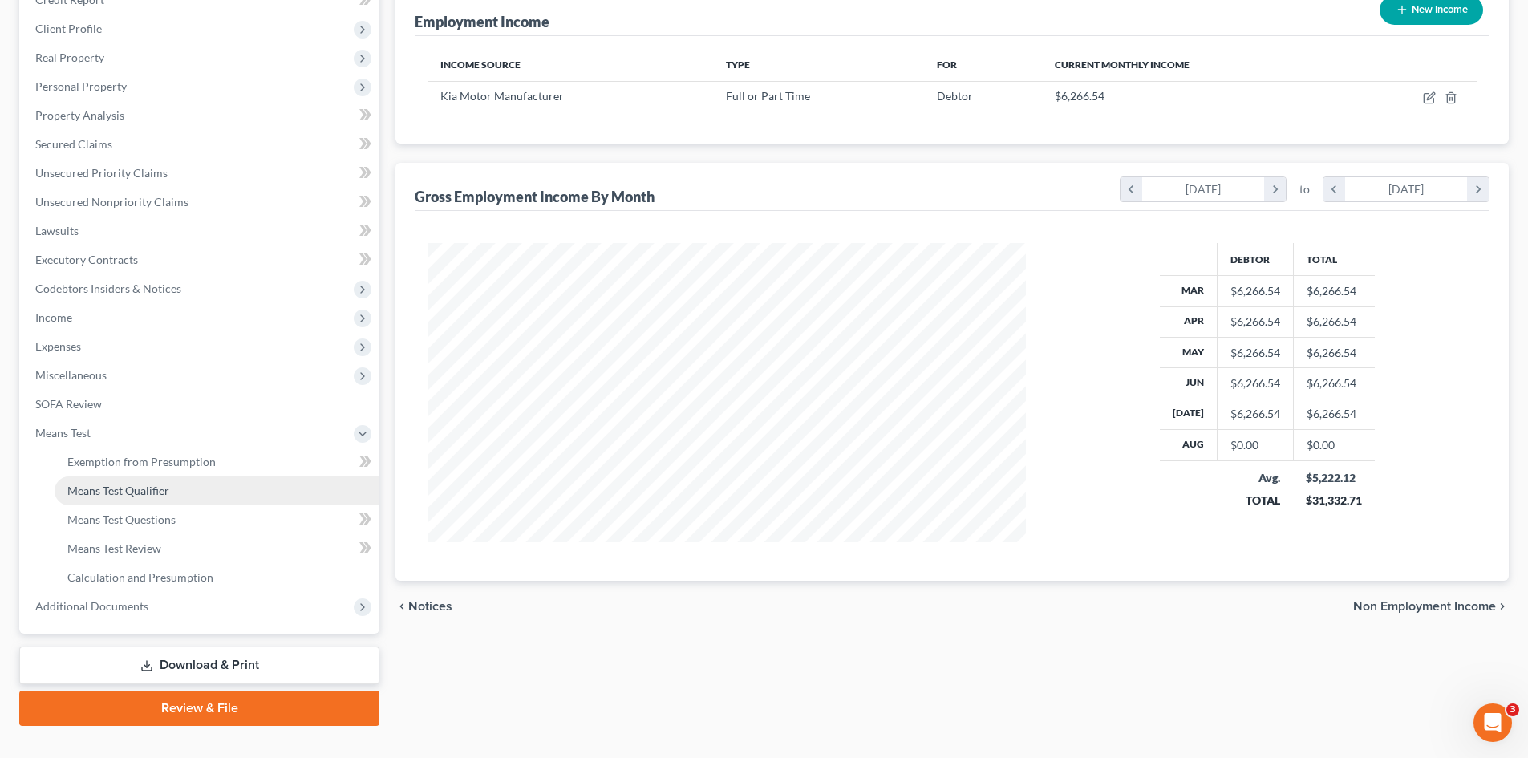
click at [218, 488] on link "Means Test Qualifier" at bounding box center [217, 490] width 325 height 29
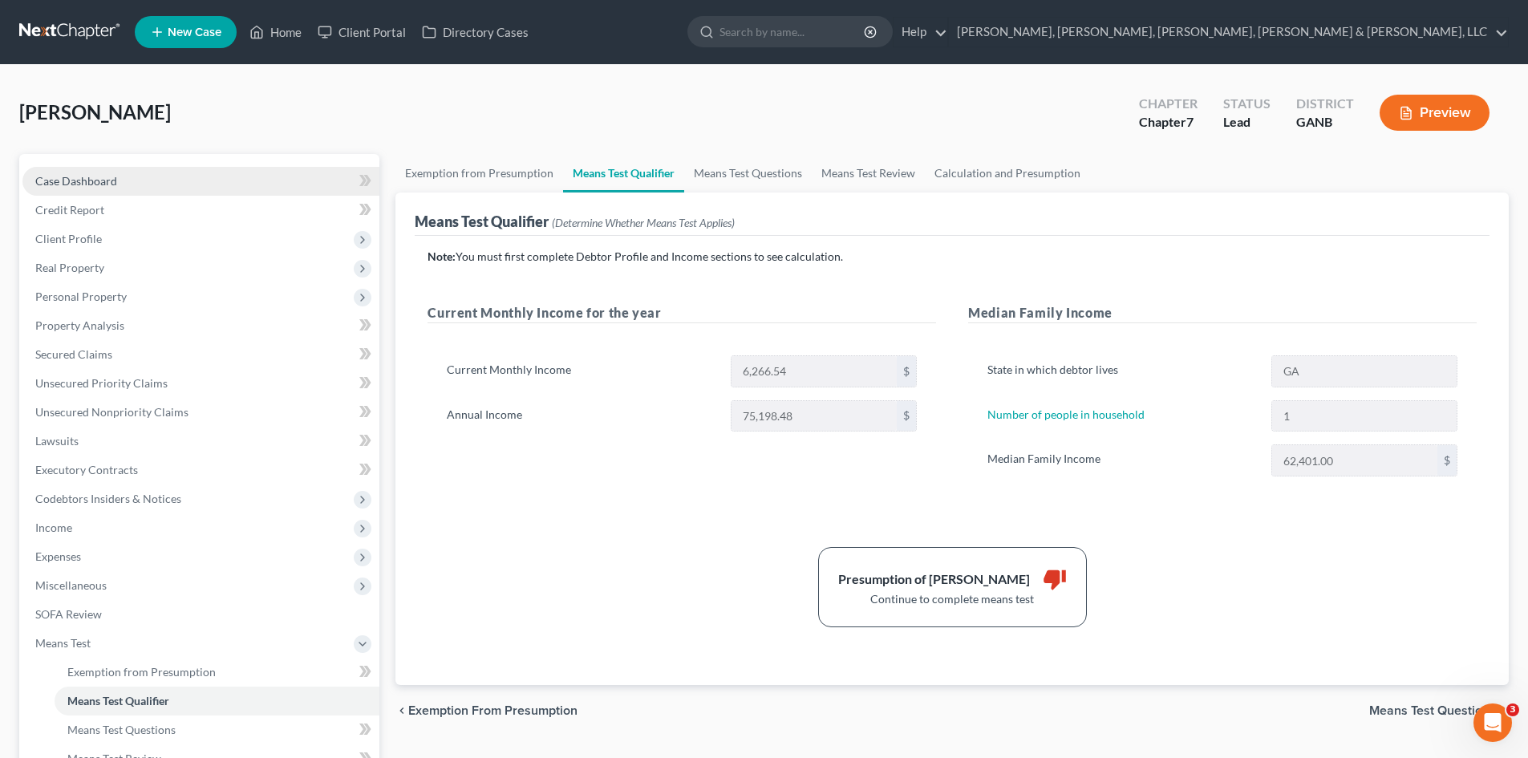
click at [176, 180] on link "Case Dashboard" at bounding box center [200, 181] width 357 height 29
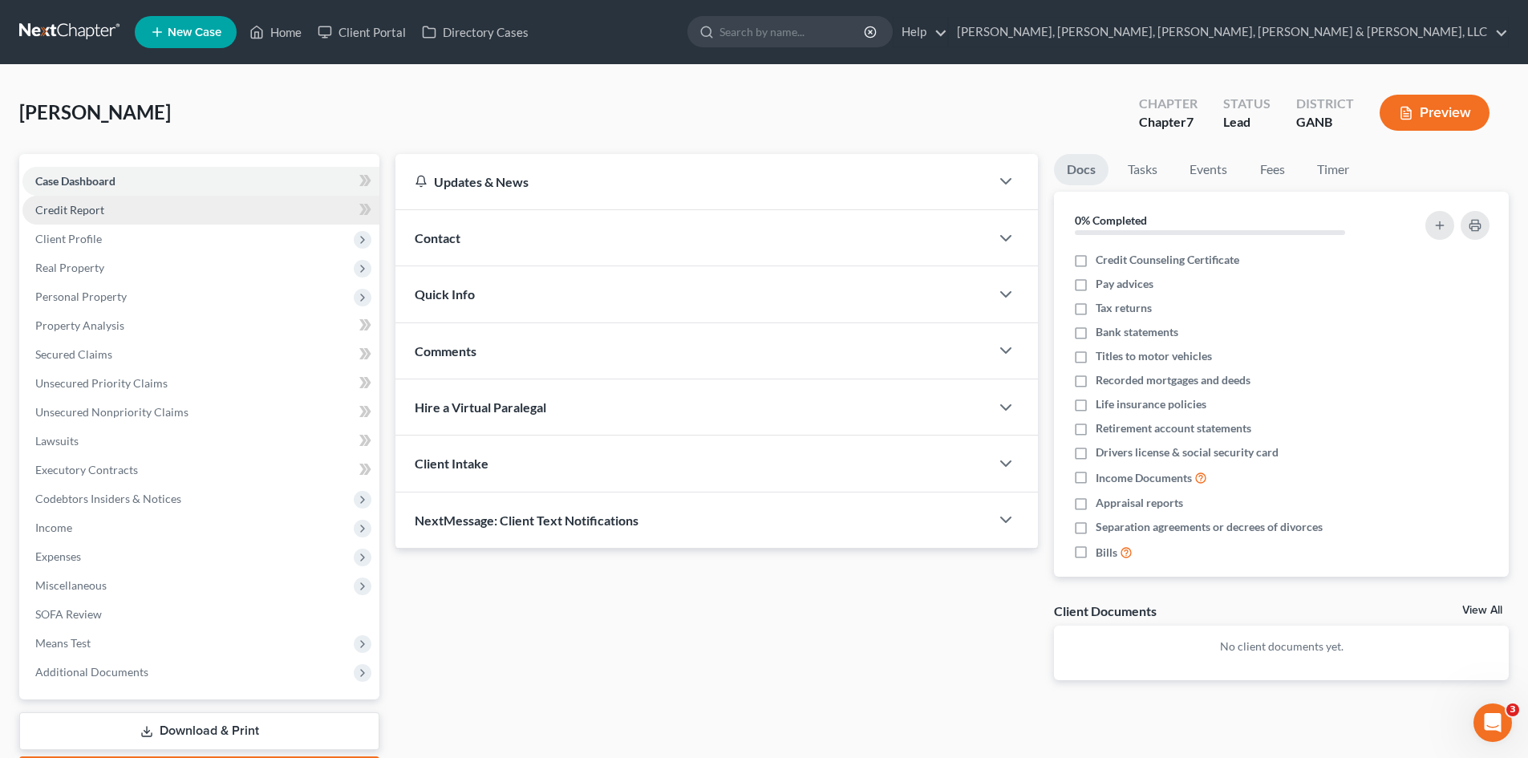
click at [186, 206] on link "Credit Report" at bounding box center [200, 210] width 357 height 29
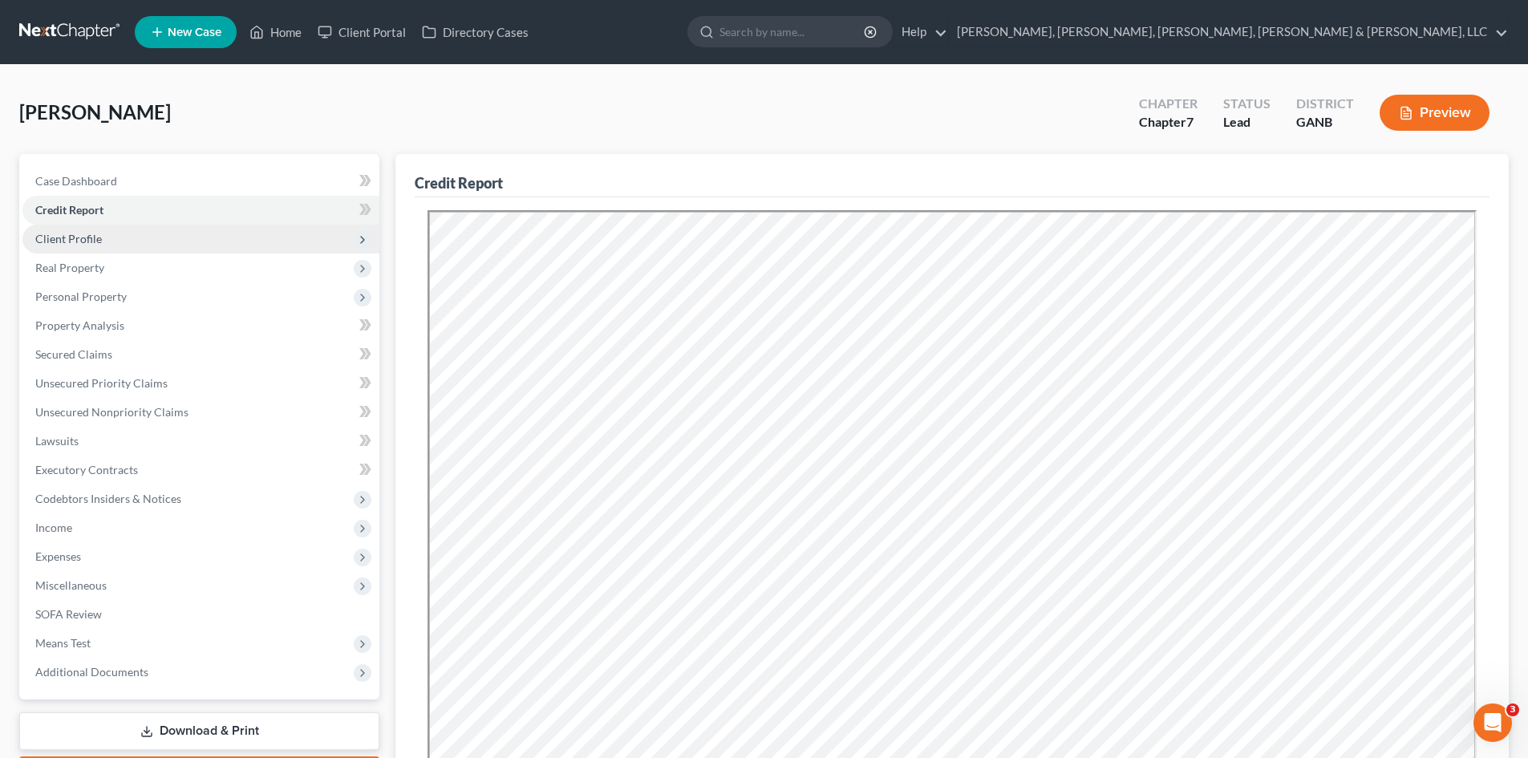
click at [192, 237] on span "Client Profile" at bounding box center [200, 239] width 357 height 29
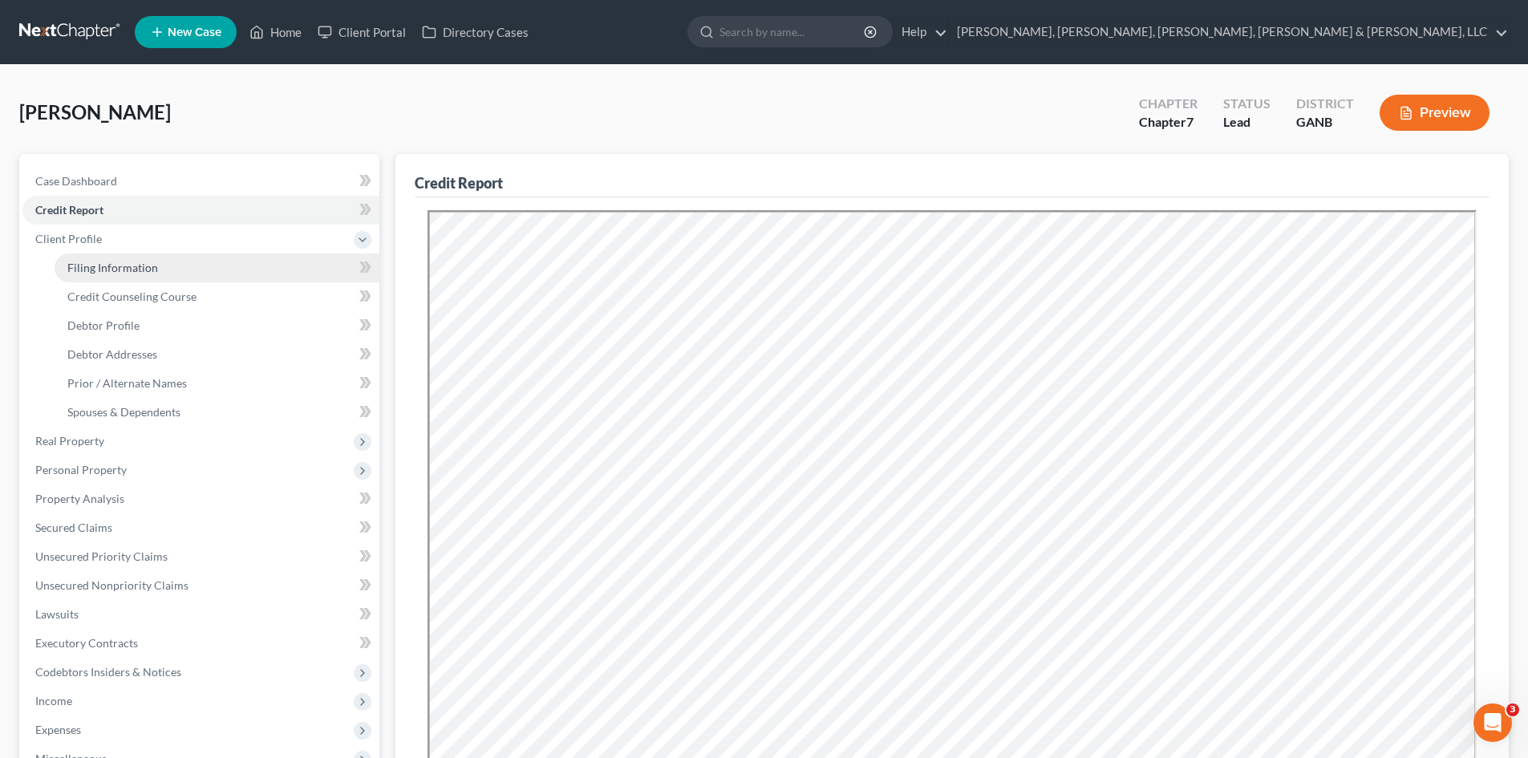
click at [196, 254] on link "Filing Information" at bounding box center [217, 267] width 325 height 29
select select "1"
select select "0"
select select "19"
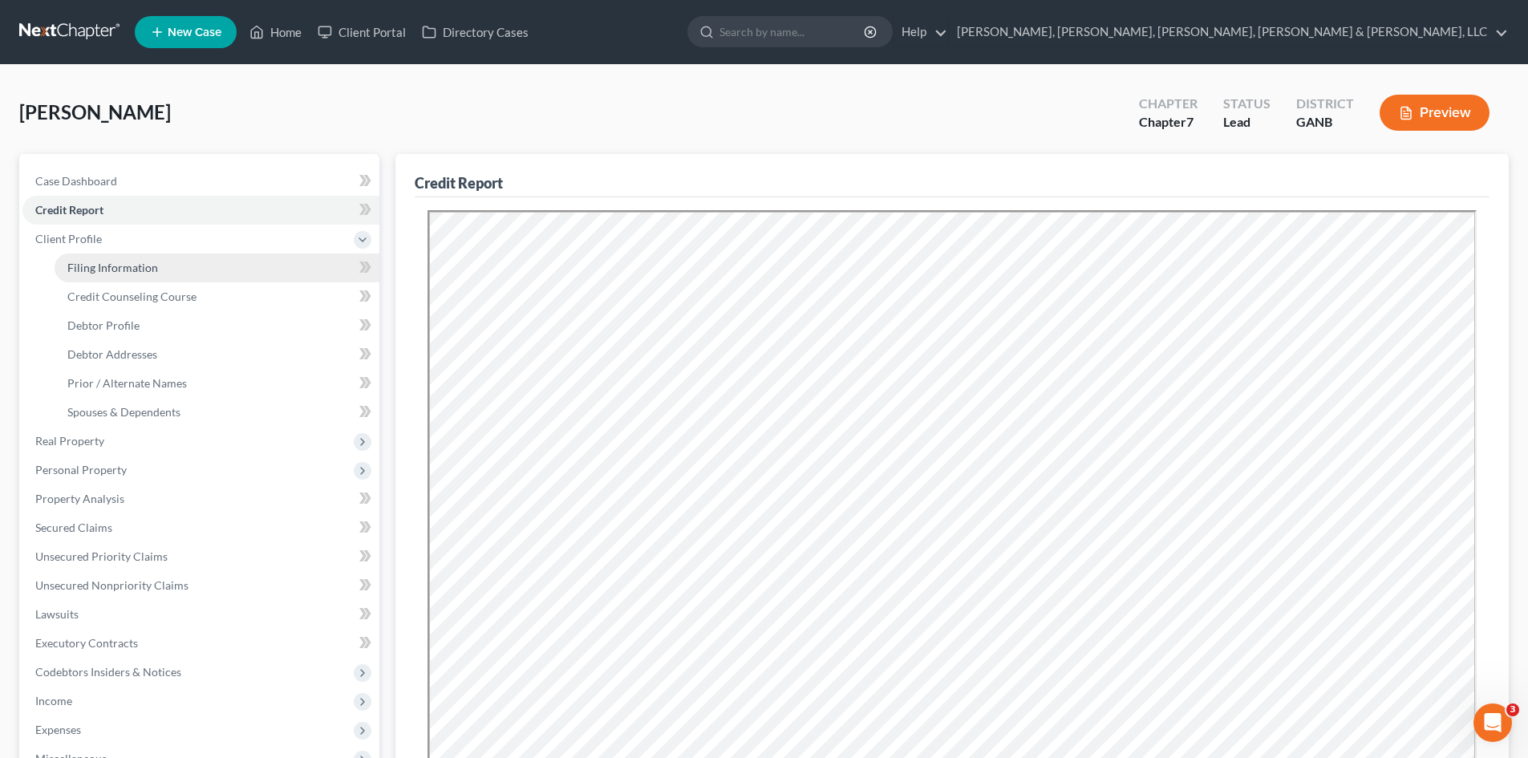
select select "10"
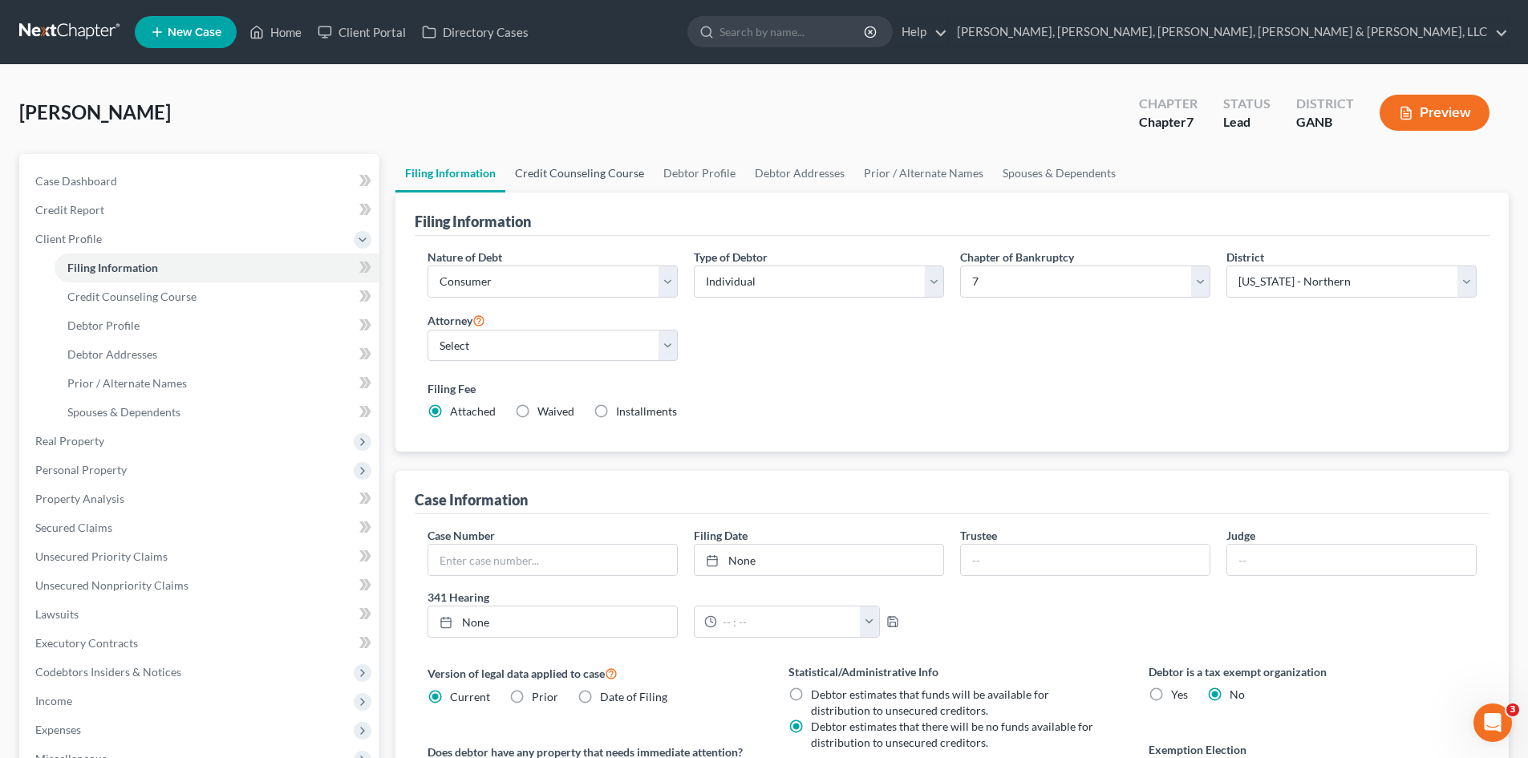
click at [543, 163] on link "Credit Counseling Course" at bounding box center [579, 173] width 148 height 38
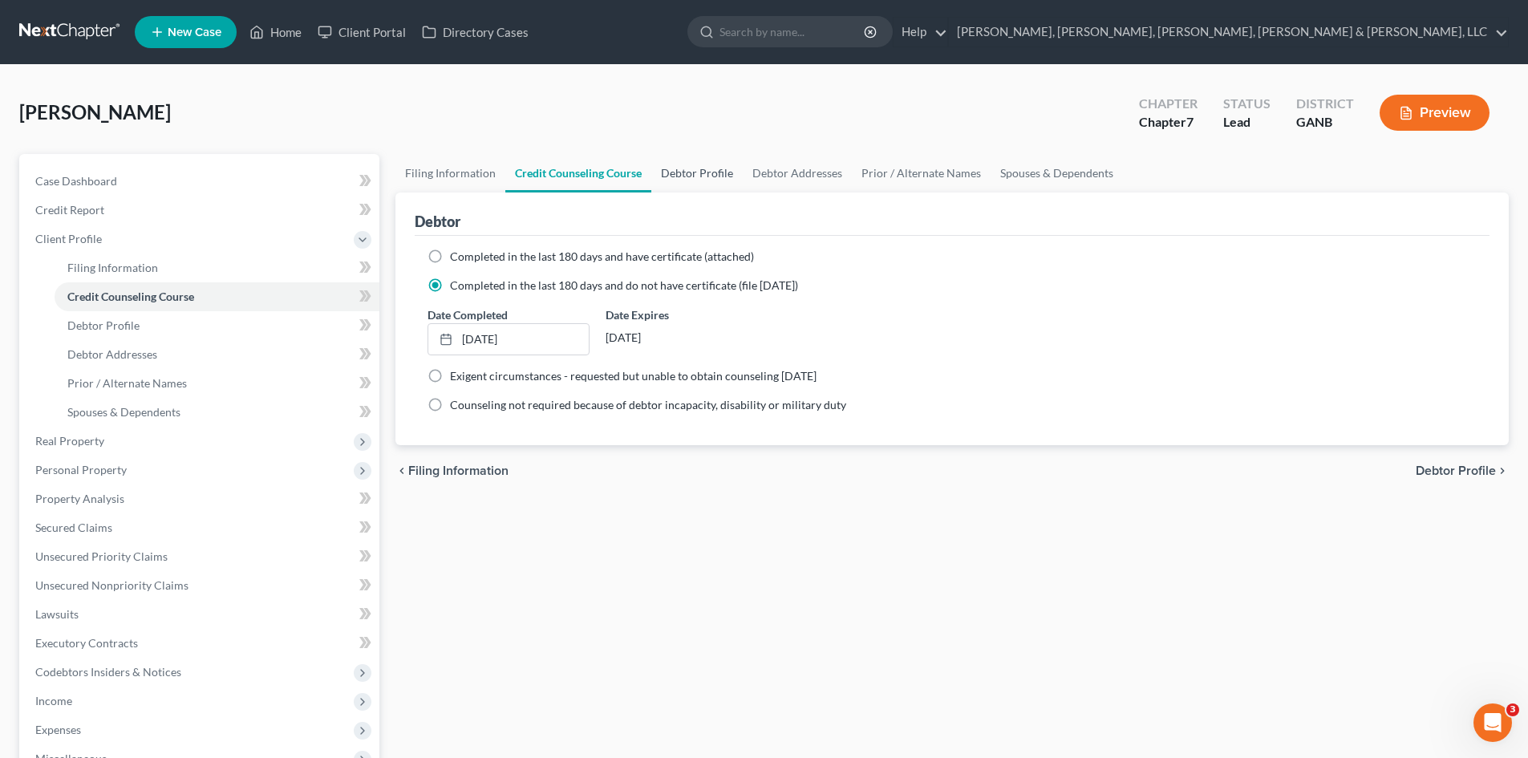
click at [674, 179] on link "Debtor Profile" at bounding box center [696, 173] width 91 height 38
select select "0"
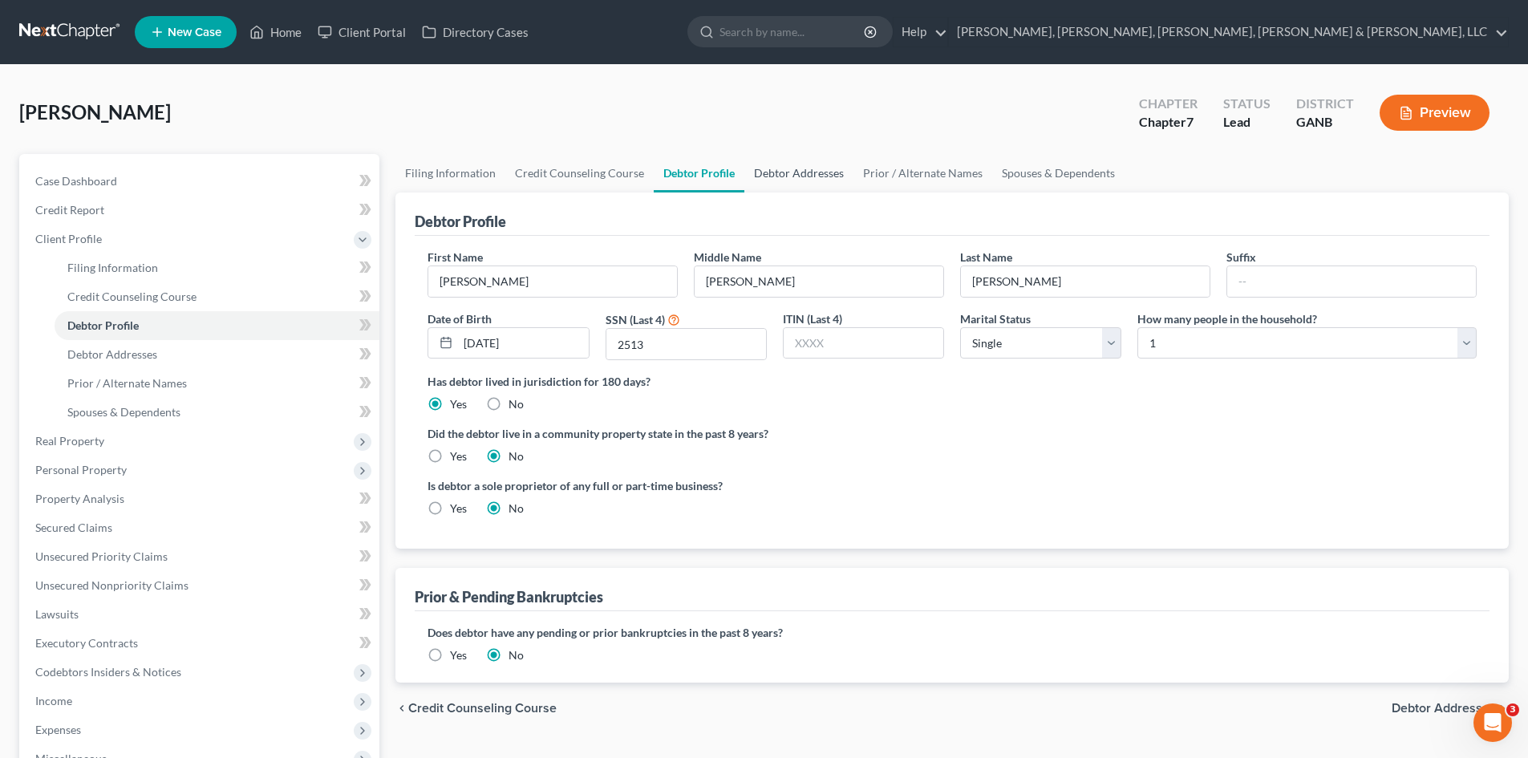
click at [772, 172] on link "Debtor Addresses" at bounding box center [798, 173] width 109 height 38
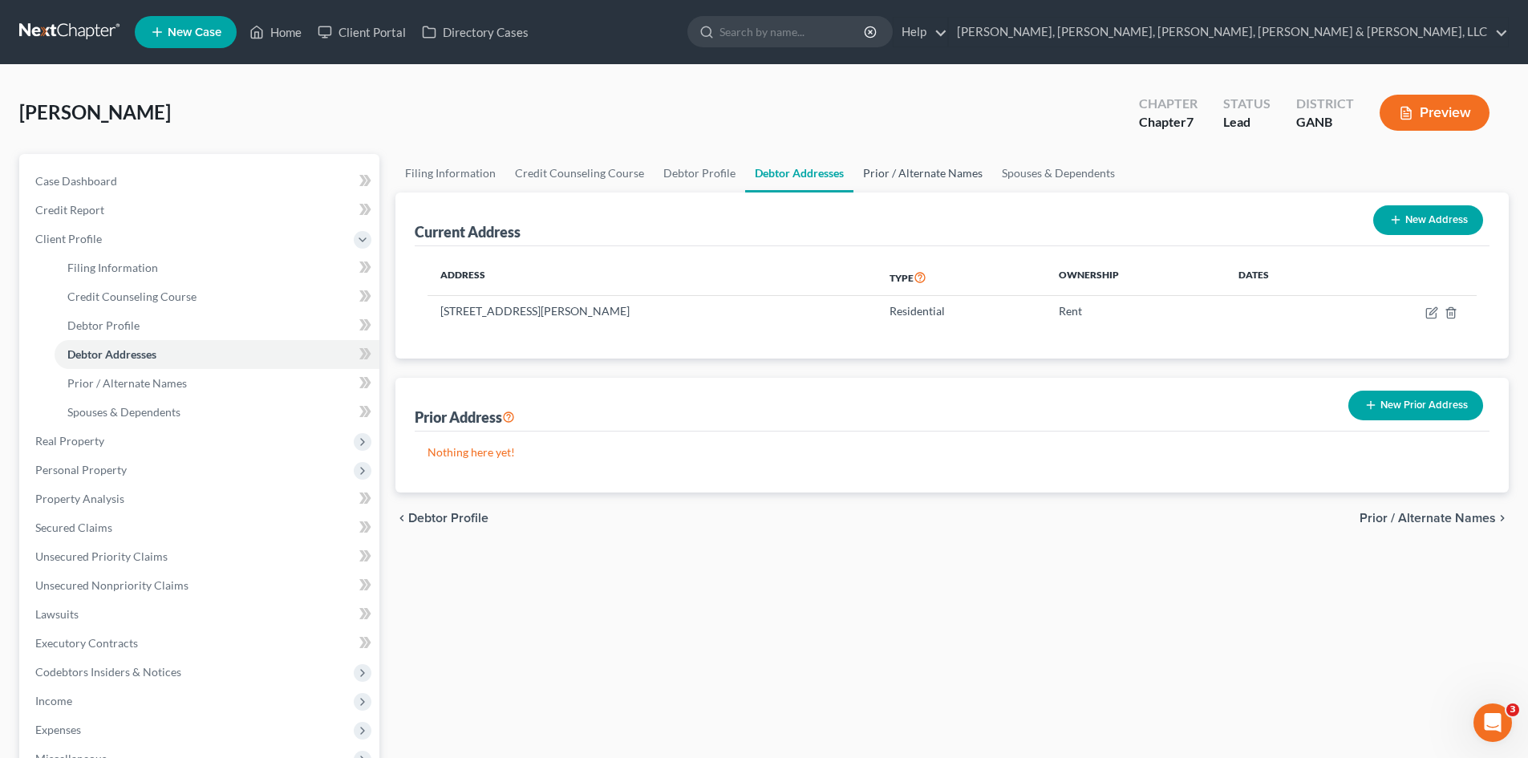
click at [889, 172] on link "Prior / Alternate Names" at bounding box center [922, 173] width 139 height 38
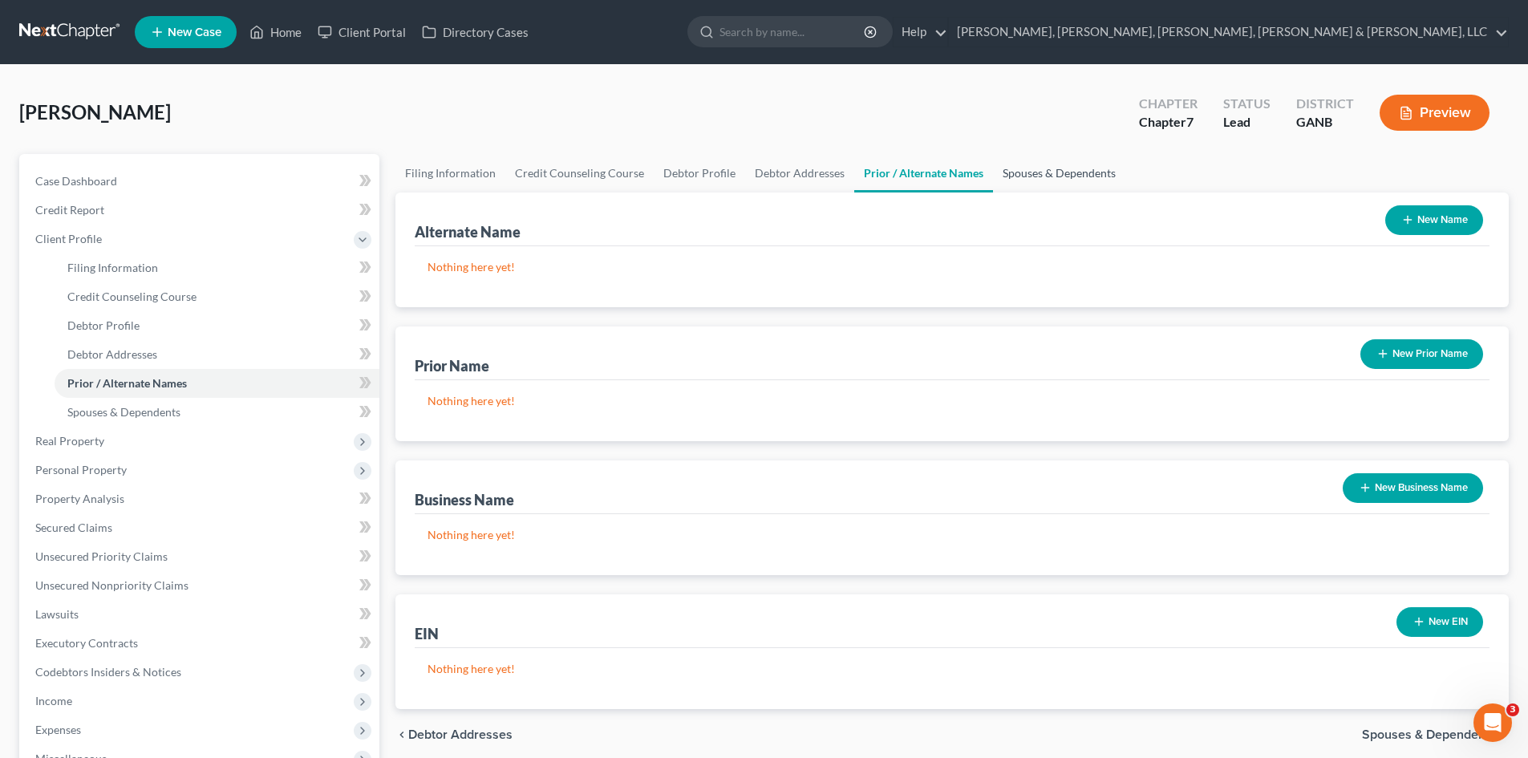
click at [1013, 163] on link "Spouses & Dependents" at bounding box center [1059, 173] width 132 height 38
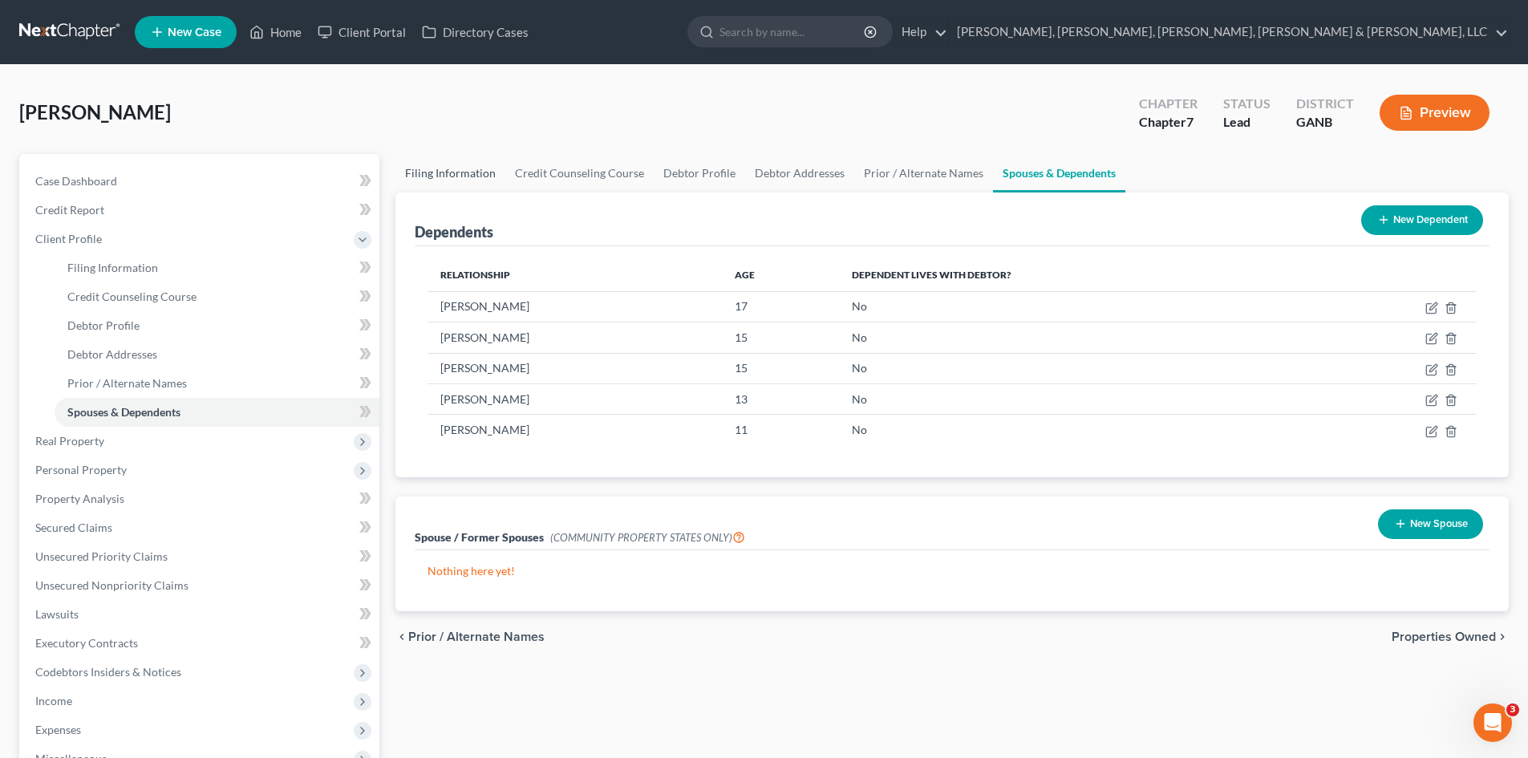
click at [439, 165] on link "Filing Information" at bounding box center [450, 173] width 110 height 38
select select "1"
select select "0"
select select "19"
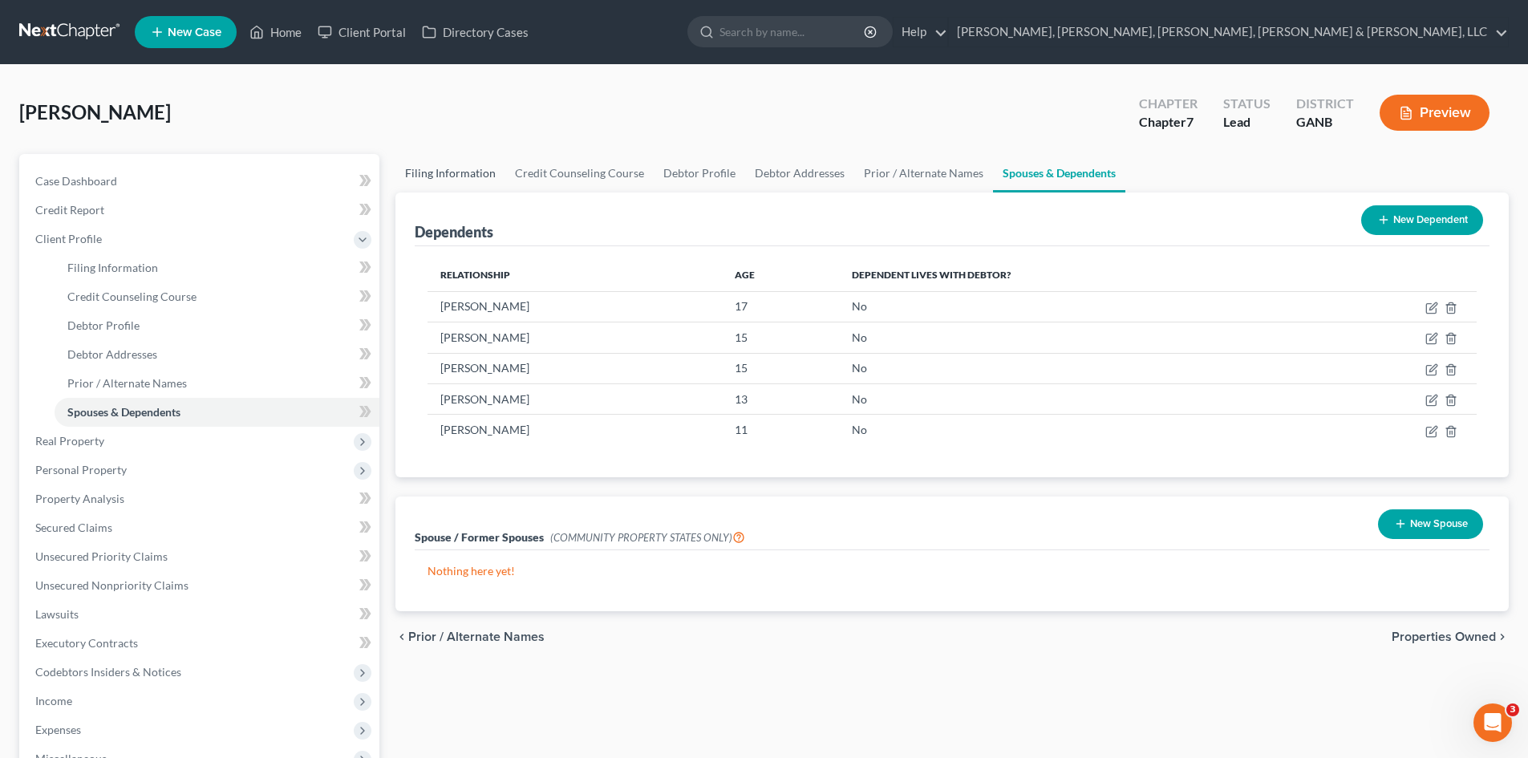
select select "5"
select select "10"
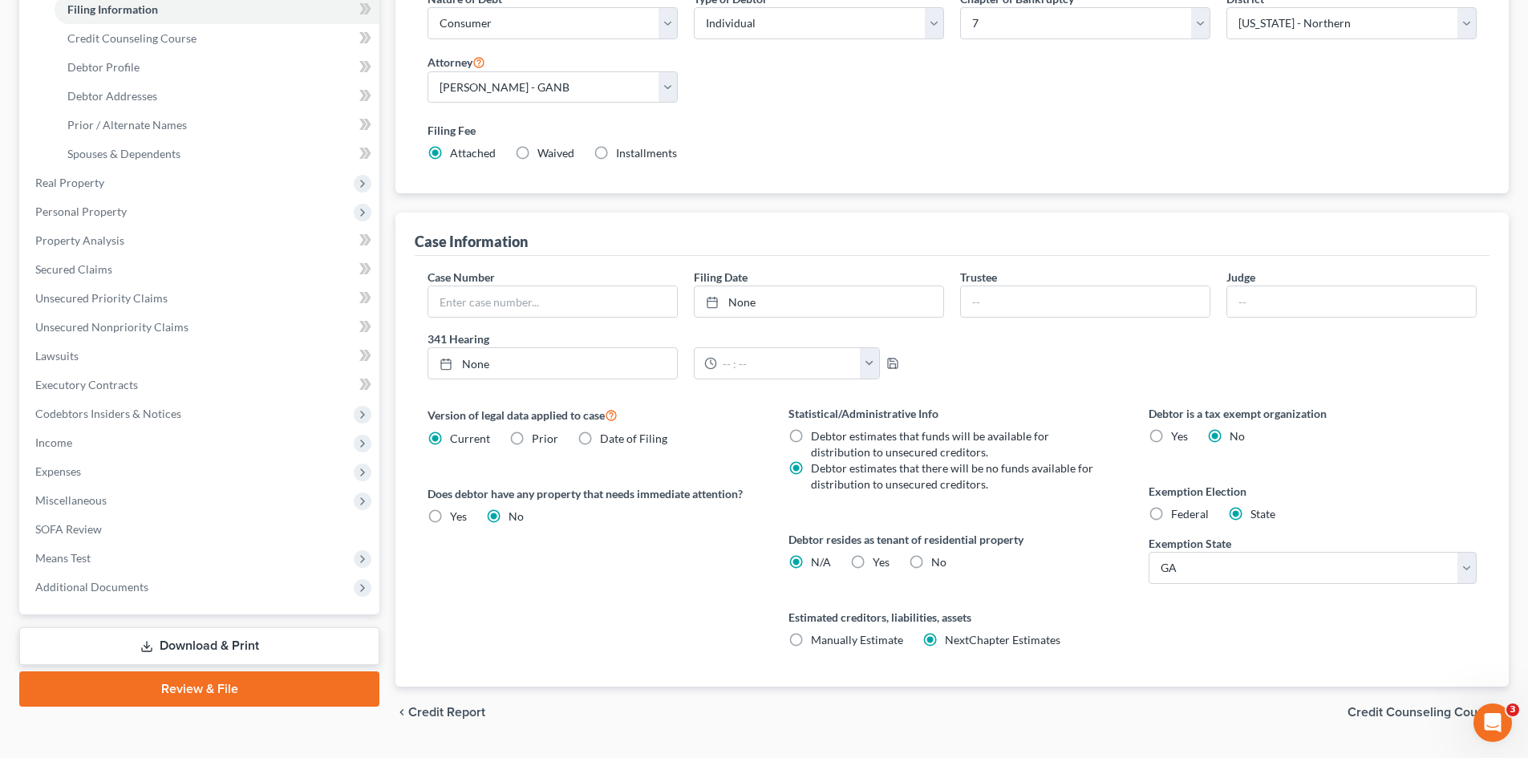
scroll to position [292, 0]
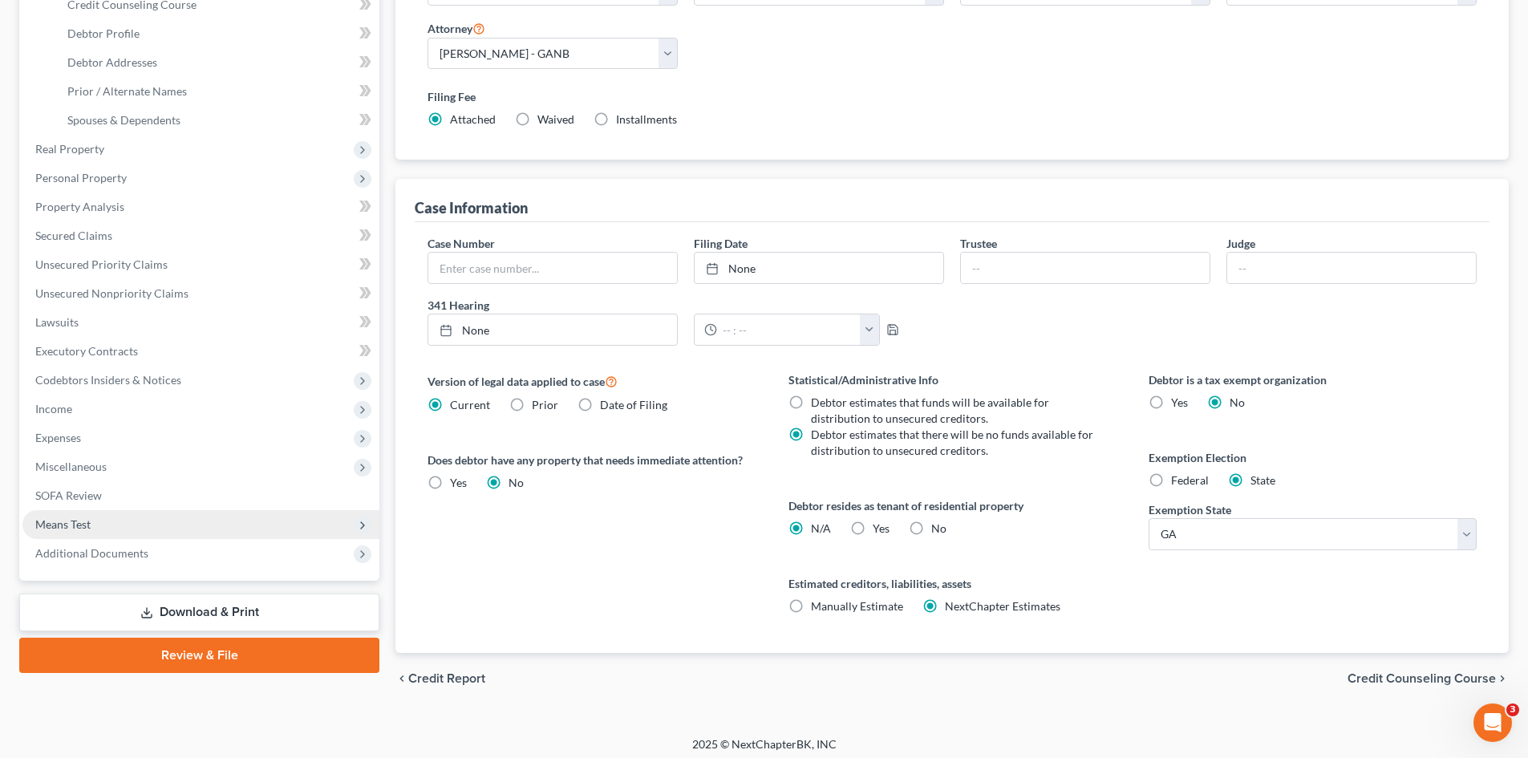
click at [234, 520] on span "Means Test" at bounding box center [200, 524] width 357 height 29
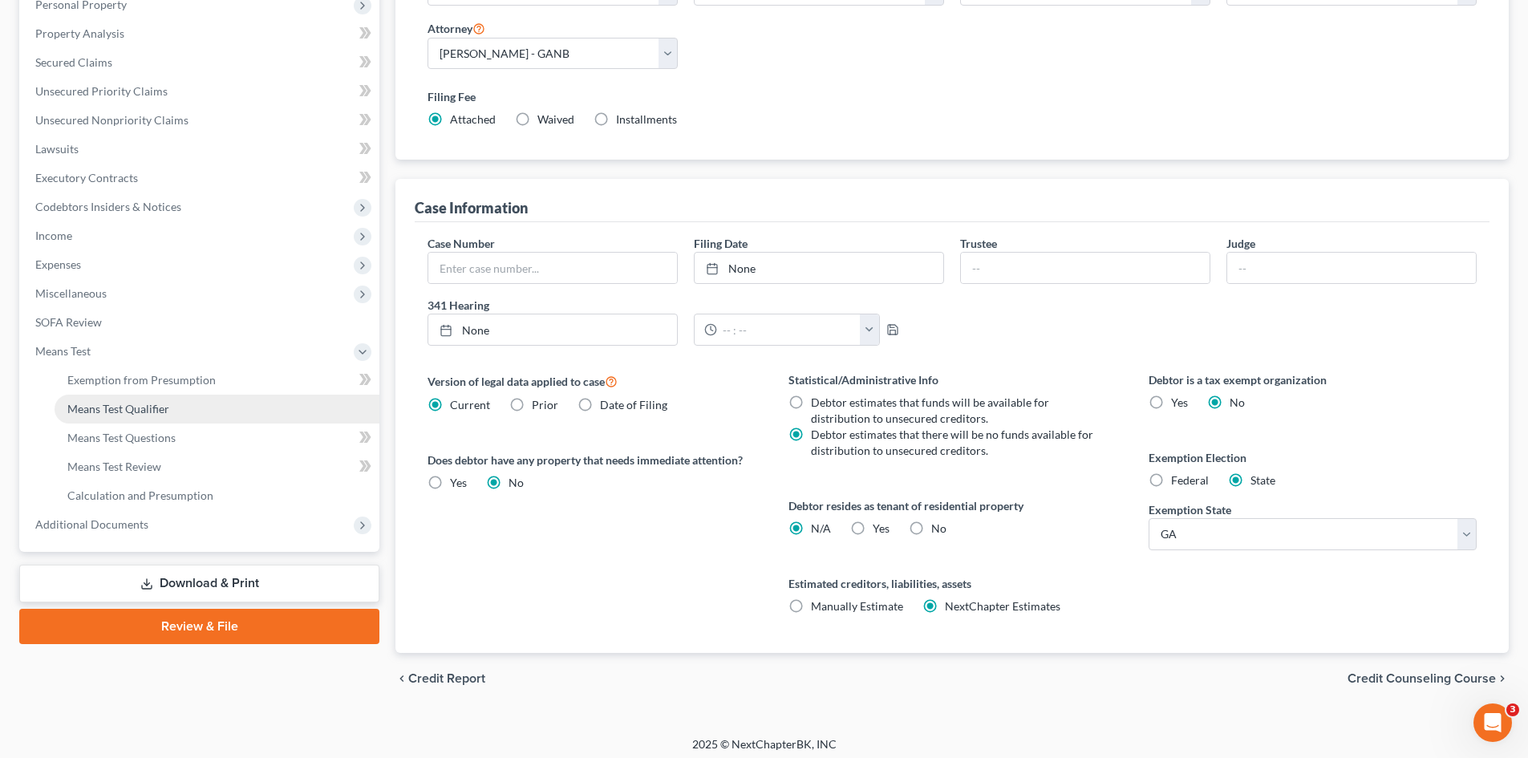
click at [232, 421] on link "Means Test Qualifier" at bounding box center [217, 409] width 325 height 29
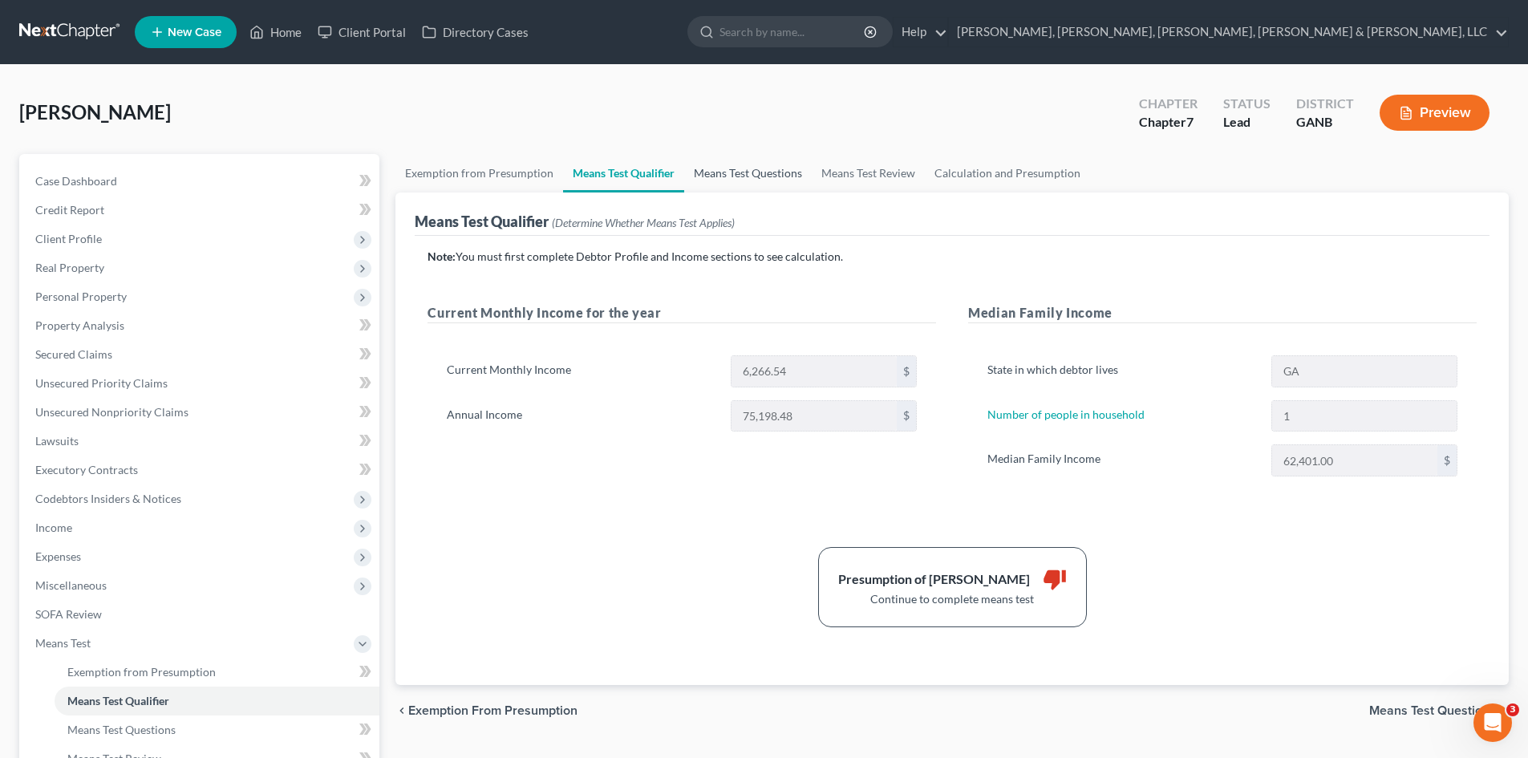
click at [743, 184] on link "Means Test Questions" at bounding box center [748, 173] width 128 height 38
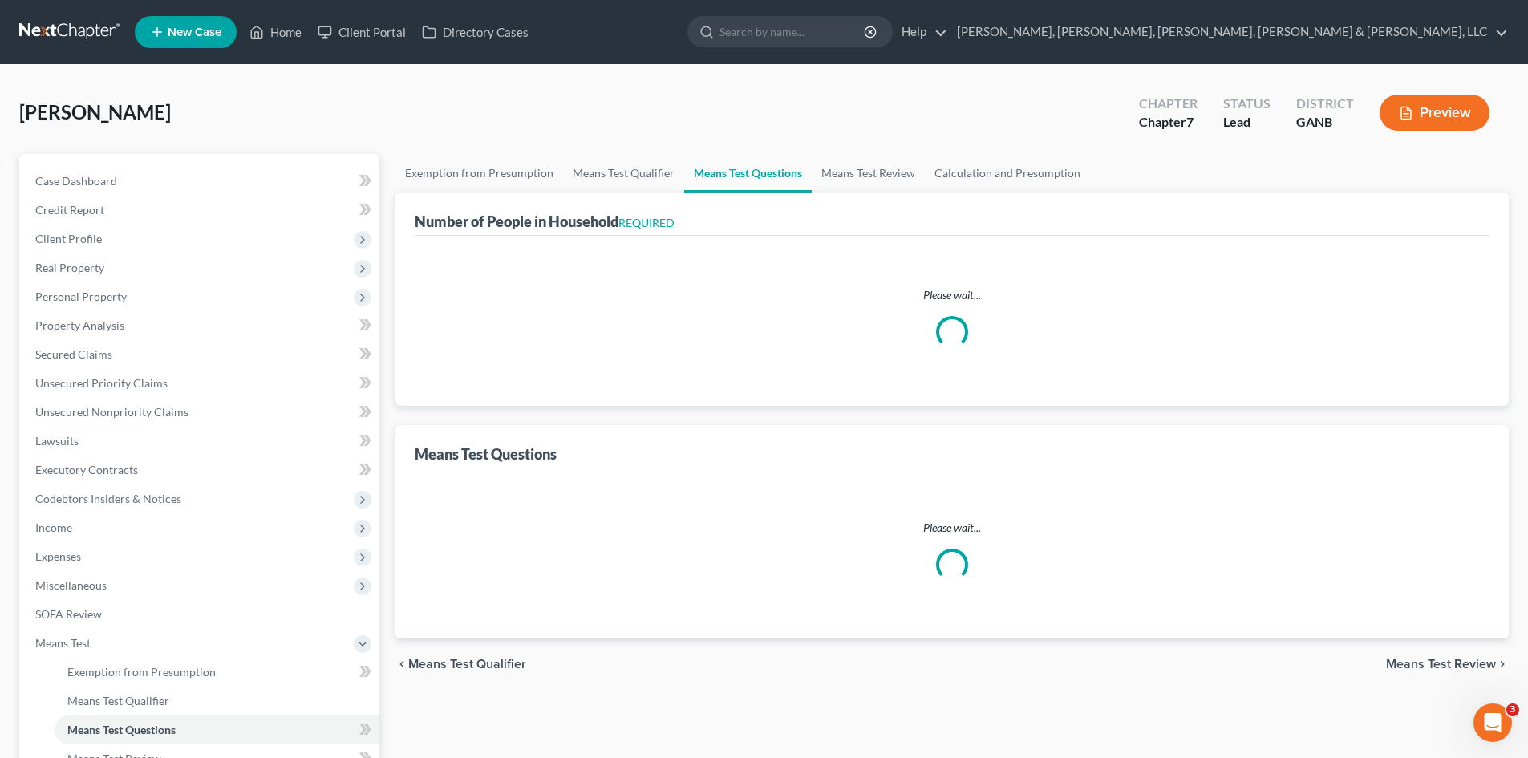
select select "60"
select select "0"
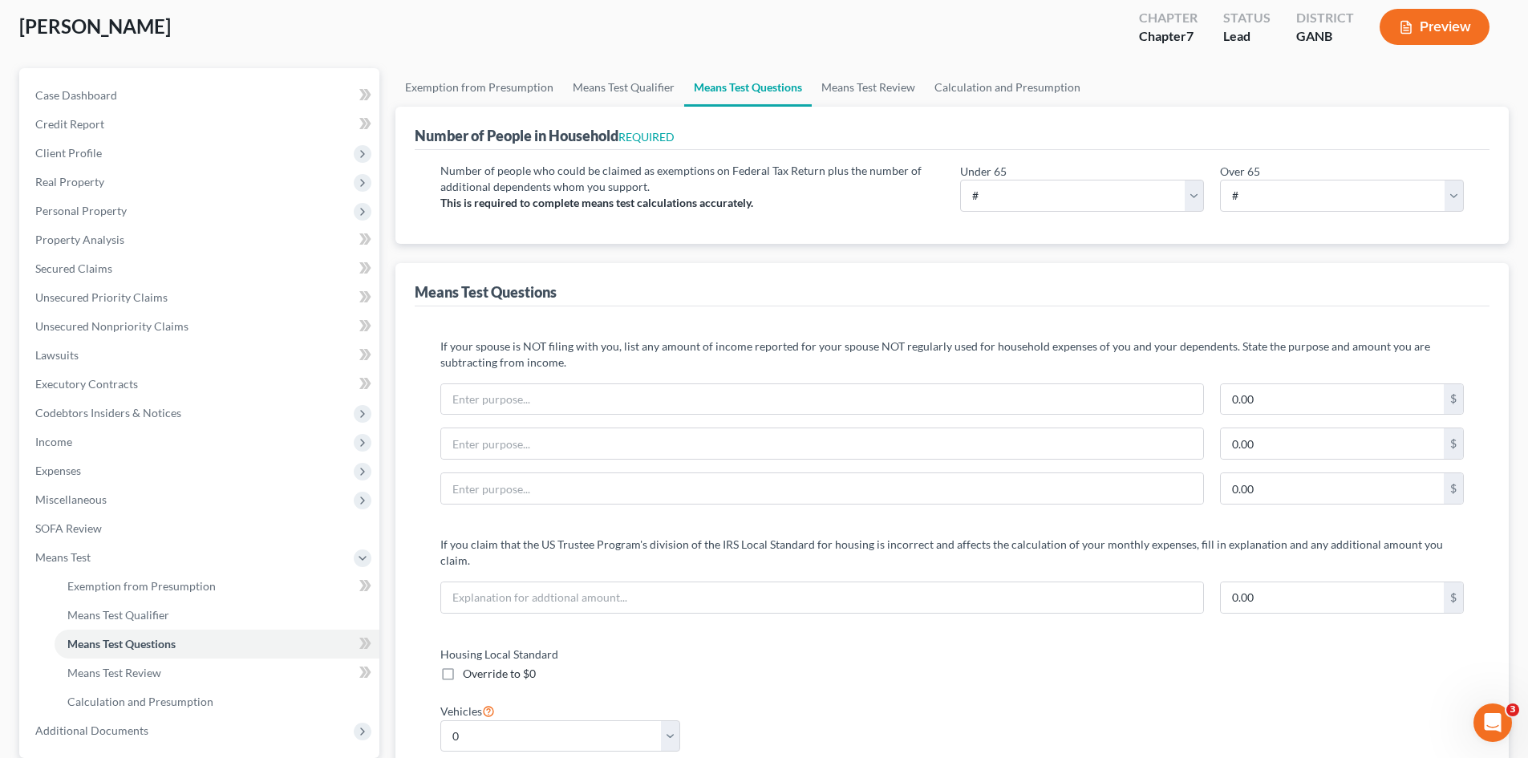
scroll to position [98, 0]
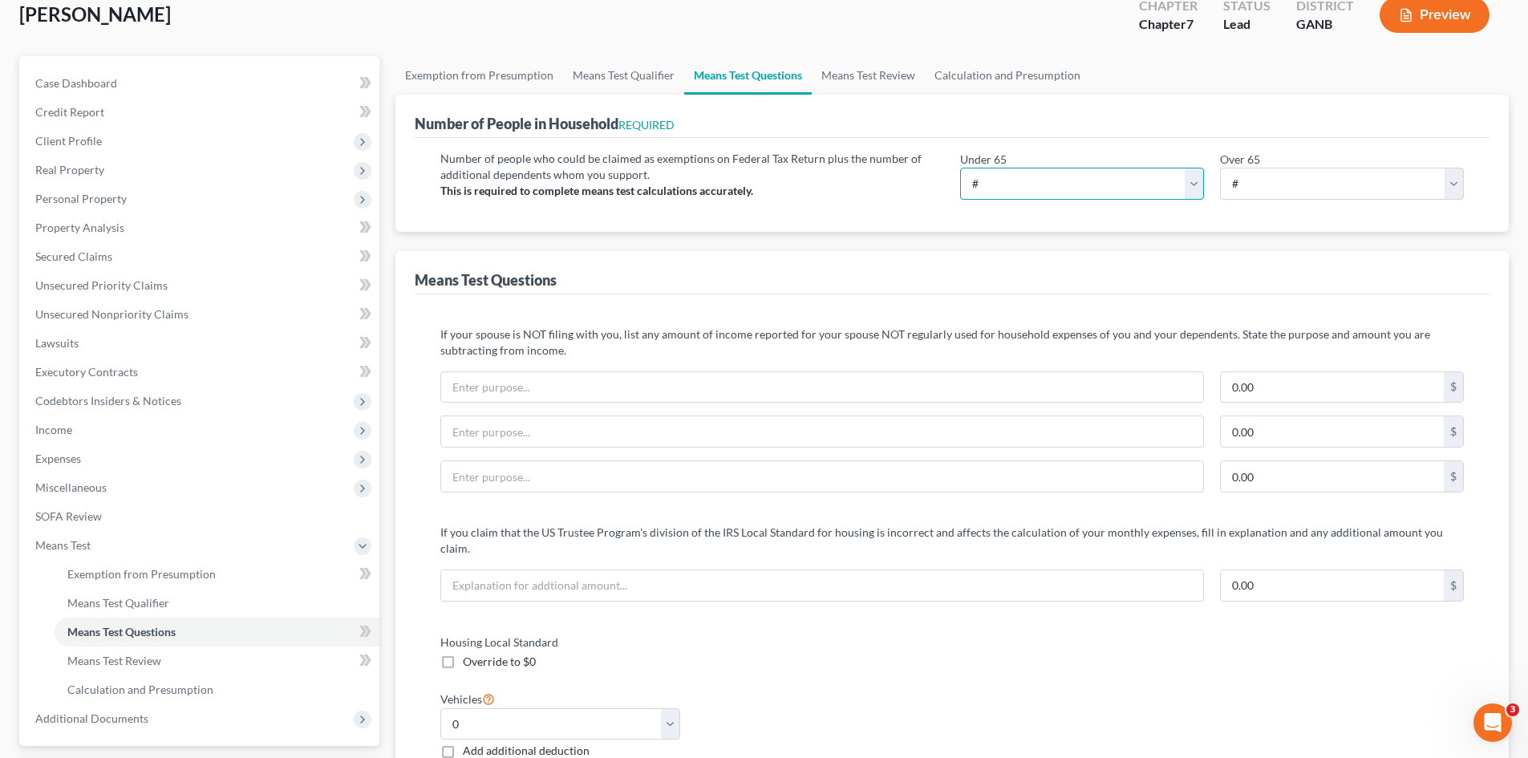
click at [1049, 186] on select "# 0 1 2 3 4 5 6 7 8 9 10" at bounding box center [1082, 184] width 244 height 32
select select "4"
click at [960, 168] on select "# 0 1 2 3 4 5 6 7 8 9 10" at bounding box center [1082, 184] width 244 height 32
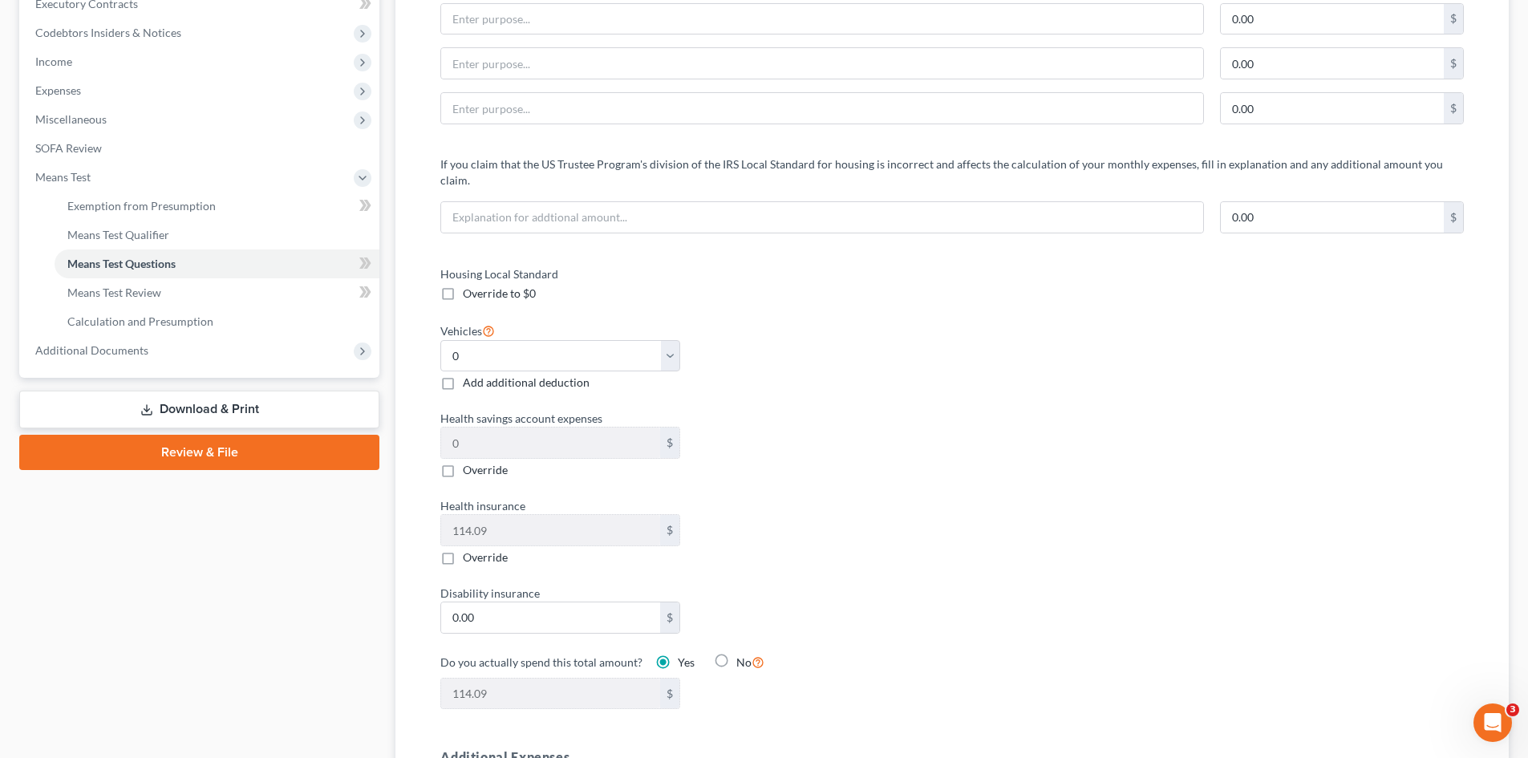
scroll to position [0, 0]
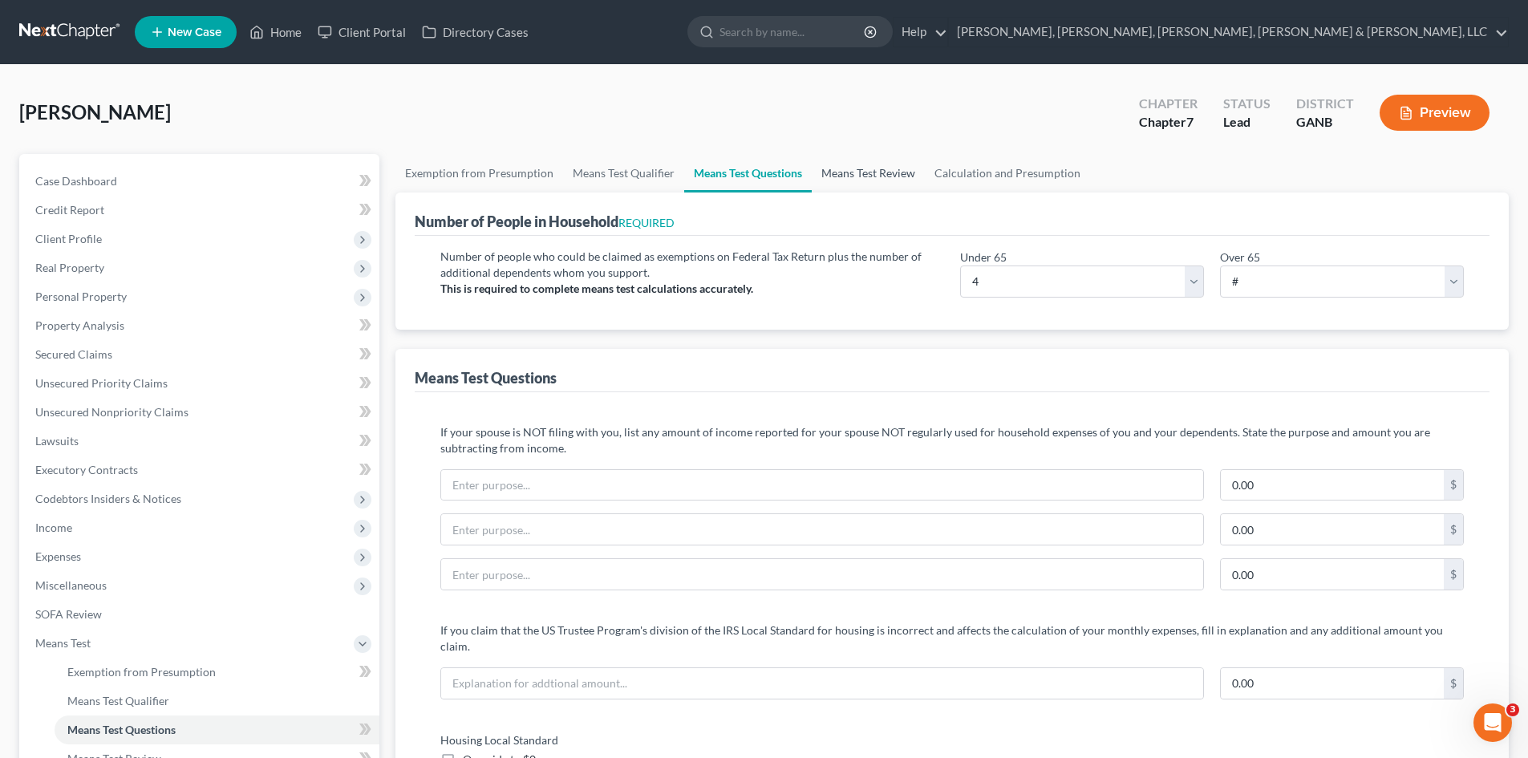
click at [838, 184] on link "Means Test Review" at bounding box center [868, 173] width 113 height 38
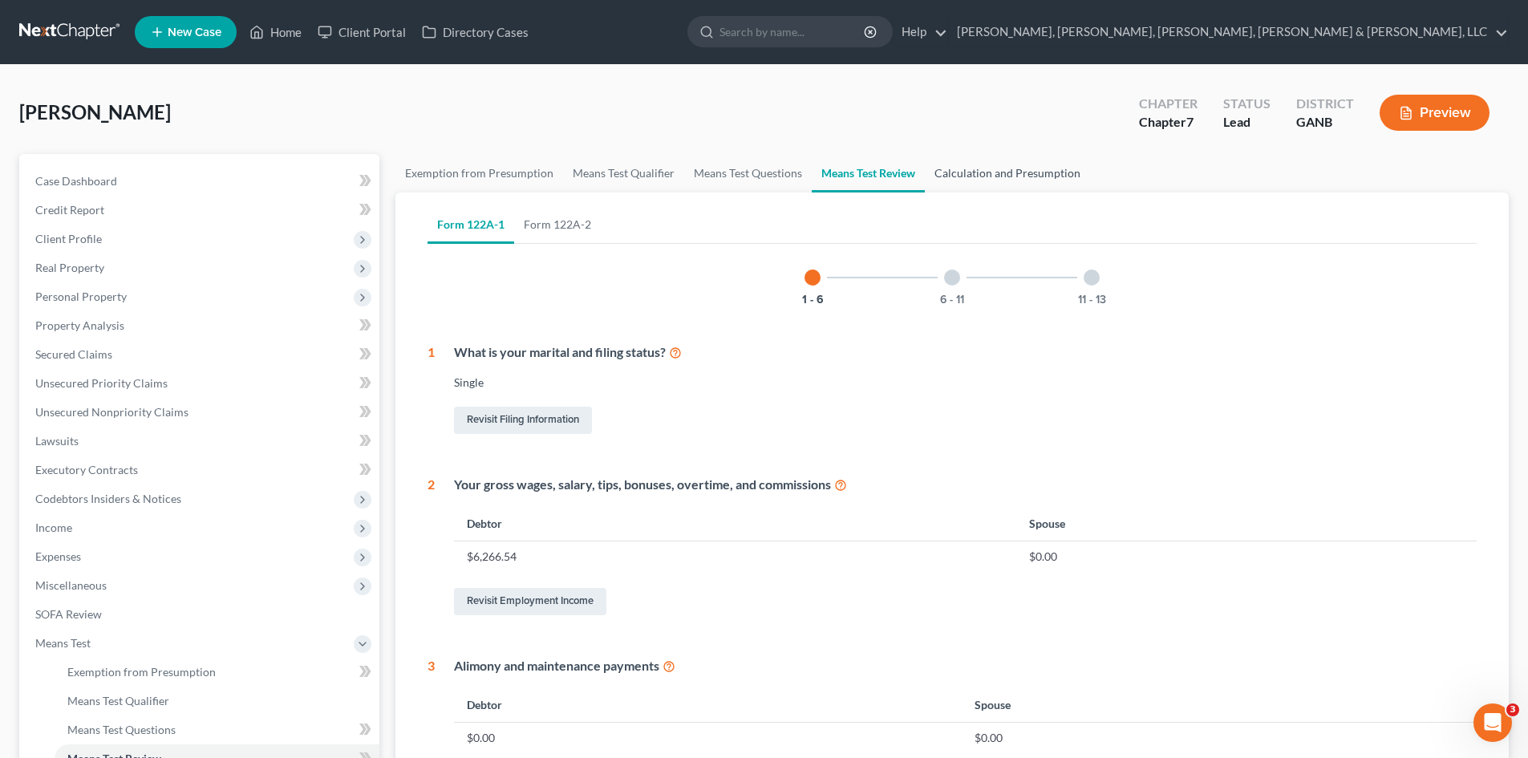
click at [962, 165] on link "Calculation and Presumption" at bounding box center [1007, 173] width 165 height 38
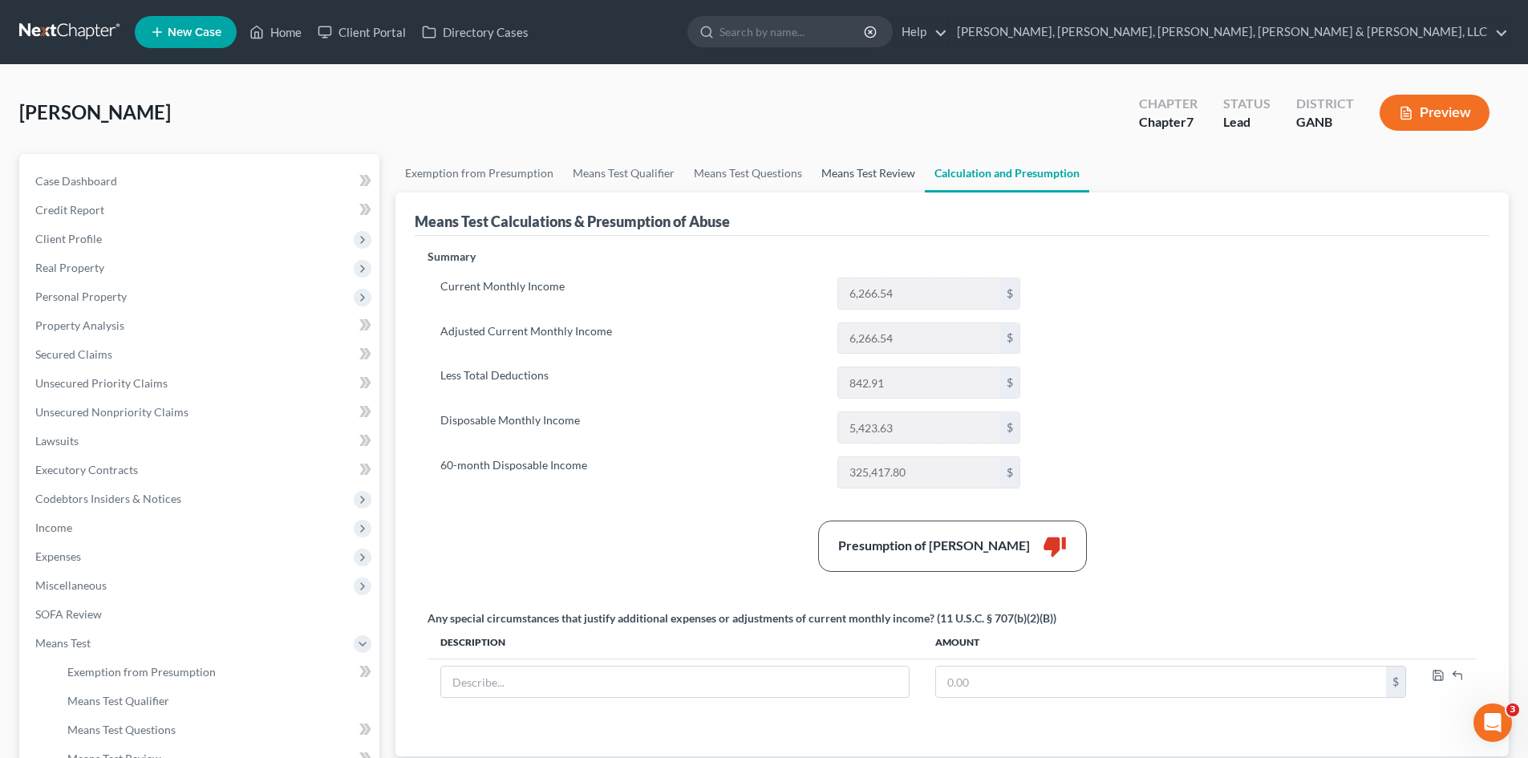
click at [844, 172] on link "Means Test Review" at bounding box center [868, 173] width 113 height 38
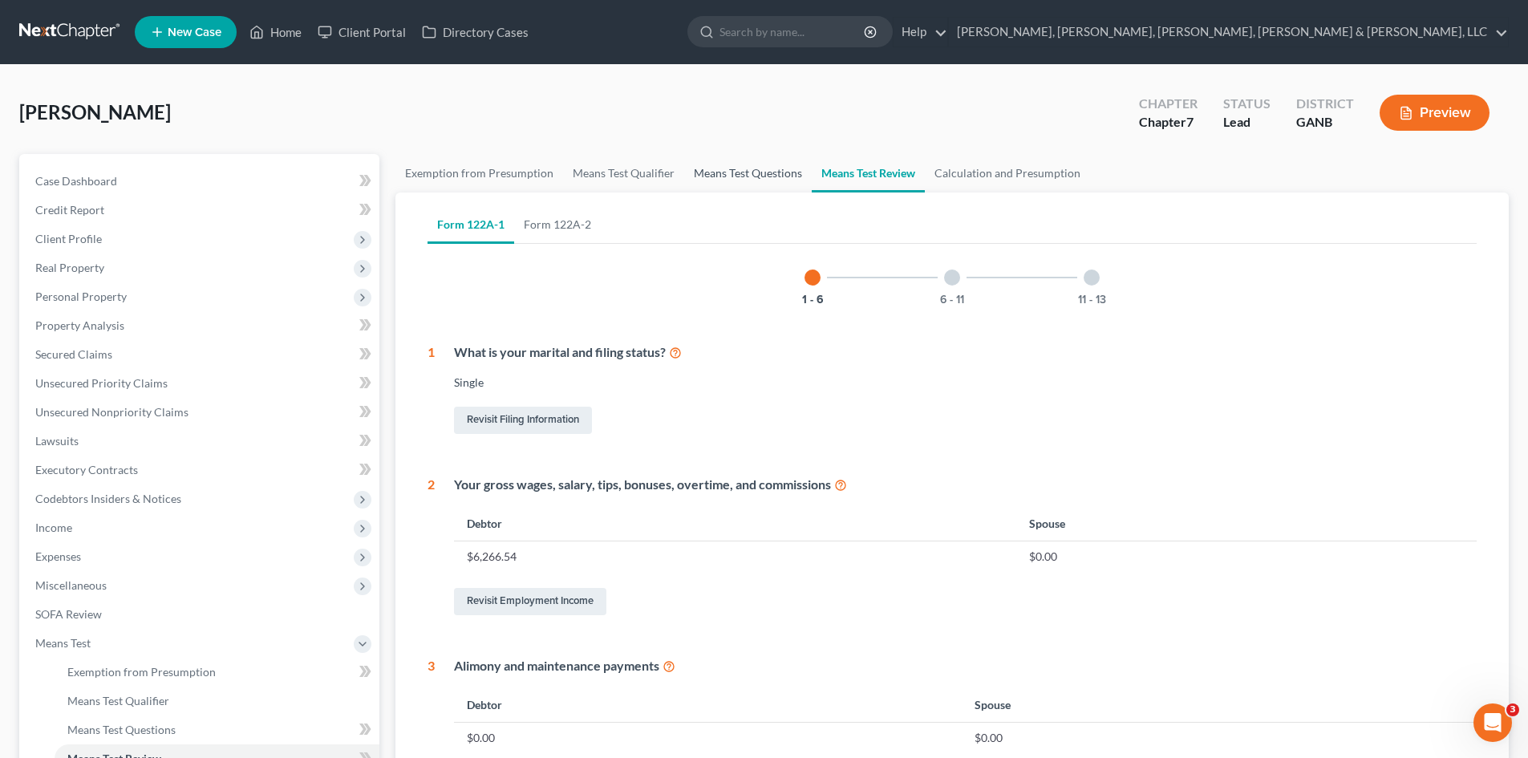
click at [785, 185] on link "Means Test Questions" at bounding box center [748, 173] width 128 height 38
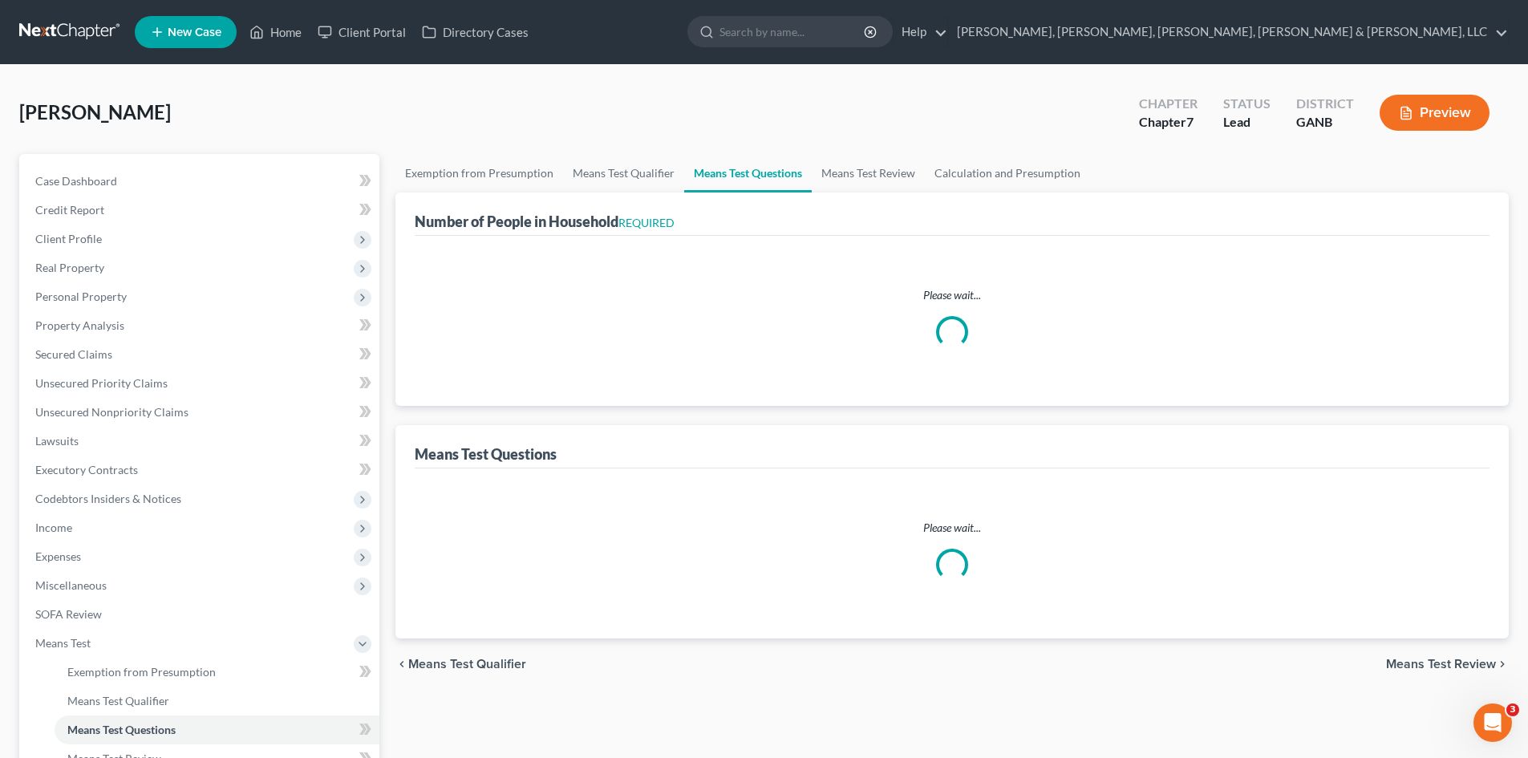
select select "60"
select select "4"
select select "0"
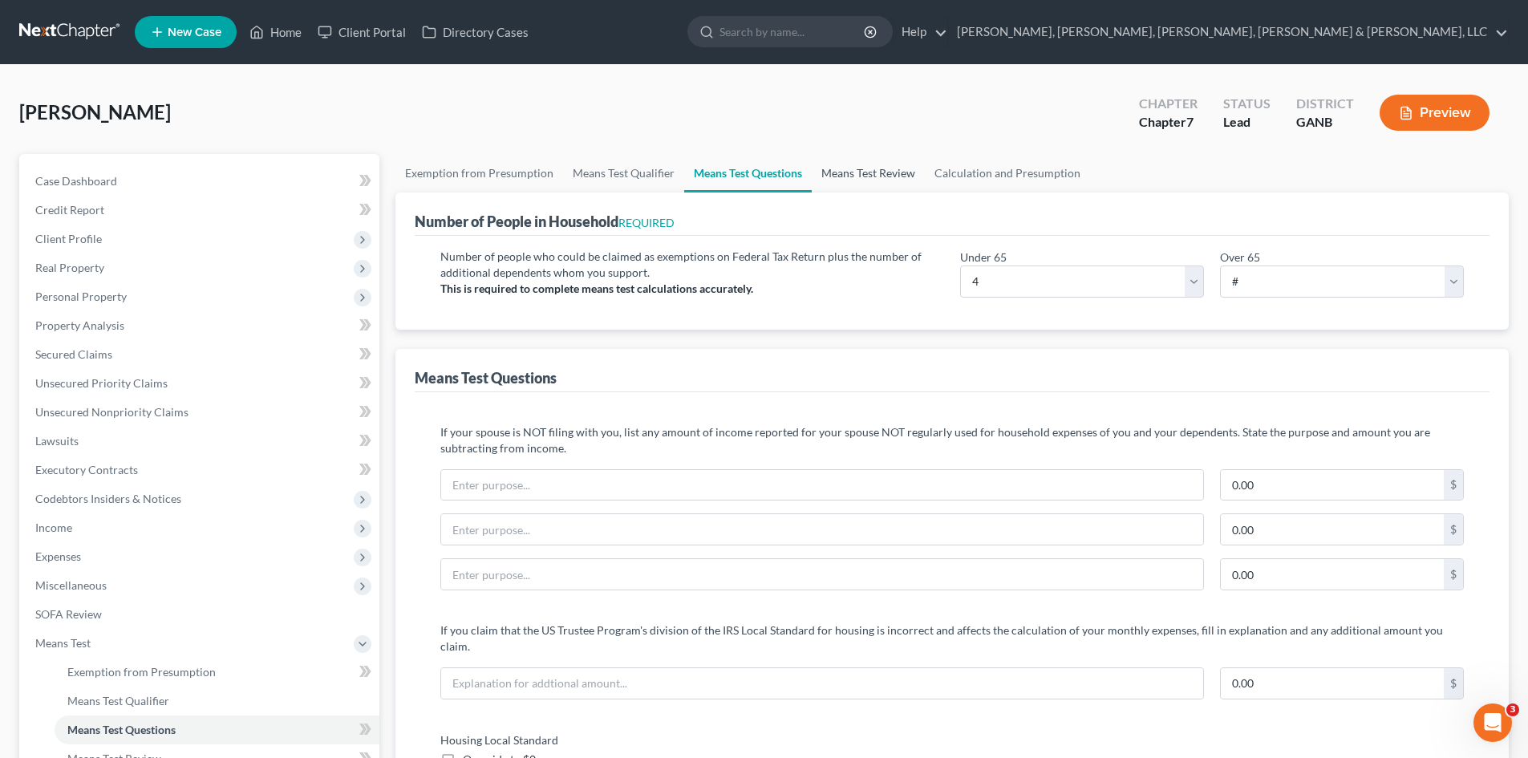
click at [885, 160] on link "Means Test Review" at bounding box center [868, 173] width 113 height 38
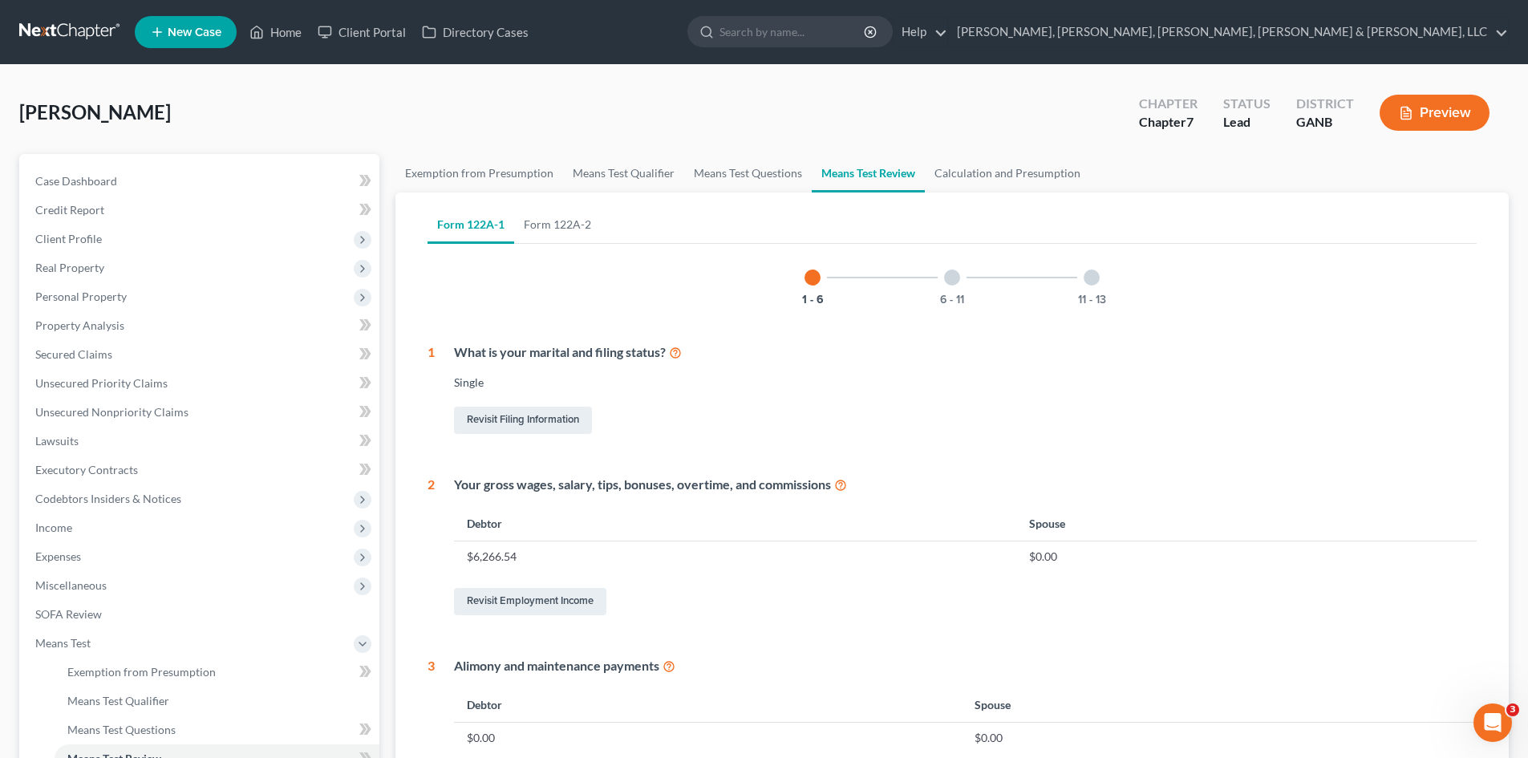
click at [957, 285] on div "6 - 11" at bounding box center [952, 277] width 55 height 55
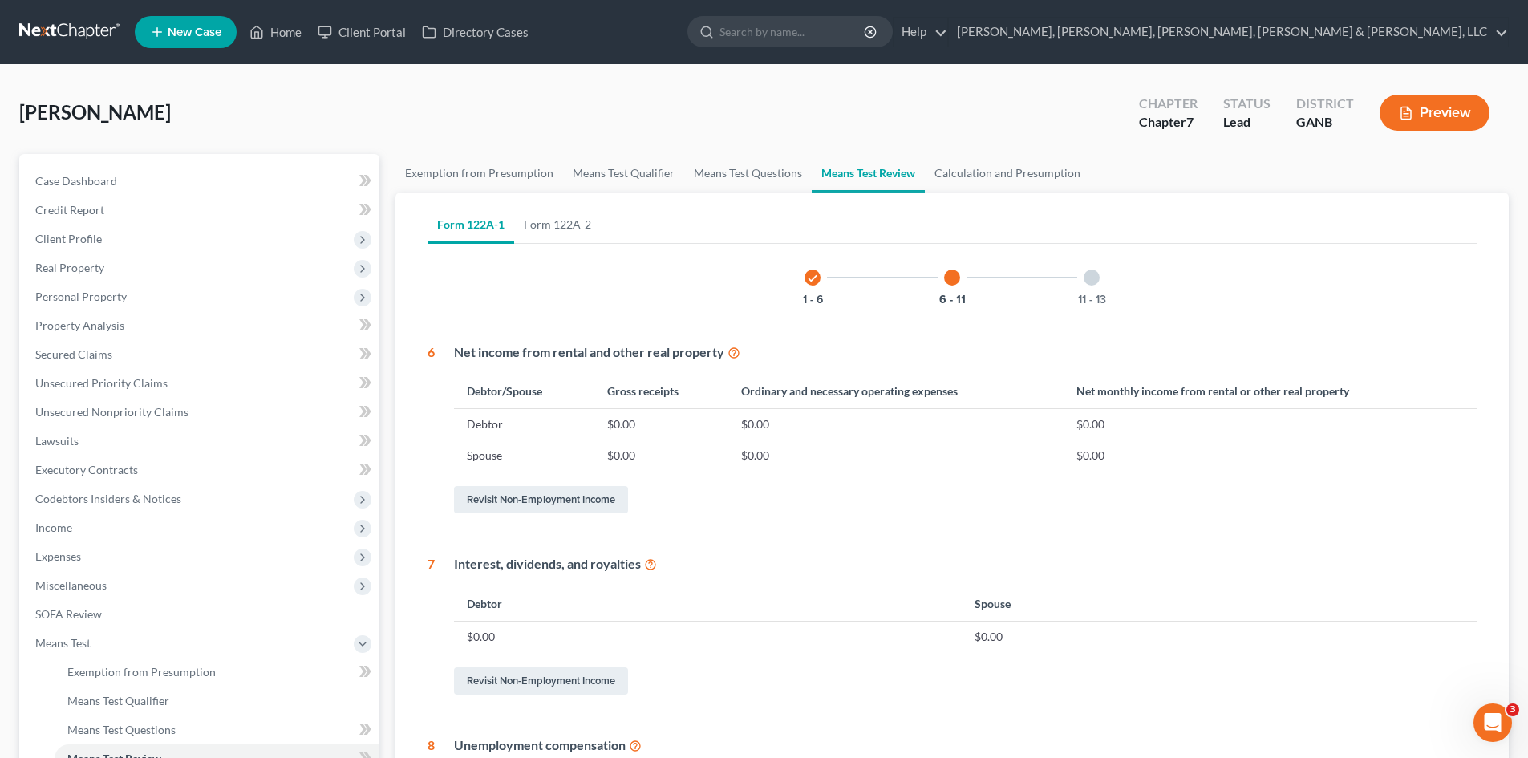
click at [1093, 288] on div "11 - 13" at bounding box center [1091, 277] width 55 height 55
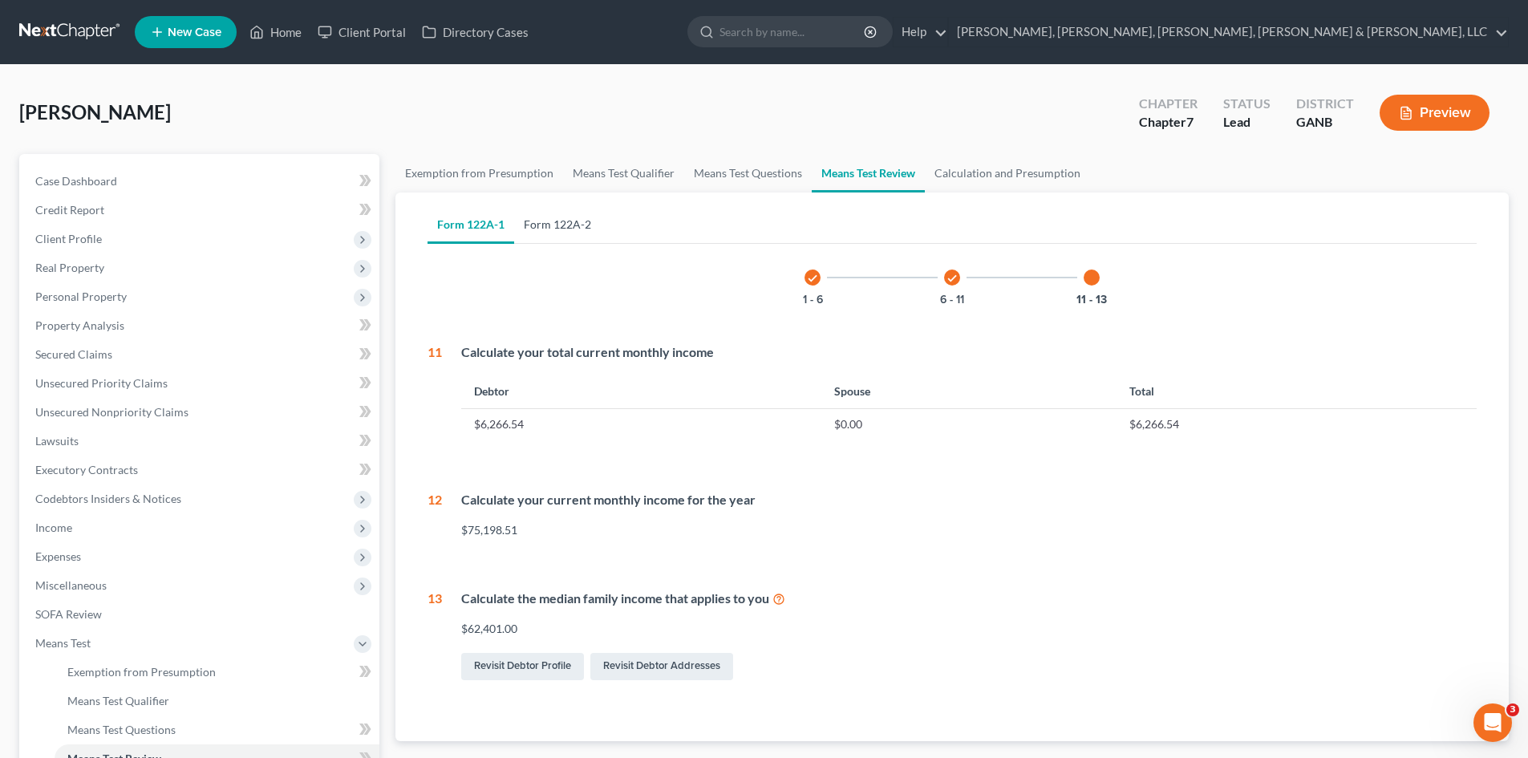
click at [565, 218] on link "Form 122A-2" at bounding box center [557, 224] width 87 height 38
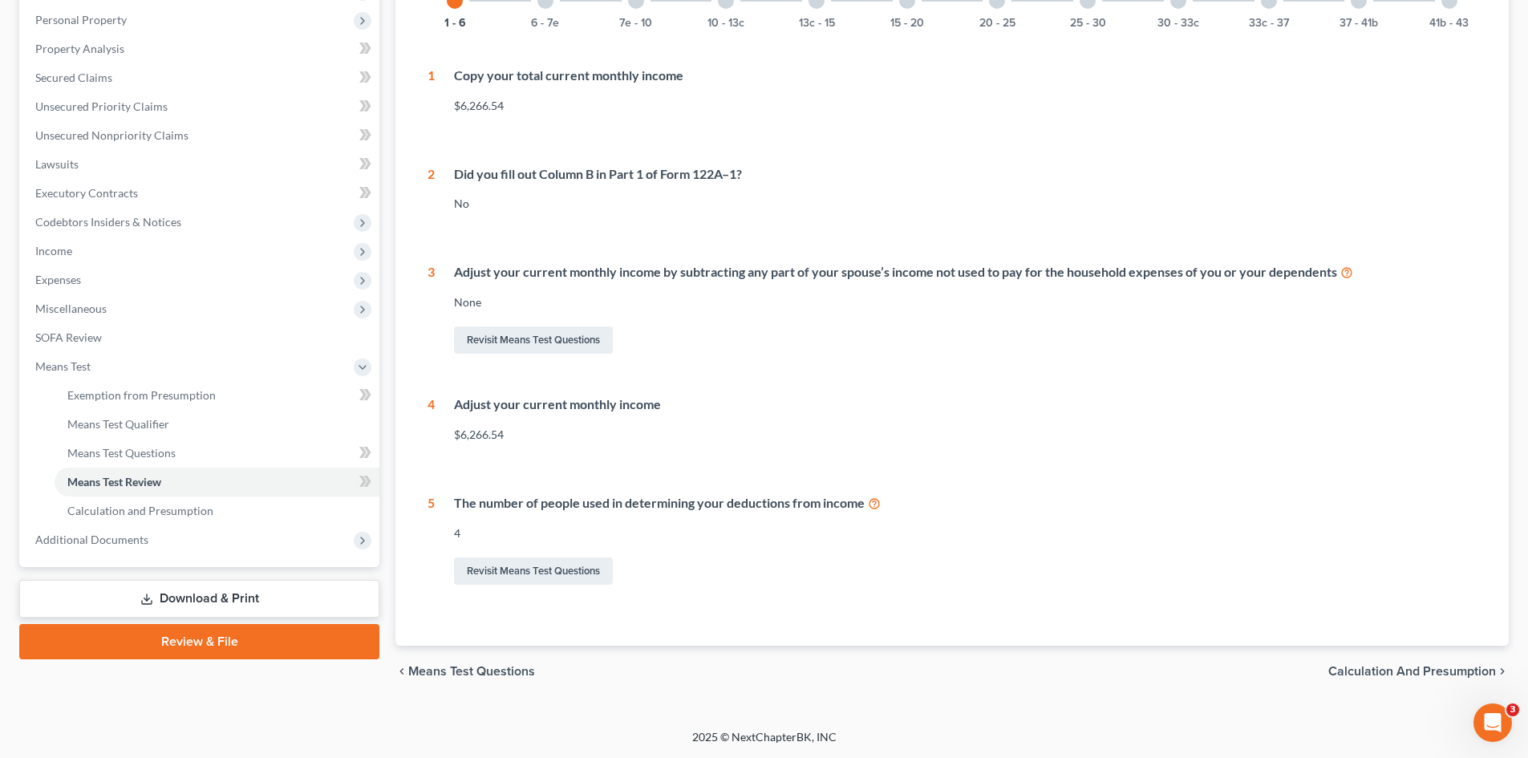
scroll to position [265, 0]
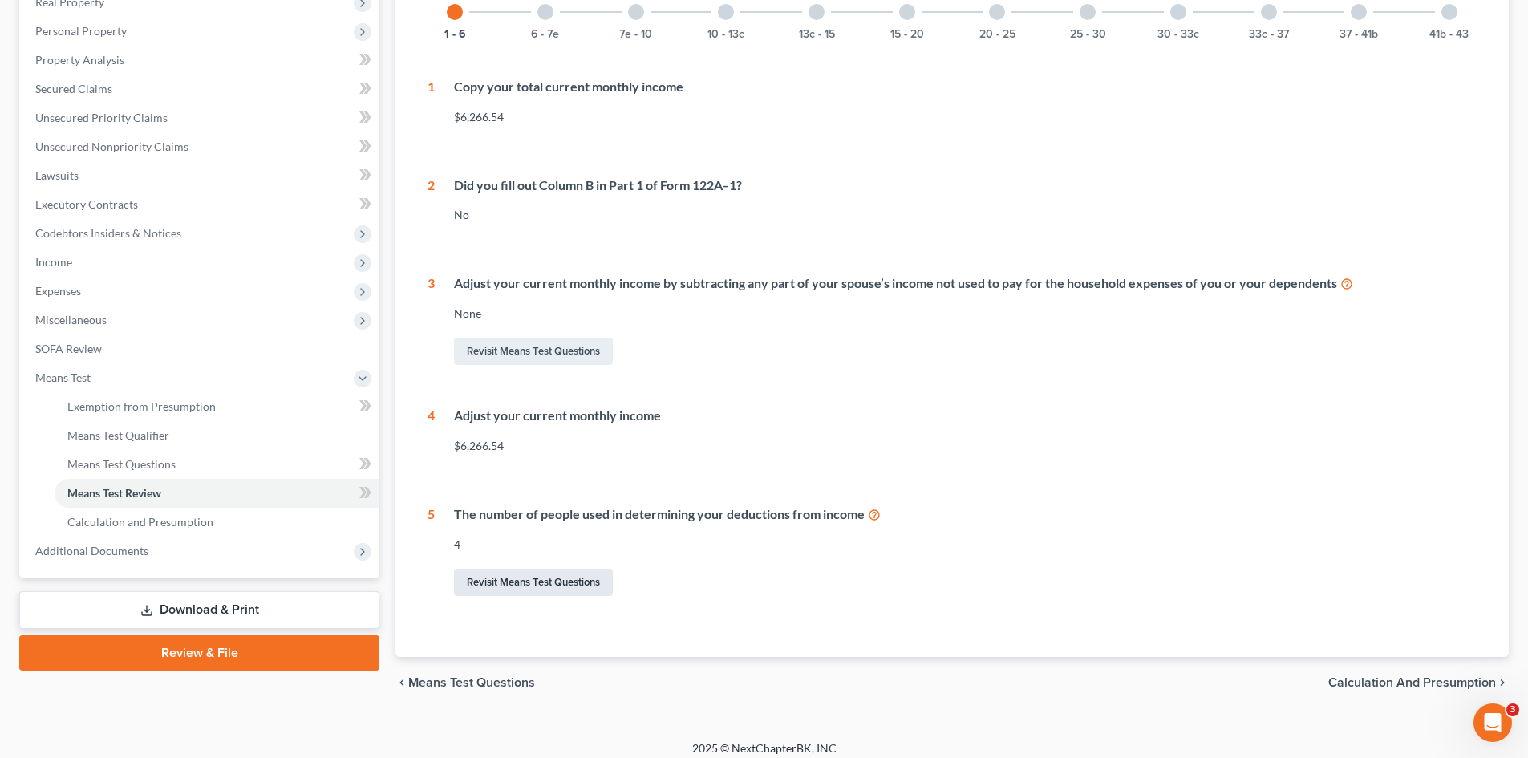
click at [512, 592] on link "Revisit Means Test Questions" at bounding box center [533, 582] width 159 height 27
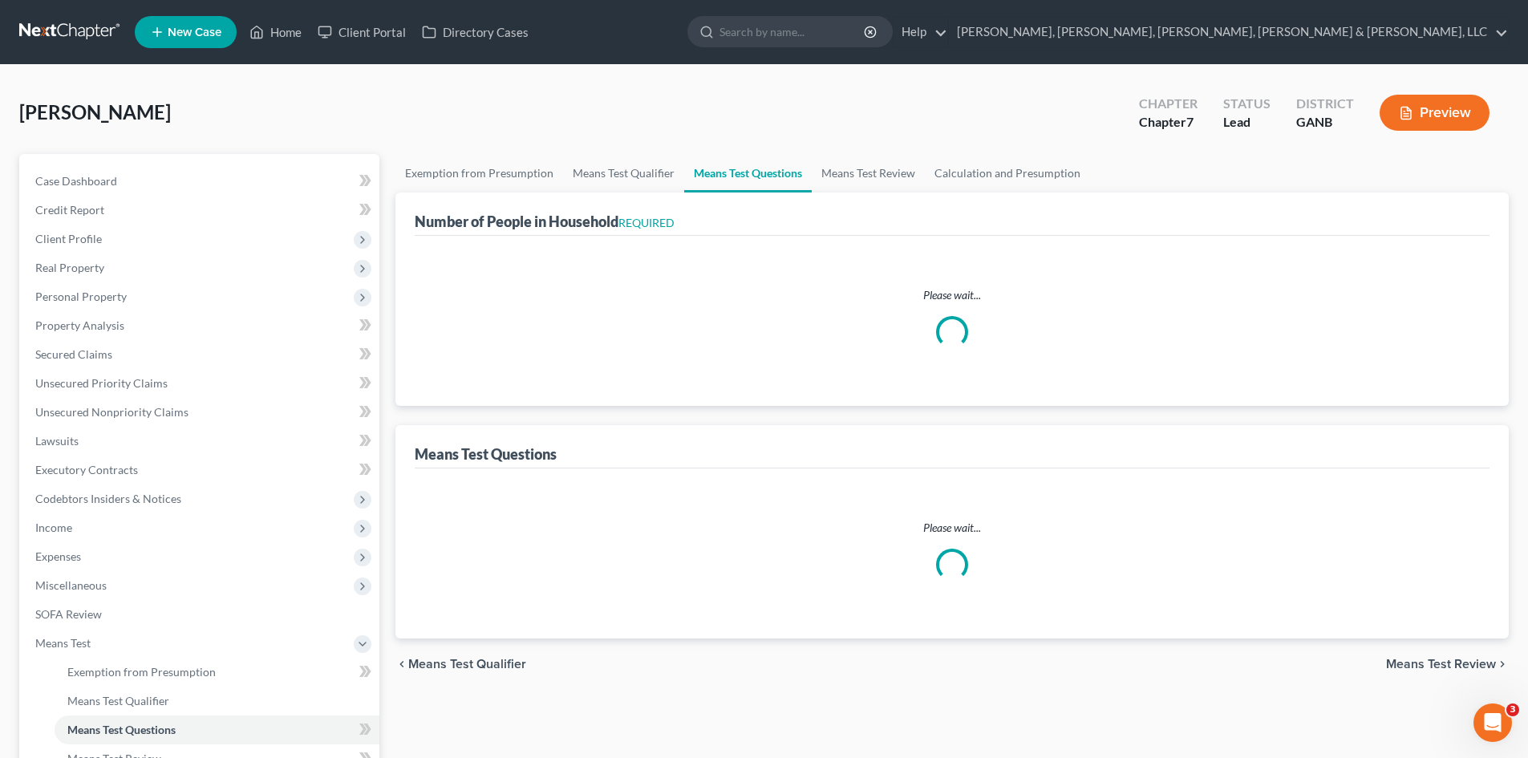
select select "60"
select select "4"
select select "0"
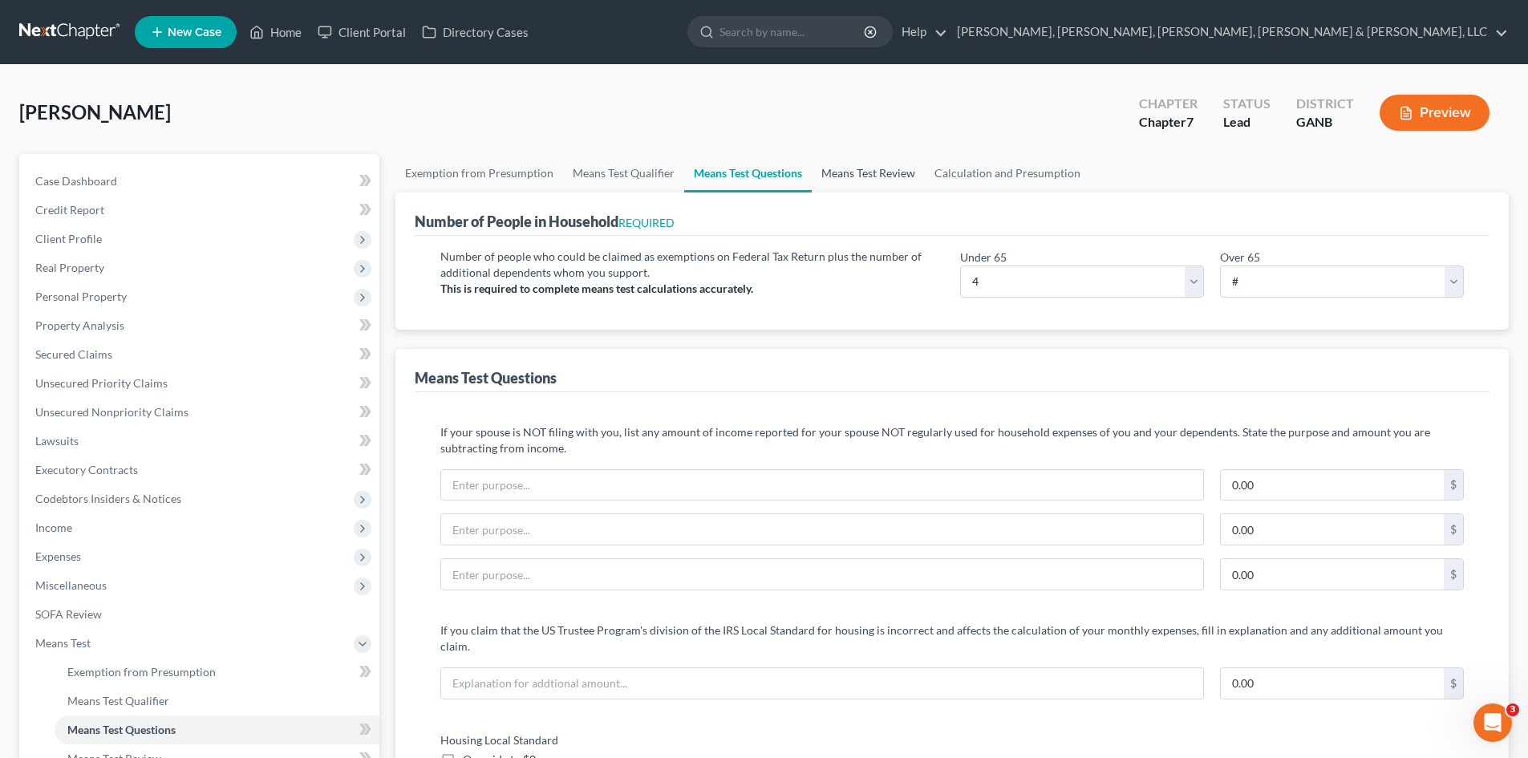
click at [848, 184] on link "Means Test Review" at bounding box center [868, 173] width 113 height 38
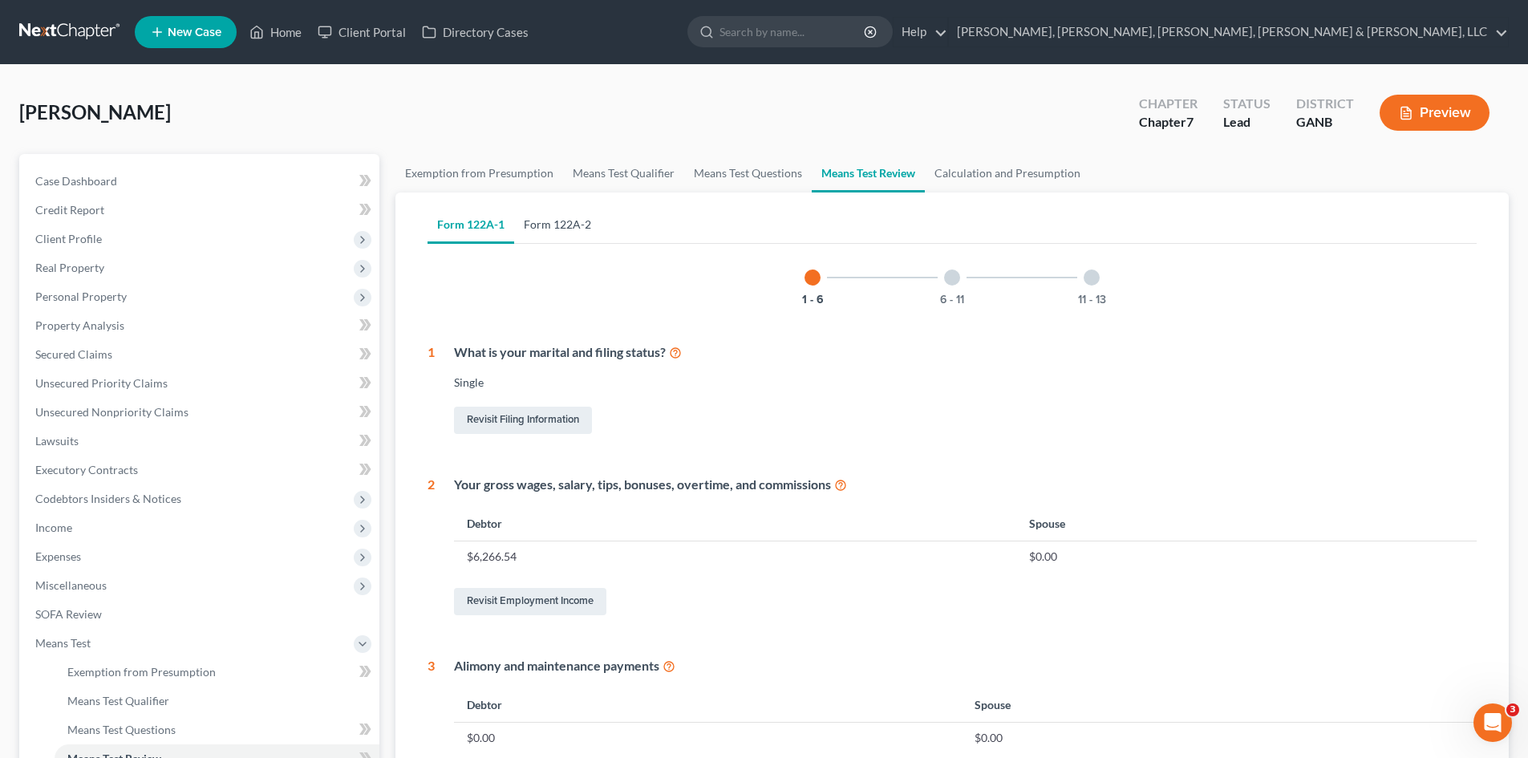
click at [589, 214] on link "Form 122A-2" at bounding box center [557, 224] width 87 height 38
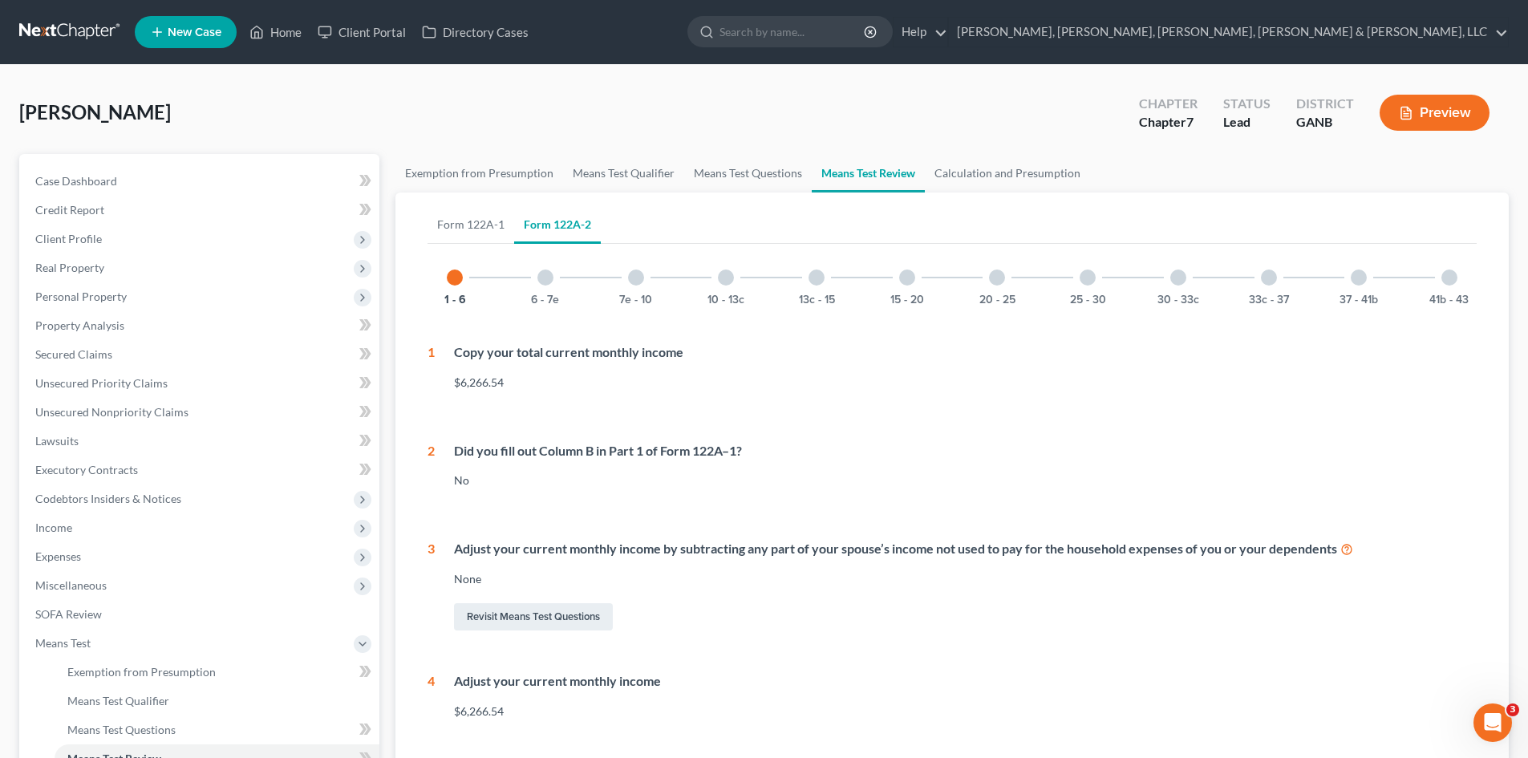
click at [549, 274] on div at bounding box center [545, 277] width 16 height 16
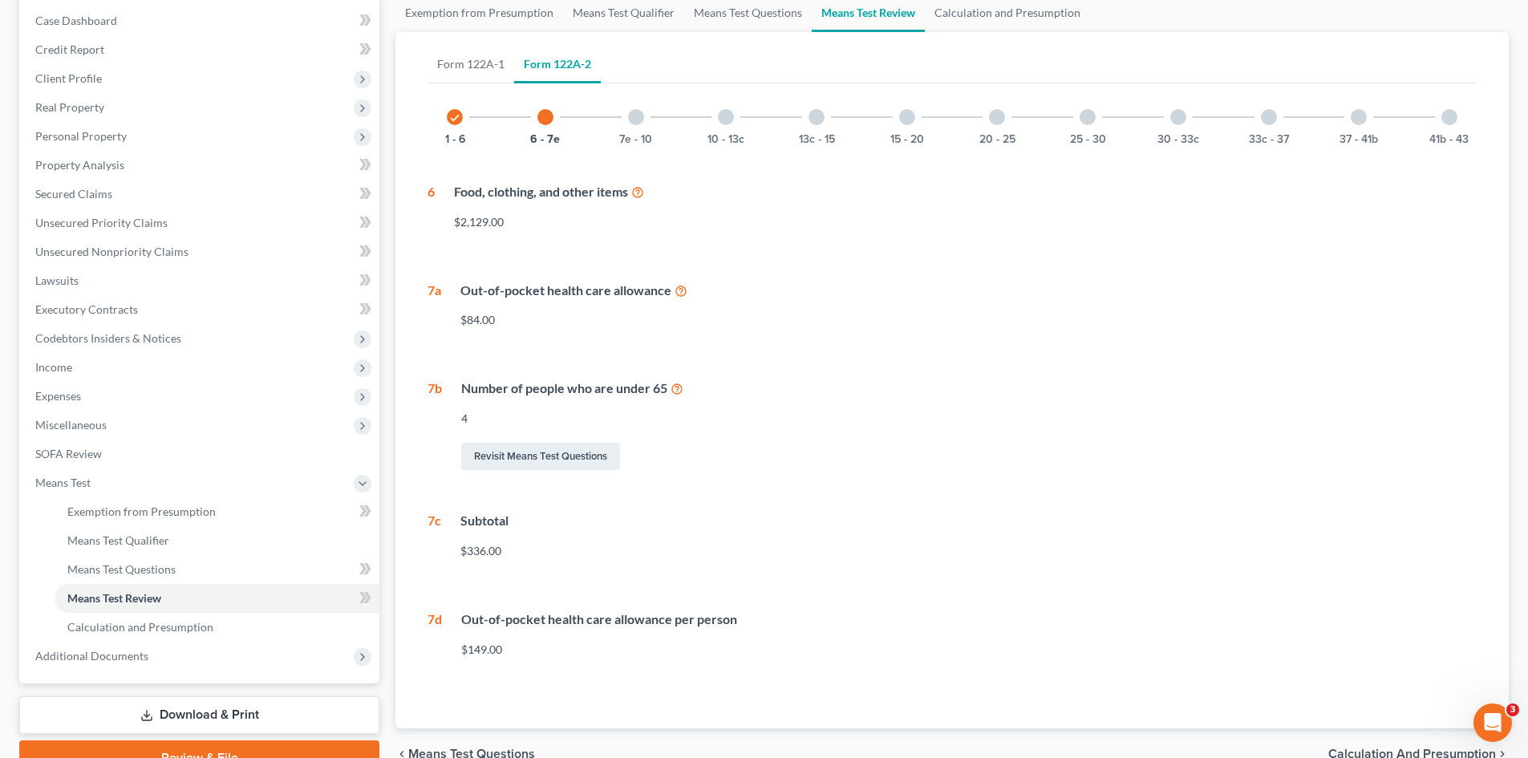
scroll to position [184, 0]
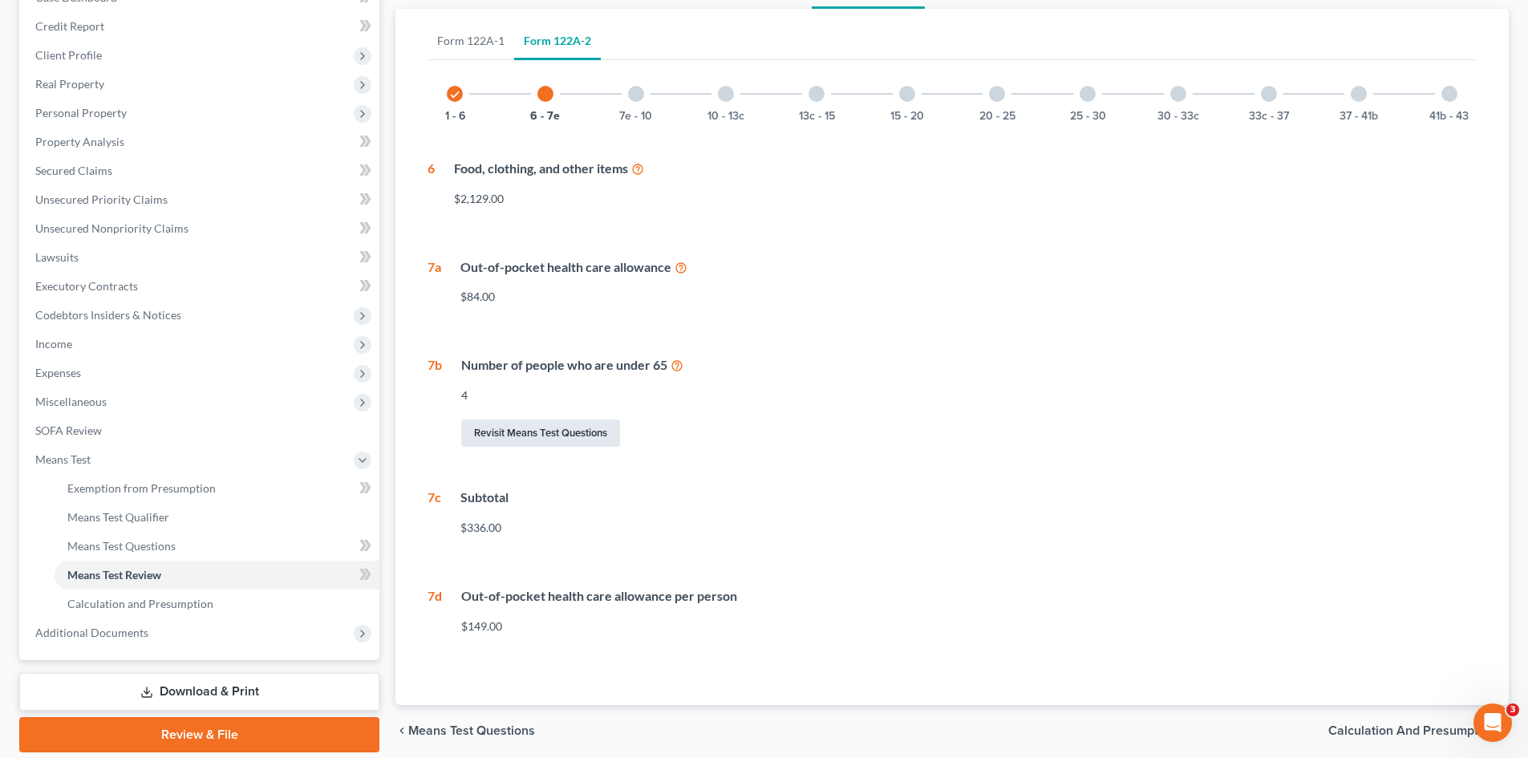
click at [579, 419] on link "Revisit Means Test Questions" at bounding box center [540, 432] width 159 height 27
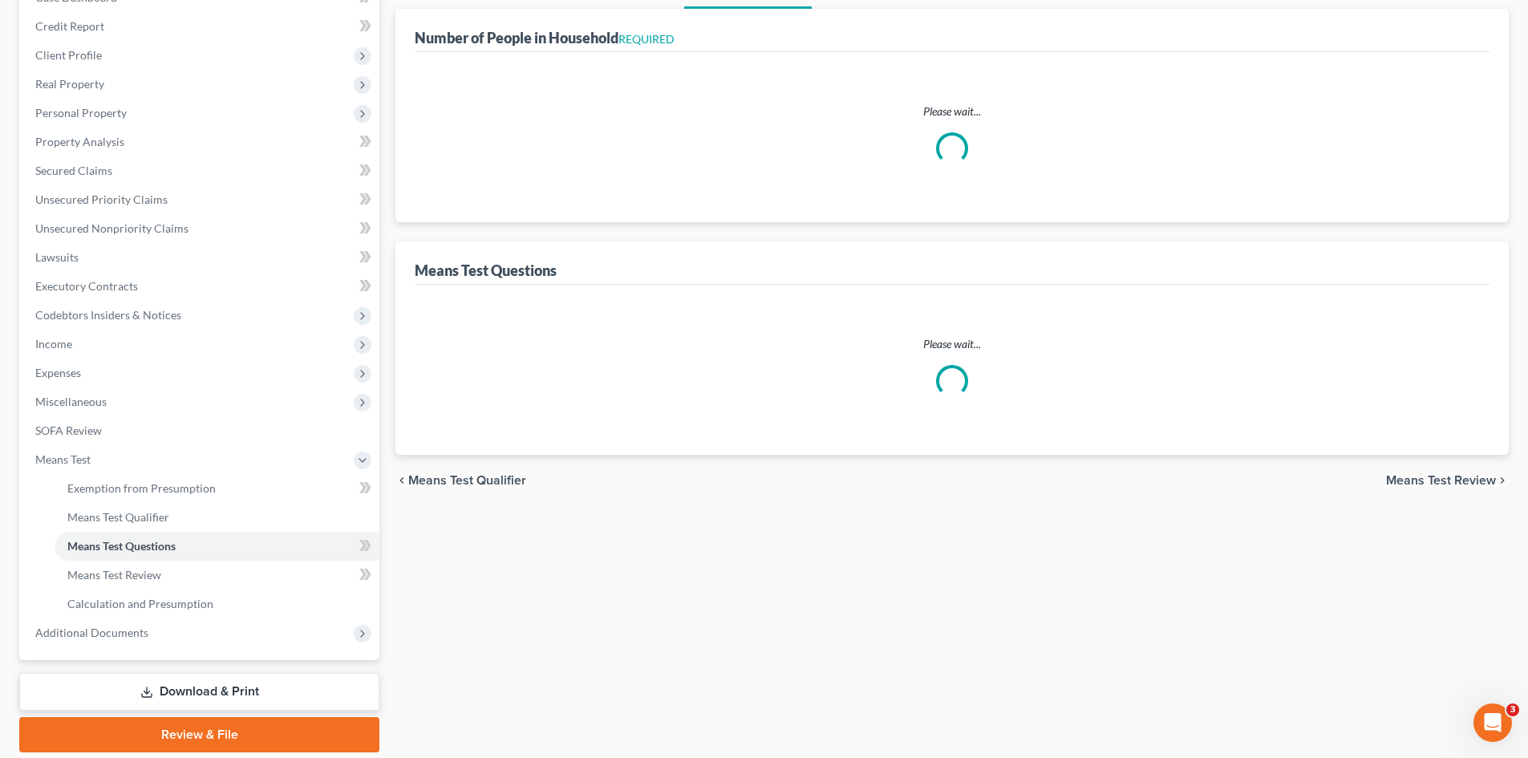
select select "60"
select select "4"
select select "0"
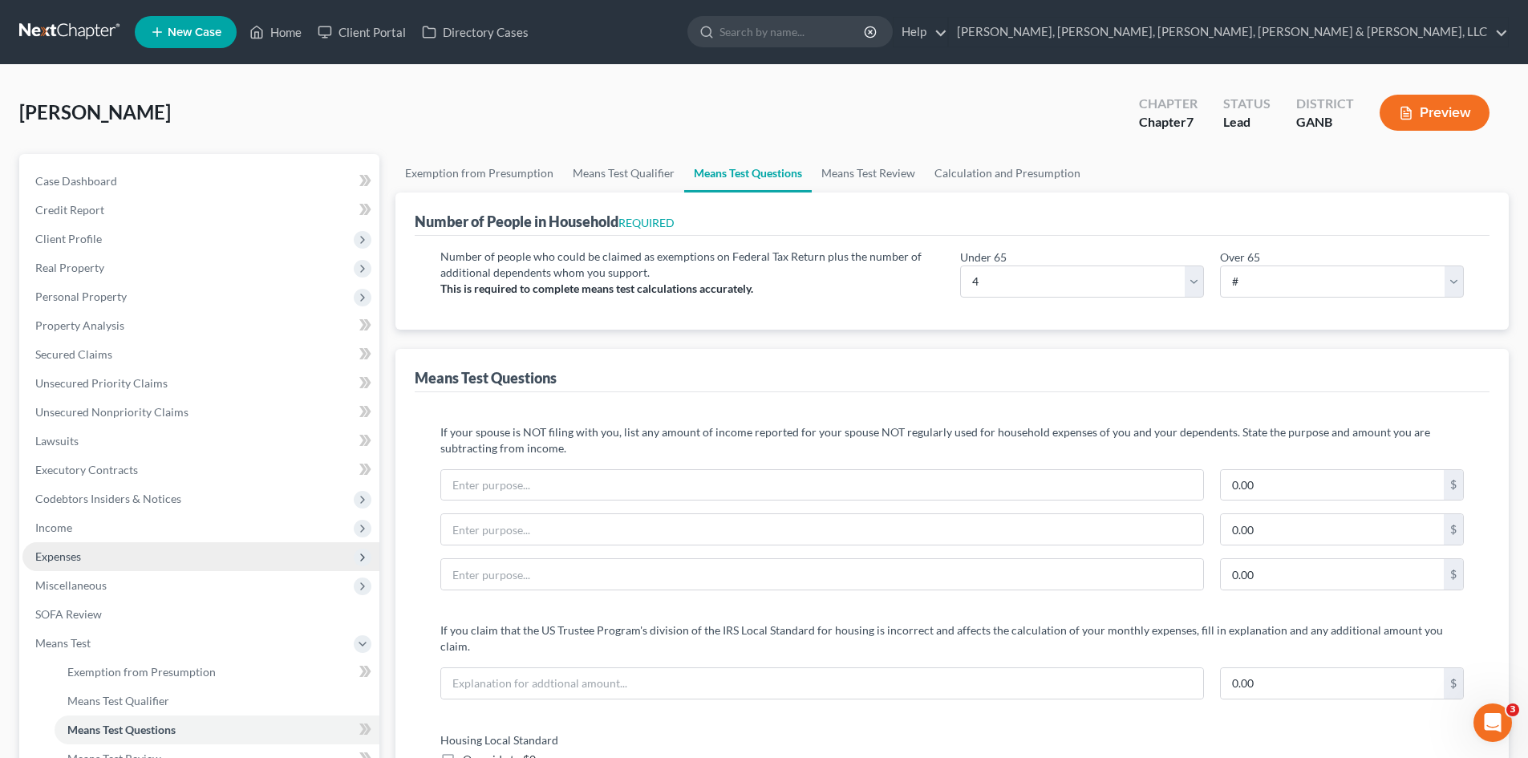
click at [142, 559] on span "Expenses" at bounding box center [200, 556] width 357 height 29
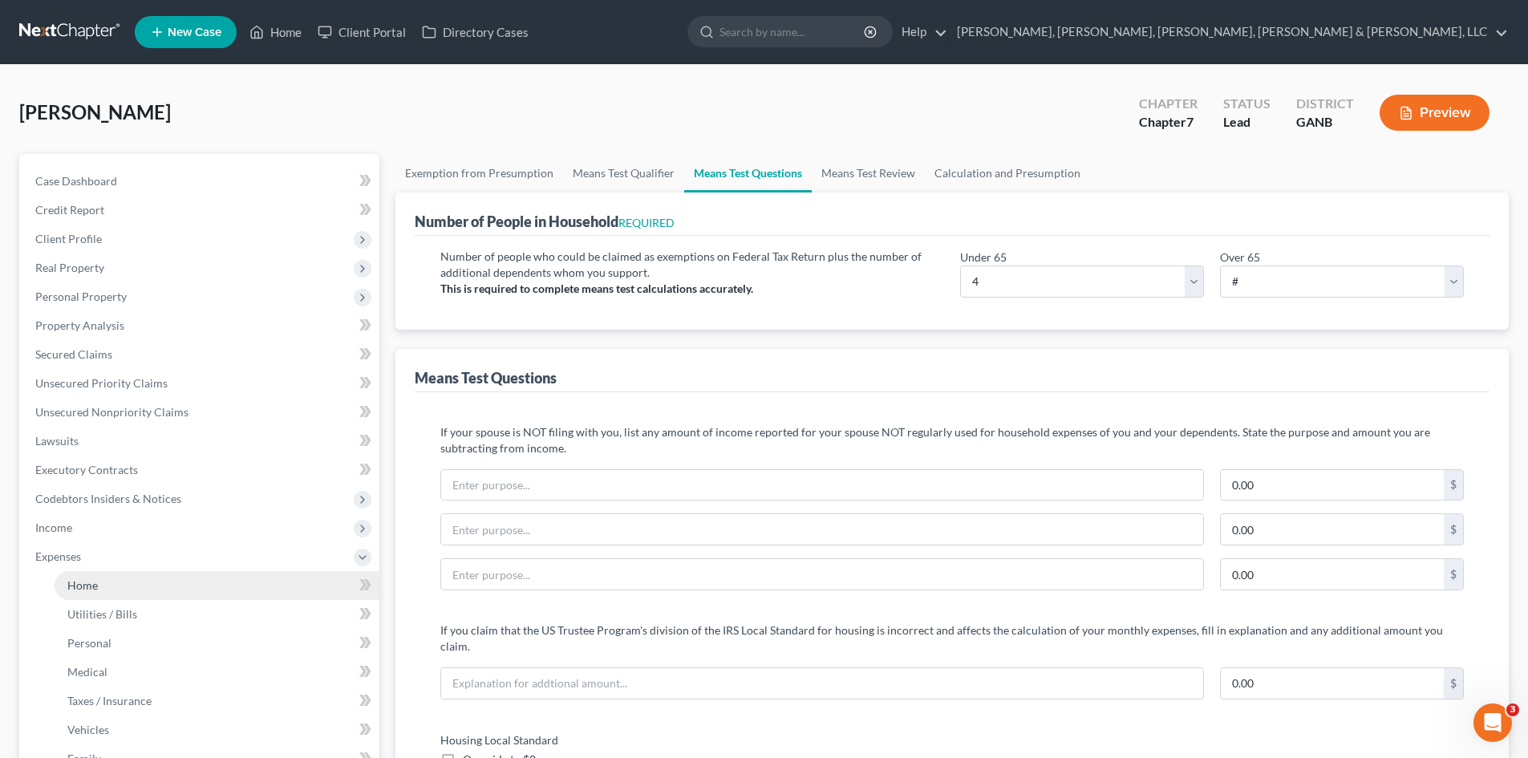
click at [148, 572] on link "Home" at bounding box center [217, 585] width 325 height 29
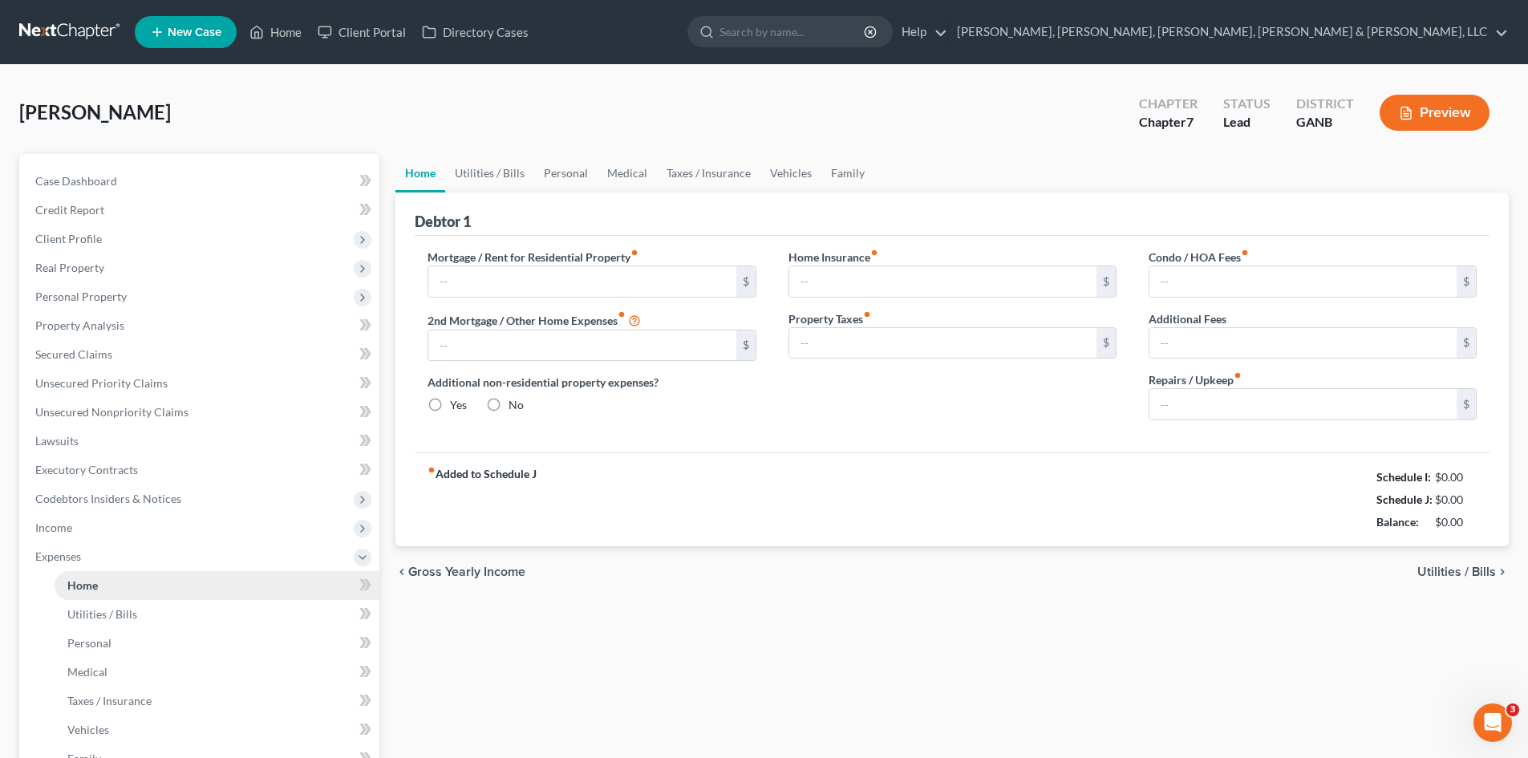
type input "0.00"
radio input "true"
type input "0.00"
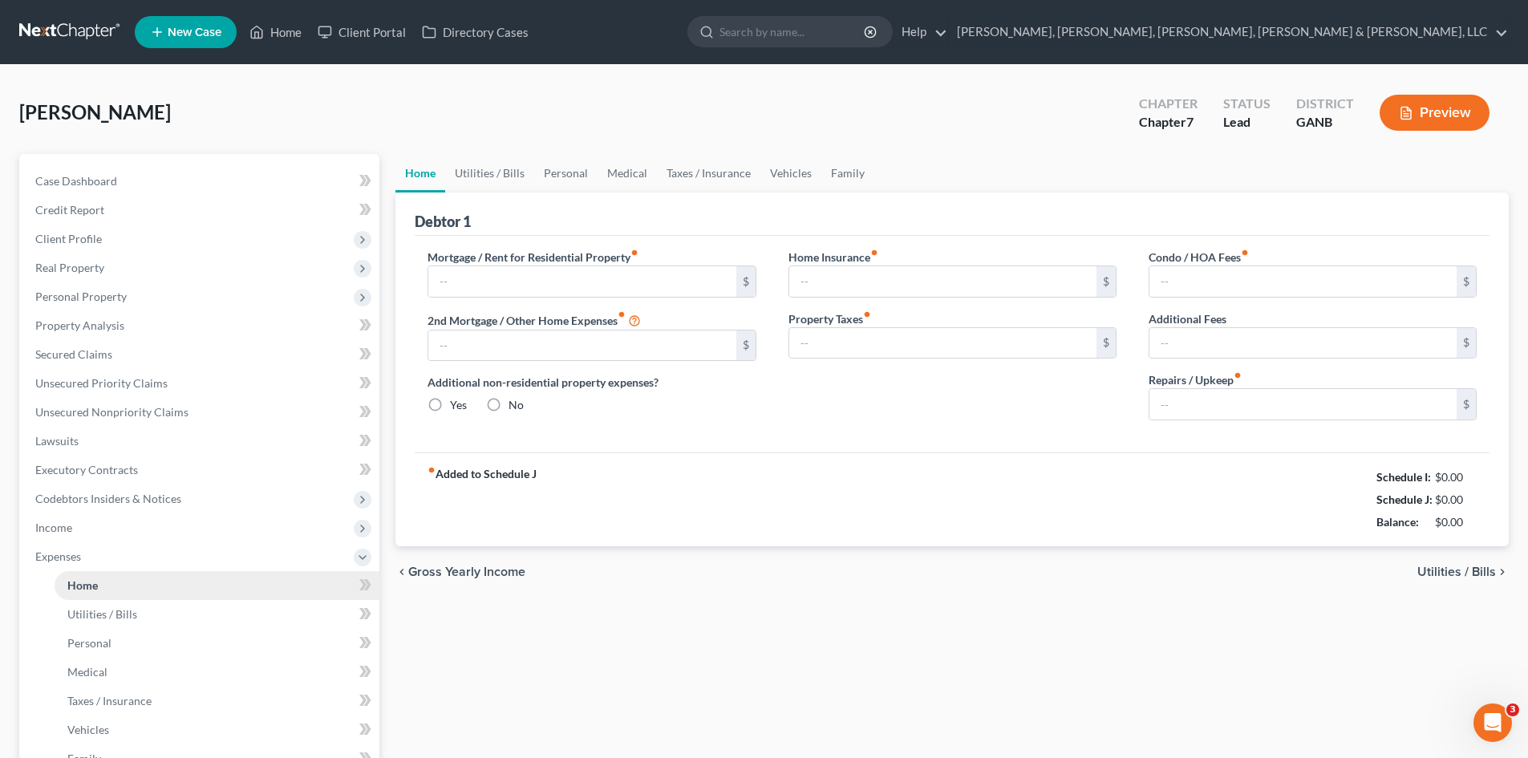
type input "0.00"
click at [620, 285] on input "text" at bounding box center [581, 281] width 307 height 30
type input "550"
click at [510, 164] on link "Utilities / Bills" at bounding box center [489, 173] width 89 height 38
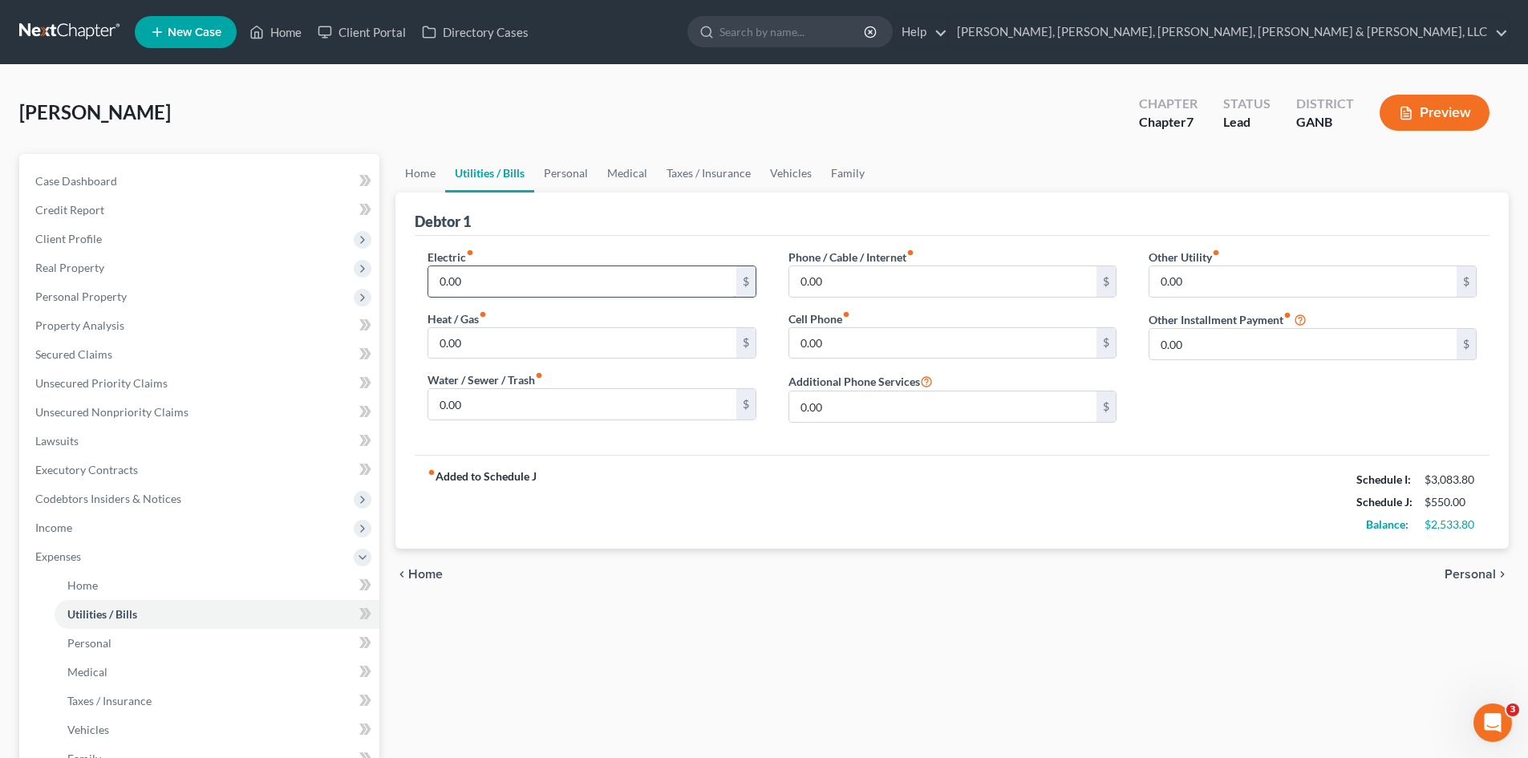
click at [508, 273] on input "0.00" at bounding box center [581, 281] width 307 height 30
type input "256"
type input "78"
type input "81"
type input "0"
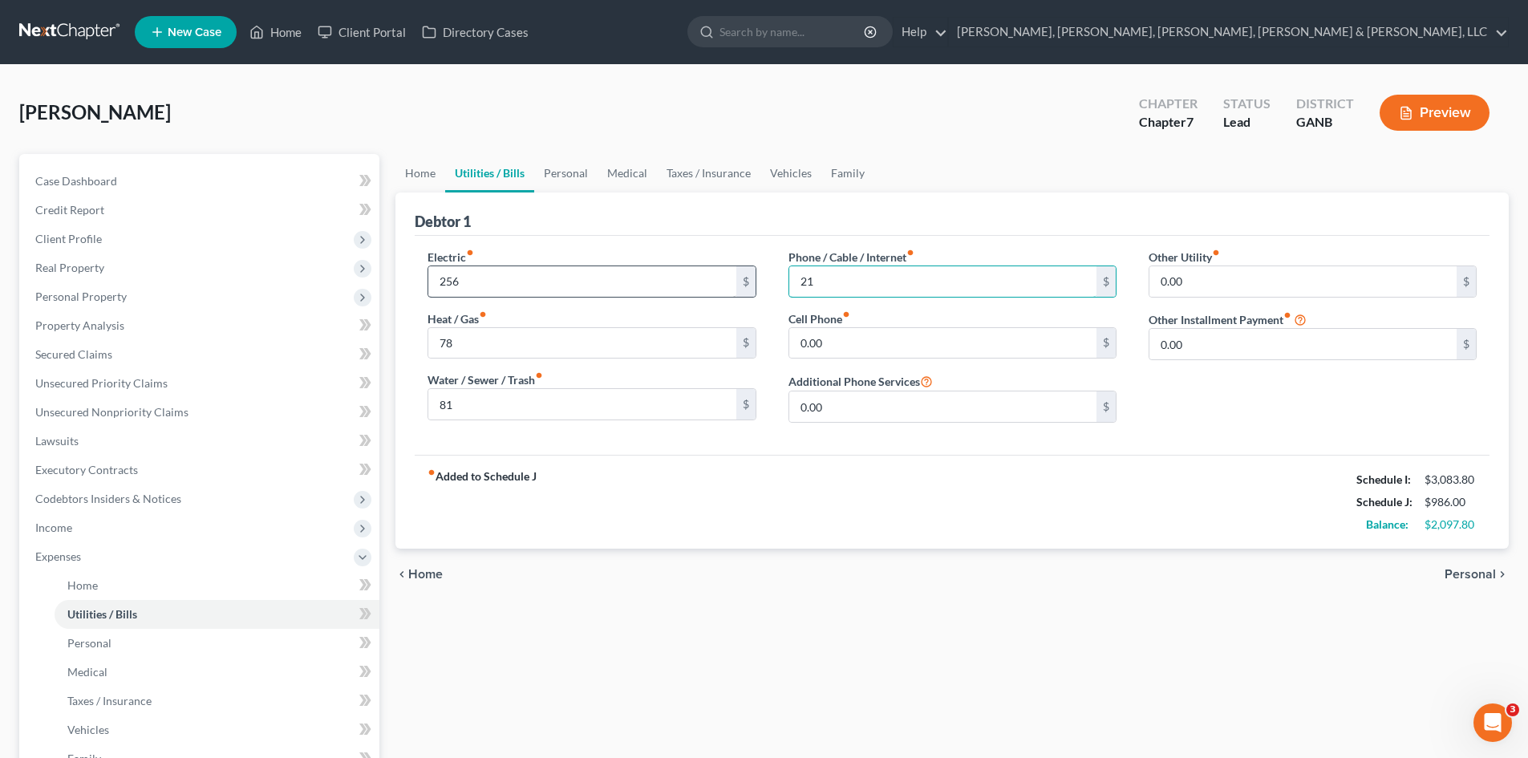
type input "2"
type input "165"
type input "210"
type input "75"
click at [425, 176] on link "Home" at bounding box center [420, 173] width 50 height 38
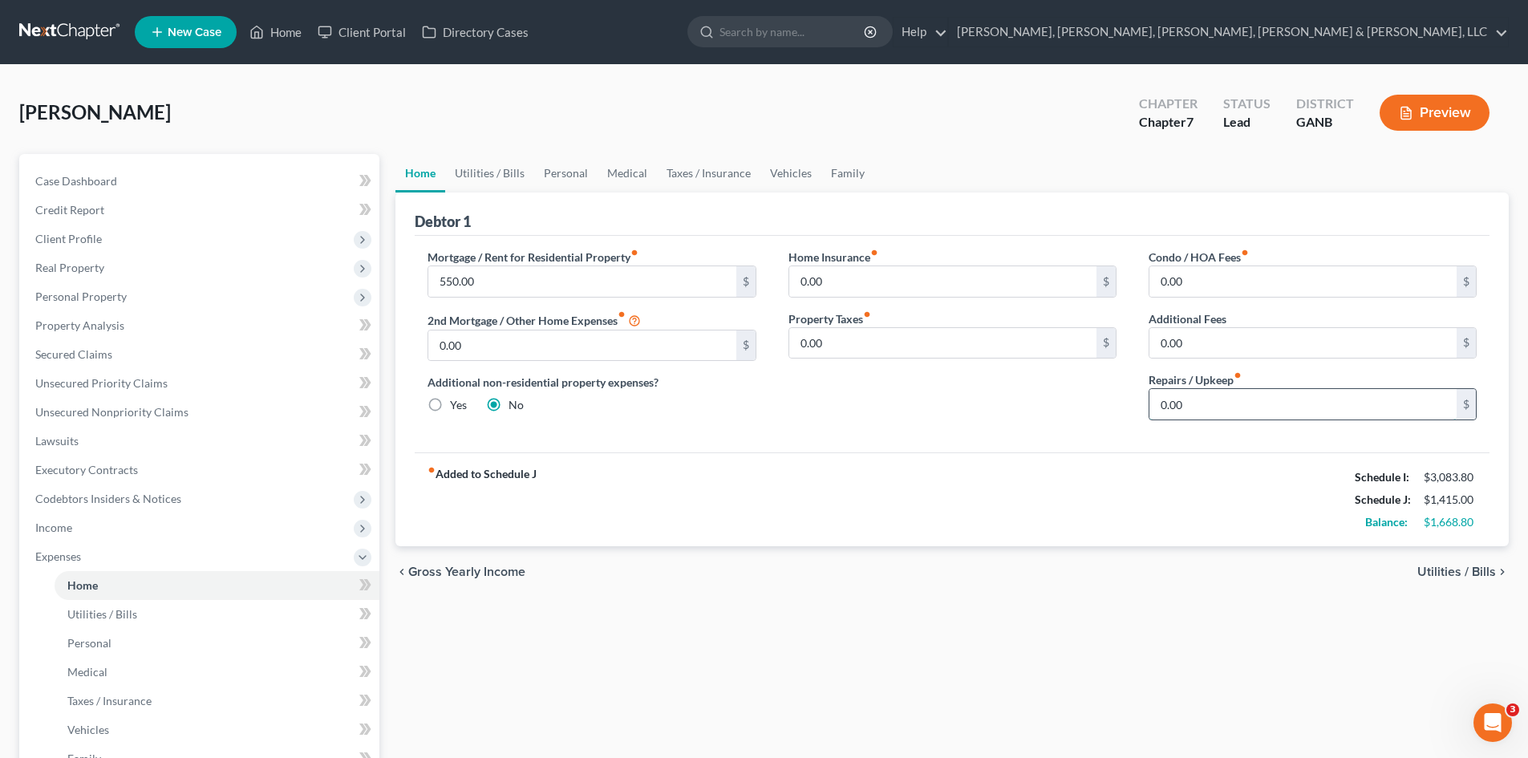
click at [1218, 415] on input "0.00" at bounding box center [1302, 404] width 307 height 30
type input "200"
click at [512, 166] on link "Utilities / Bills" at bounding box center [489, 173] width 89 height 38
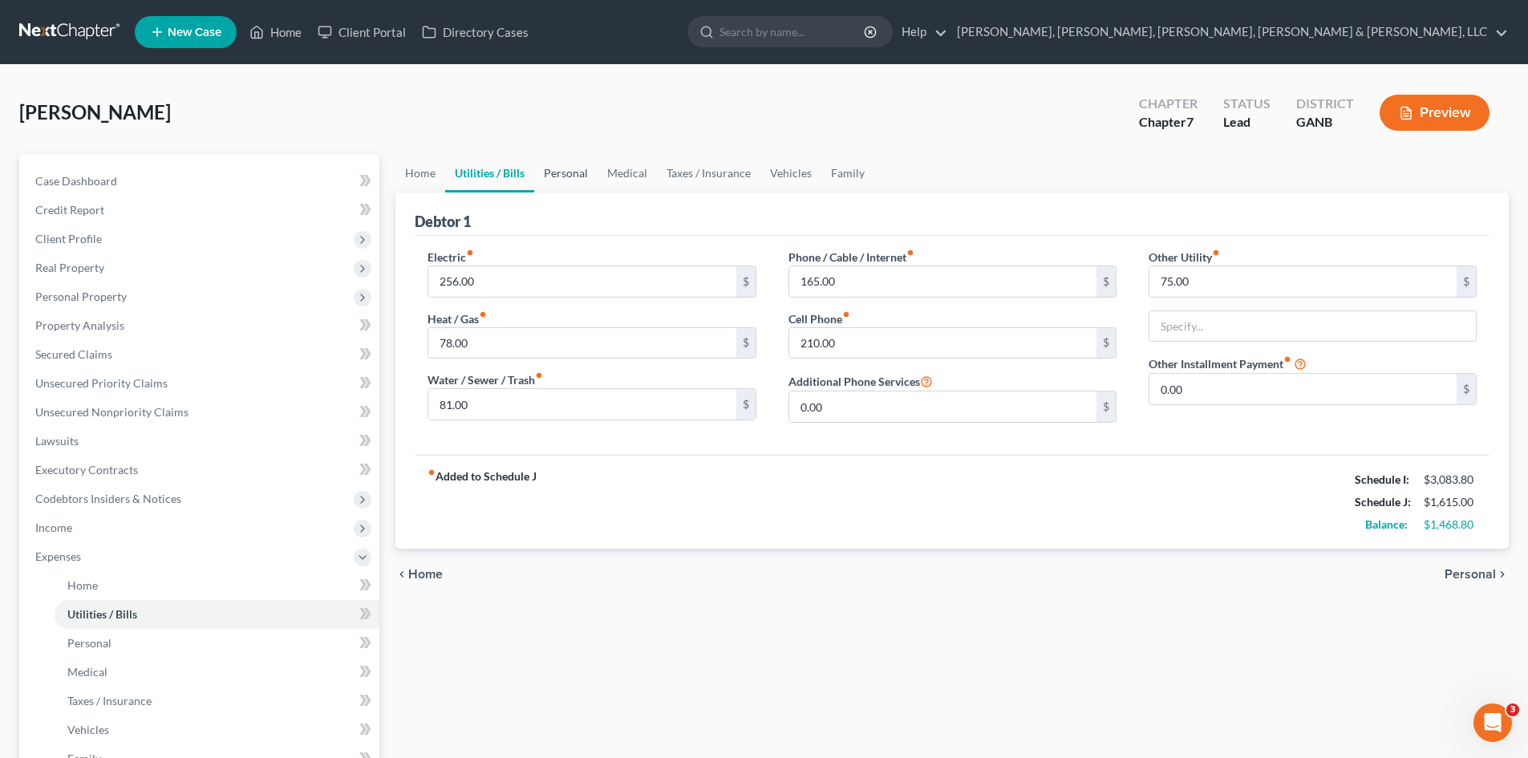
click at [582, 176] on link "Personal" at bounding box center [565, 173] width 63 height 38
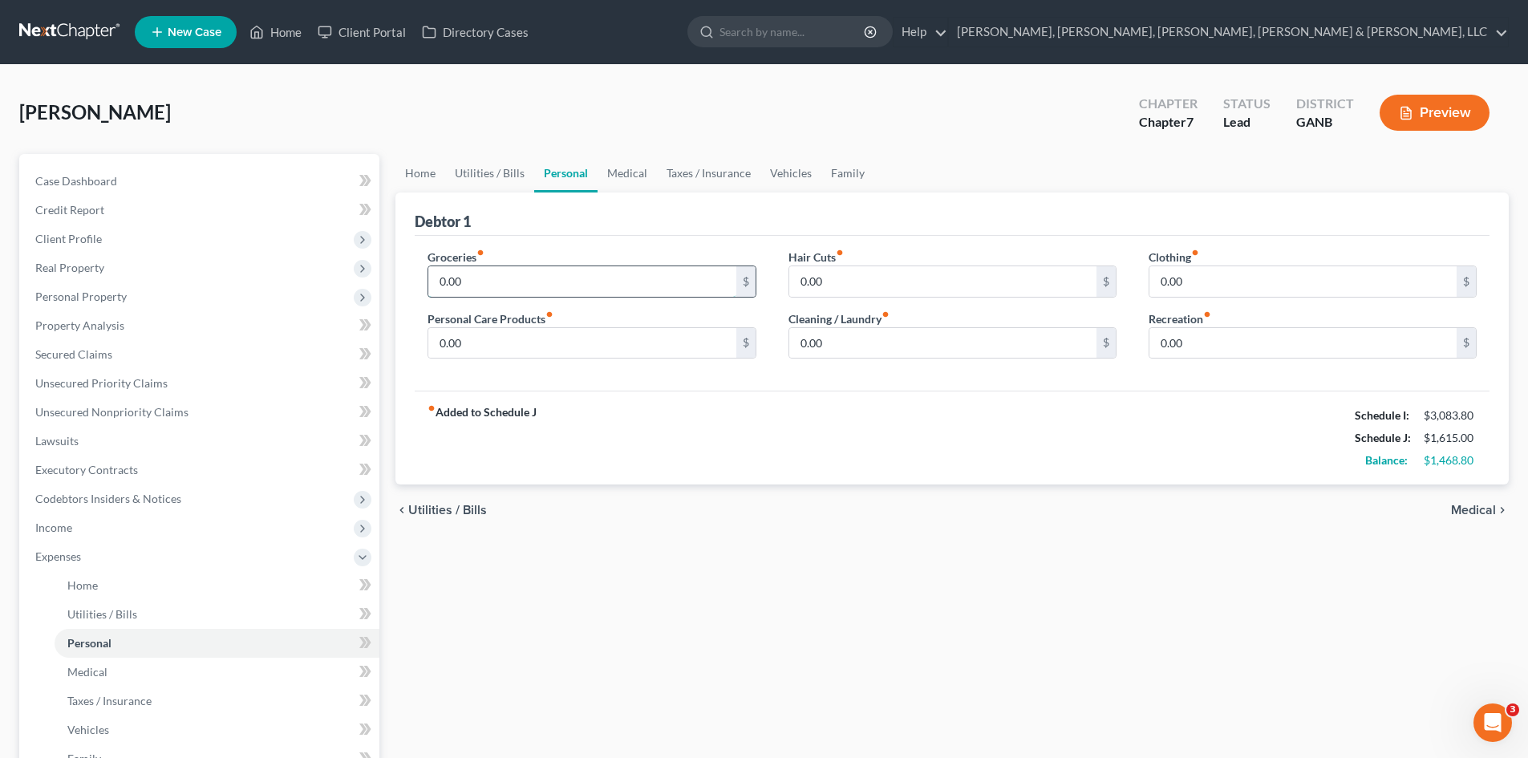
click at [581, 276] on input "0.00" at bounding box center [581, 281] width 307 height 30
type input "150"
type input "30"
click at [695, 178] on link "Taxes / Insurance" at bounding box center [708, 173] width 103 height 38
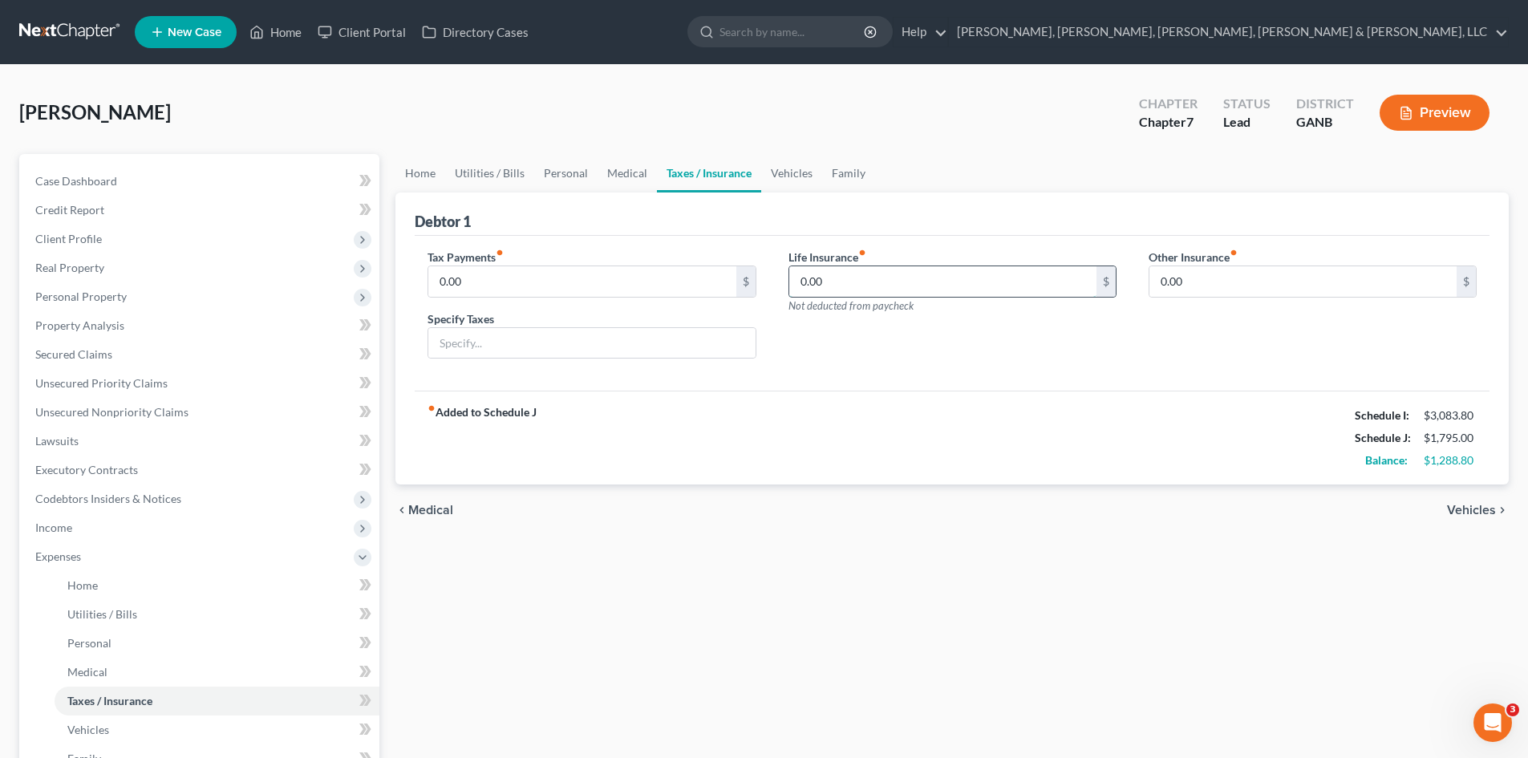
click at [902, 286] on input "0.00" at bounding box center [942, 281] width 307 height 30
type input "53"
click at [942, 382] on div "Tax Payments fiber_manual_record 0.00 $ Specify Taxes Life Insurance fiber_manu…" at bounding box center [952, 314] width 1075 height 156
click at [776, 173] on link "Vehicles" at bounding box center [791, 173] width 61 height 38
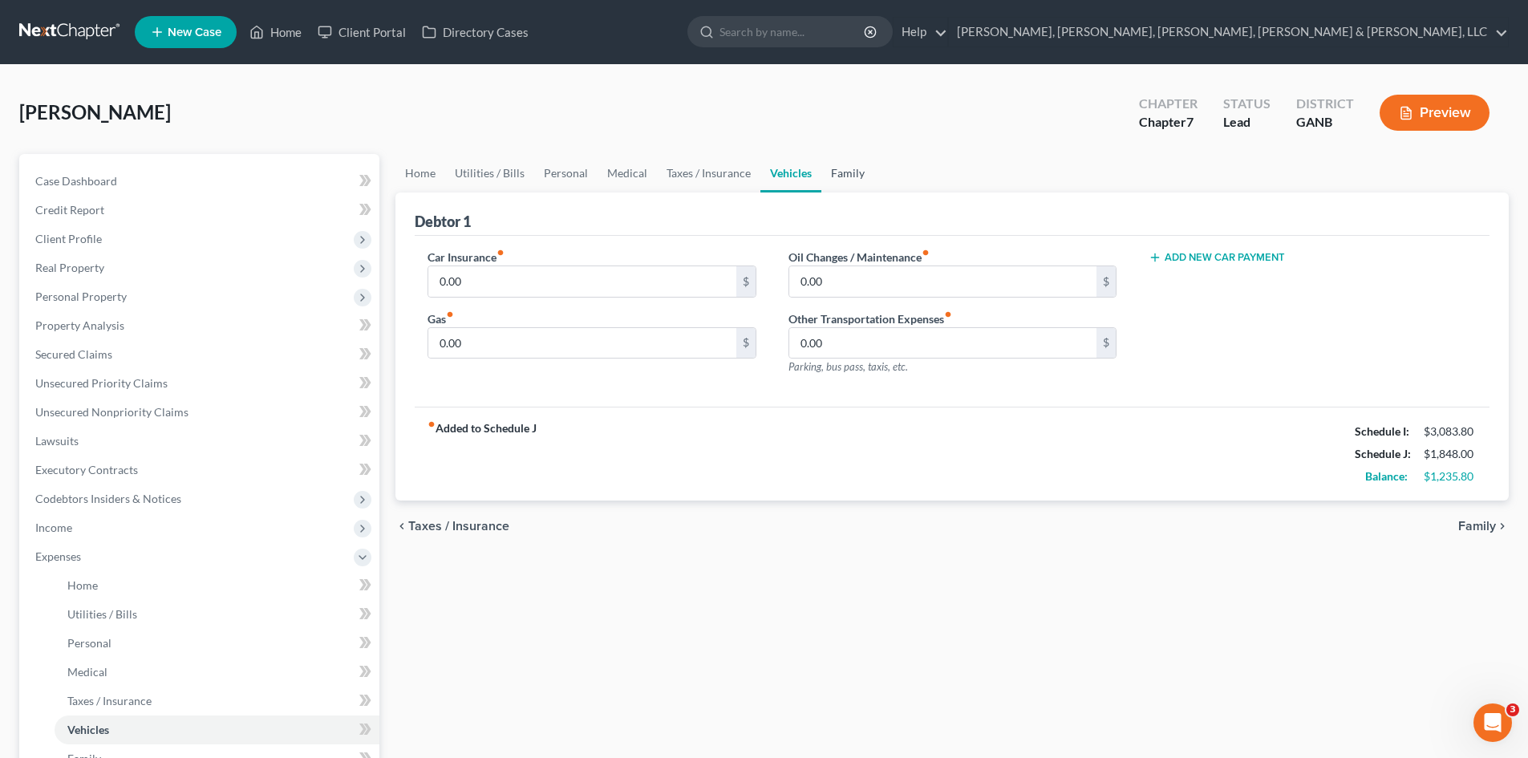
click at [821, 164] on link "Family" at bounding box center [847, 173] width 53 height 38
